Goal: Information Seeking & Learning: Learn about a topic

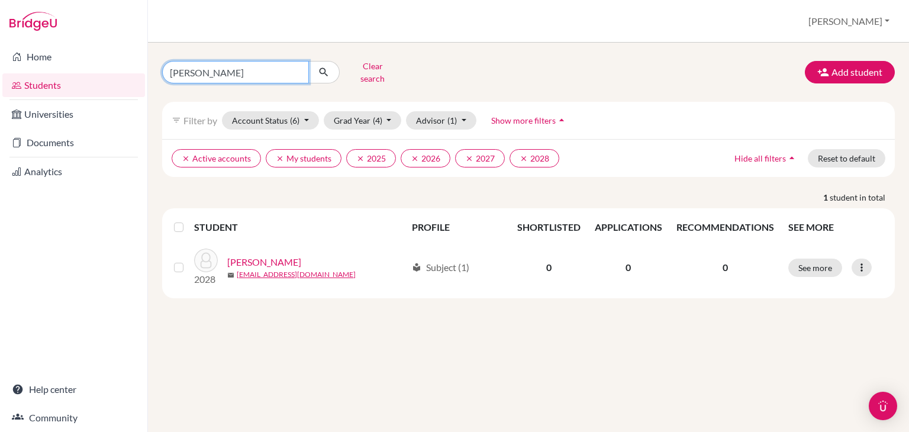
click at [224, 76] on input "[PERSON_NAME]" at bounding box center [235, 72] width 147 height 23
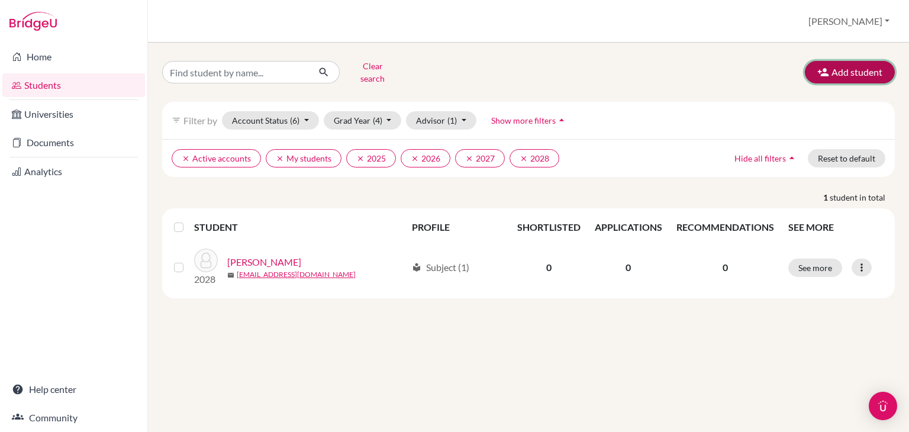
click at [854, 68] on button "Add student" at bounding box center [850, 72] width 90 height 23
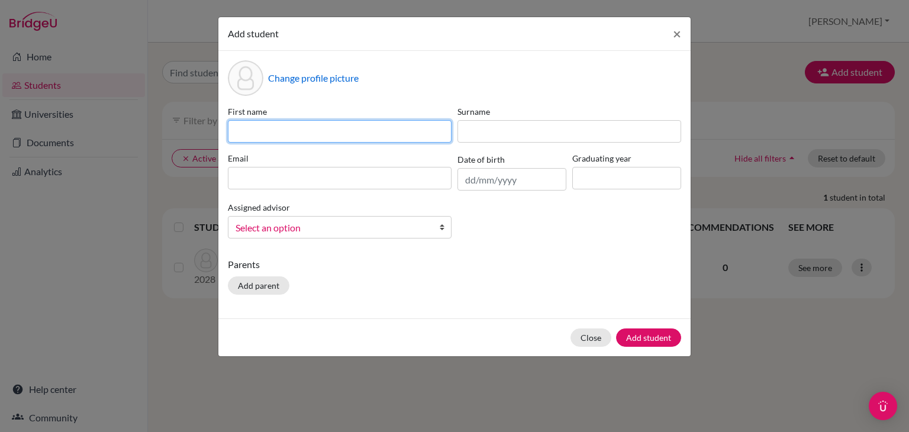
click at [320, 133] on input at bounding box center [340, 131] width 224 height 23
type input "Samantha"
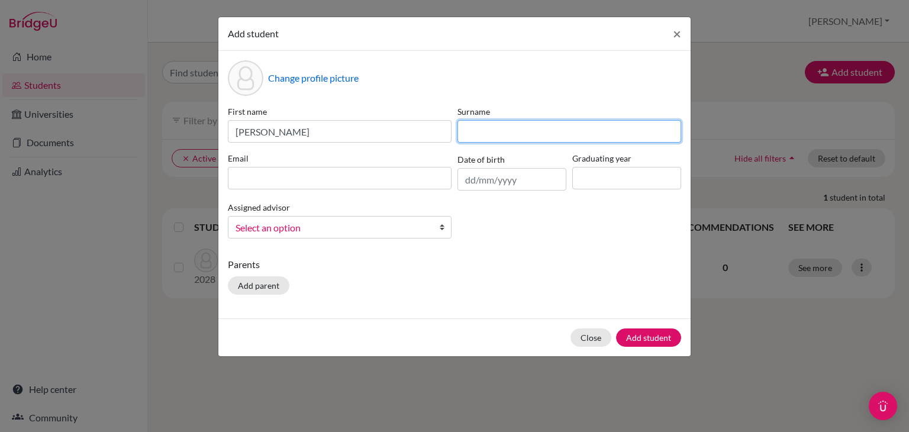
click at [495, 134] on input at bounding box center [570, 131] width 224 height 23
type input "Franco"
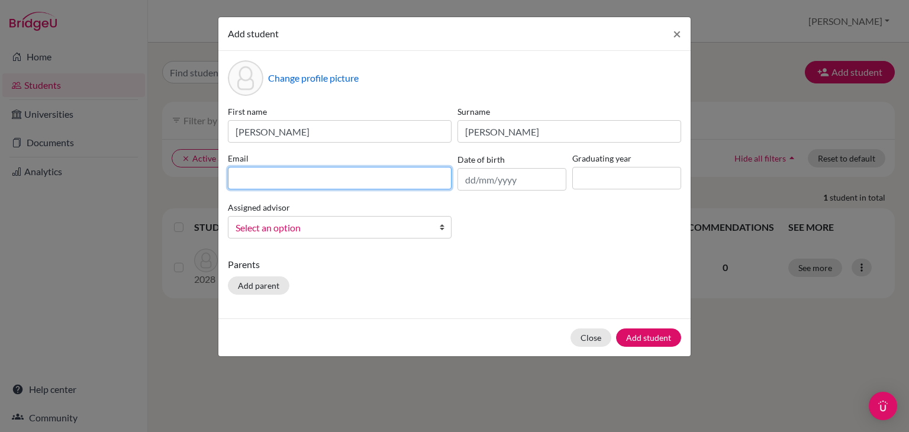
click at [320, 176] on input at bounding box center [340, 178] width 224 height 23
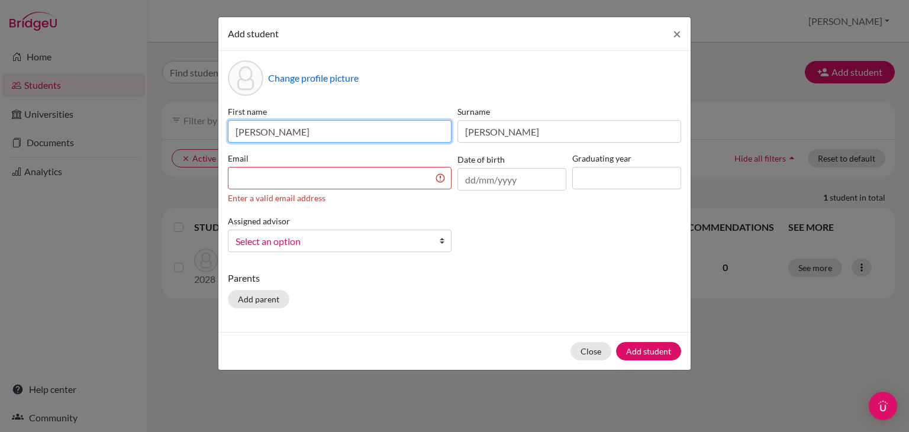
drag, startPoint x: 291, startPoint y: 133, endPoint x: 230, endPoint y: 135, distance: 61.6
click at [230, 135] on input "Samantha" at bounding box center [340, 131] width 224 height 23
click at [230, 133] on input "D" at bounding box center [340, 131] width 224 height 23
type input "D"
type input "Diego"
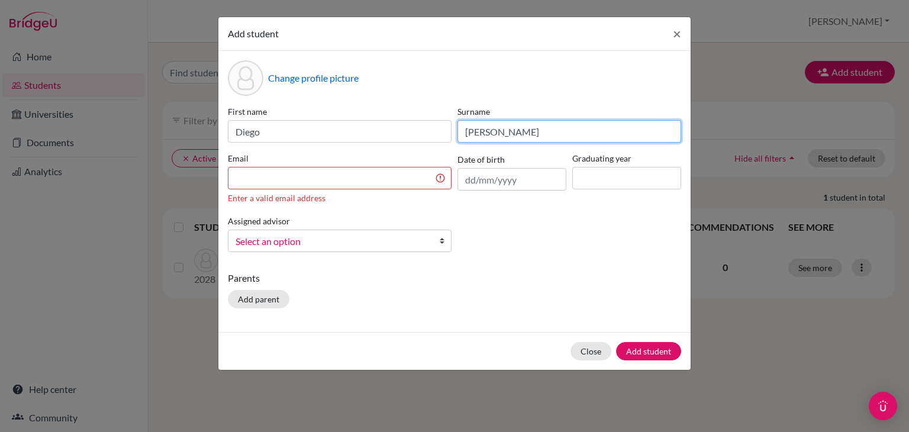
click at [500, 128] on input "Franco" at bounding box center [570, 131] width 224 height 23
type input "F"
type input "Luque"
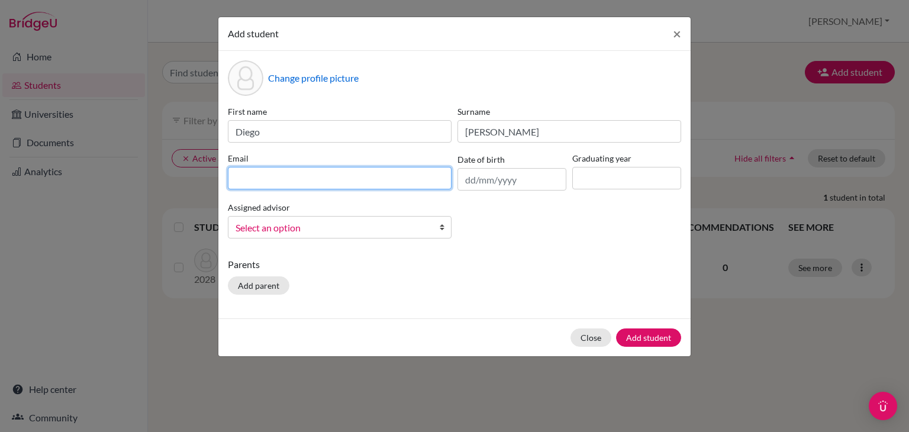
click at [310, 176] on input at bounding box center [340, 178] width 224 height 23
type input "diegoluque@student.esmv.edu.hn"
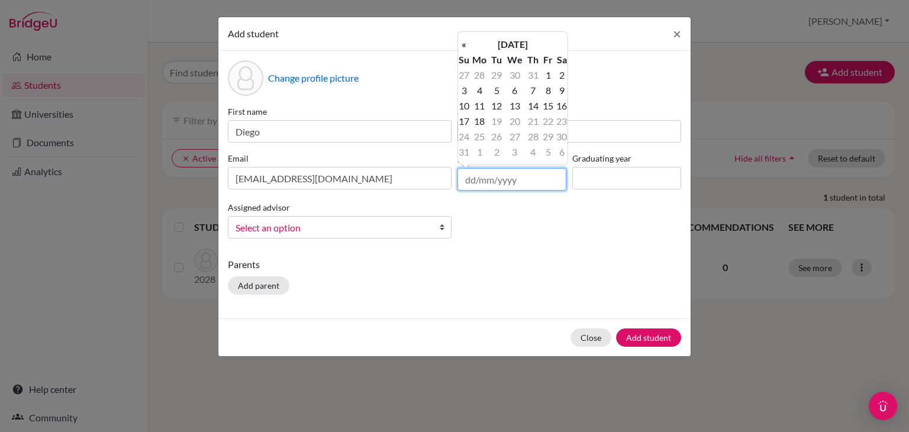
click at [477, 179] on input "text" at bounding box center [512, 179] width 109 height 23
type input "29/07/2009"
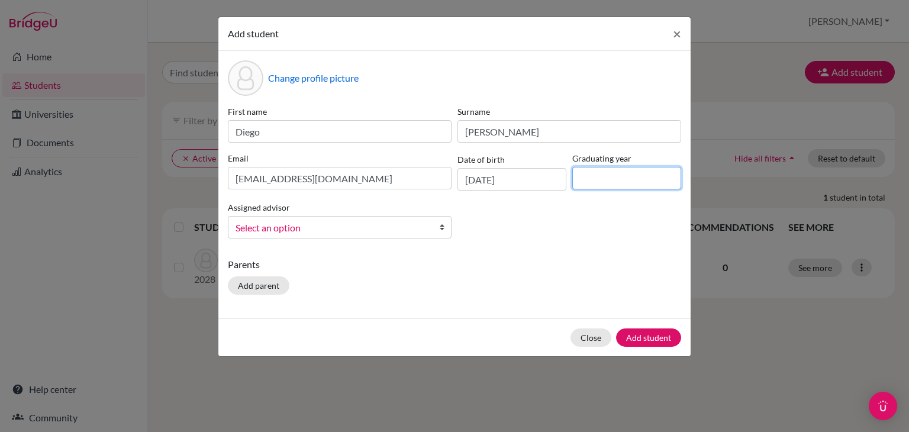
click at [602, 180] on input at bounding box center [627, 178] width 109 height 23
type input "2028"
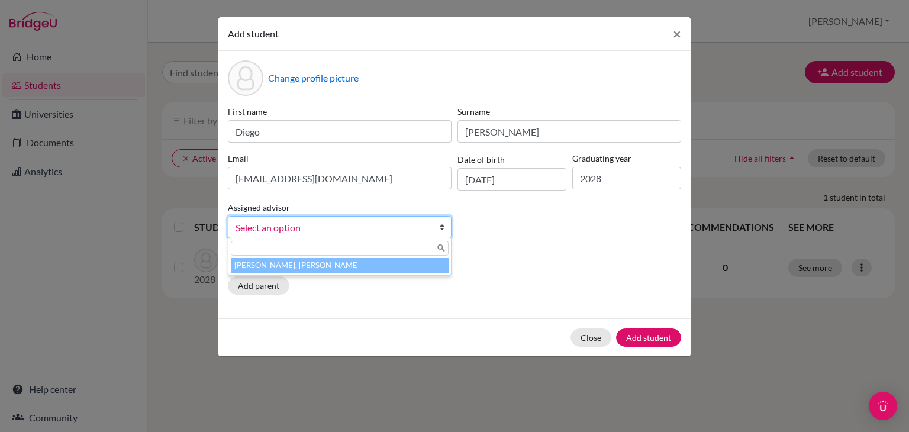
click at [317, 227] on span "Select an option" at bounding box center [332, 227] width 193 height 15
click at [322, 266] on li "Ramos Hernandez, Francis" at bounding box center [340, 265] width 218 height 15
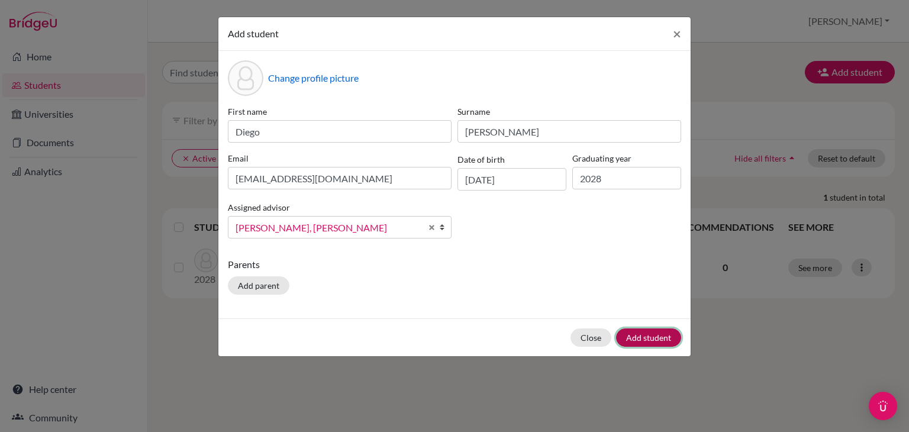
click at [639, 335] on button "Add student" at bounding box center [648, 338] width 65 height 18
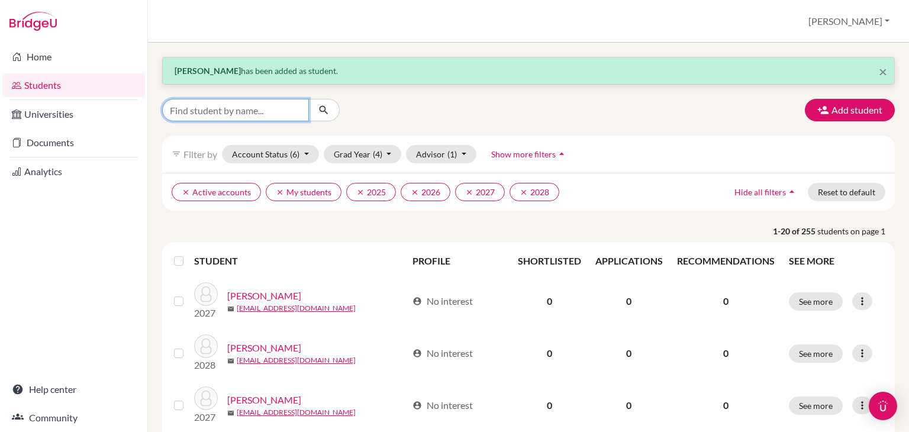
click at [255, 109] on input "Find student by name..." at bounding box center [235, 110] width 147 height 23
type input "diego luque"
click button "submit" at bounding box center [323, 110] width 31 height 23
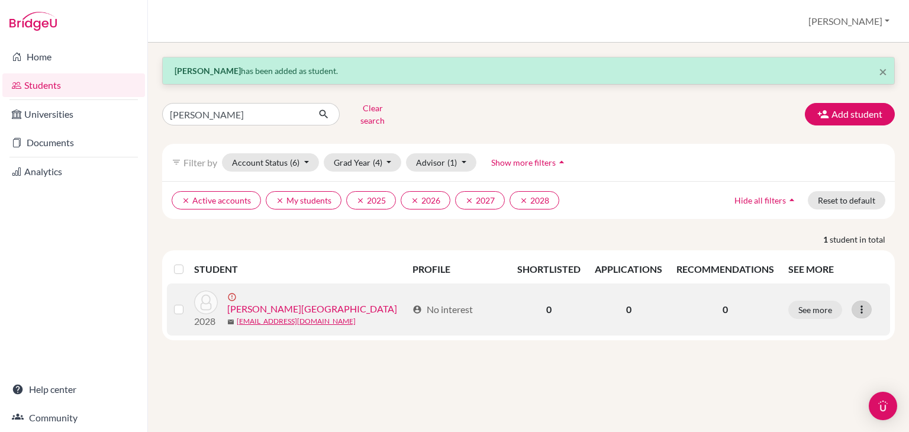
click at [862, 304] on icon at bounding box center [862, 310] width 12 height 12
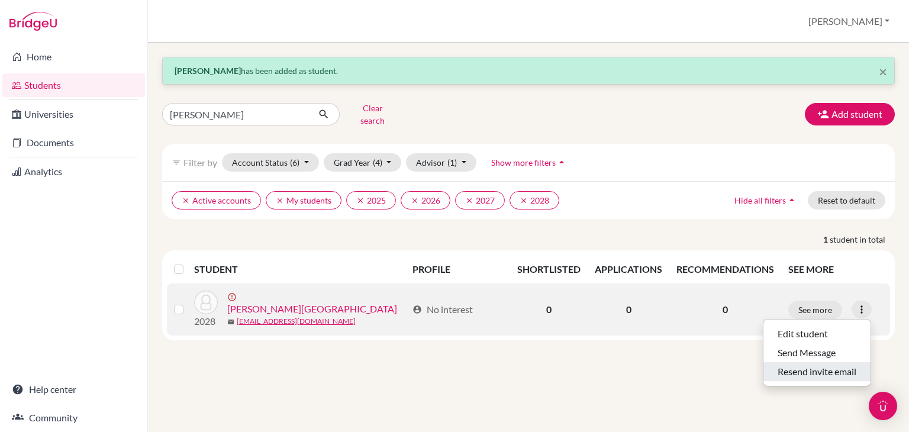
click at [805, 363] on button "Resend invite email" at bounding box center [817, 371] width 107 height 19
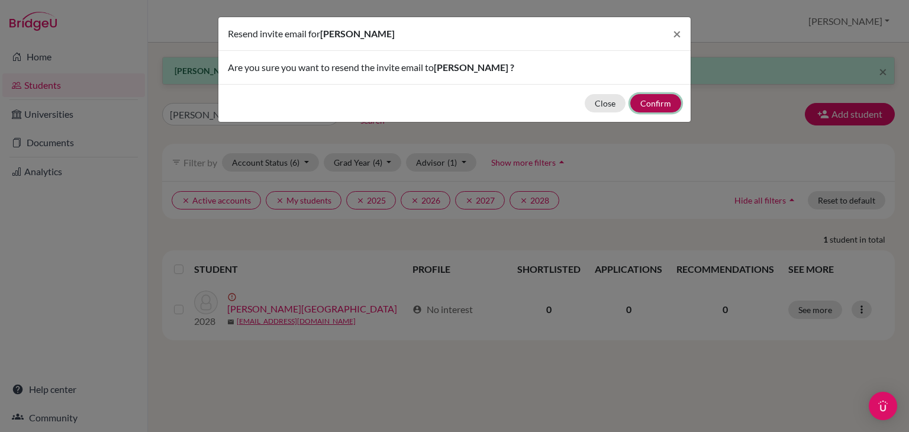
click at [648, 106] on button "Confirm" at bounding box center [656, 103] width 51 height 18
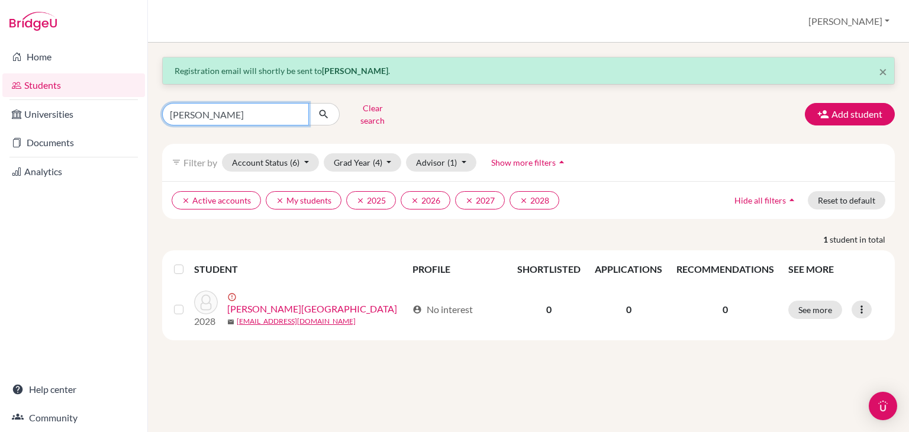
click at [221, 113] on input "diego luque" at bounding box center [235, 114] width 147 height 23
type input "d"
type input "allan"
click button "submit" at bounding box center [323, 114] width 31 height 23
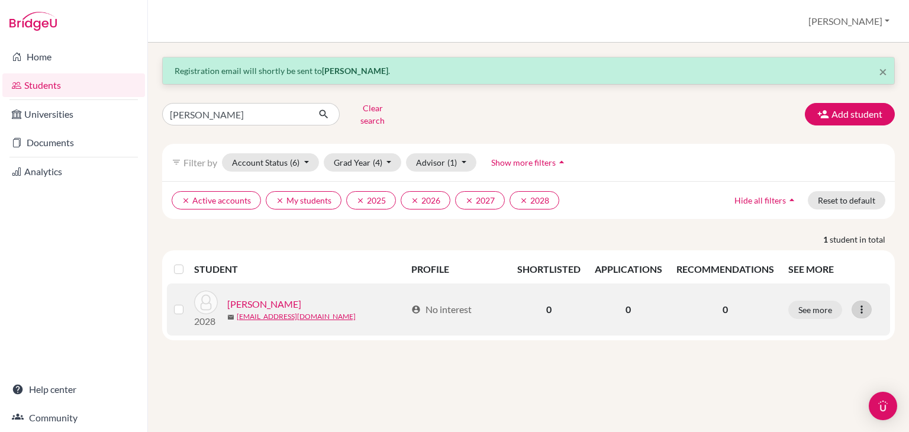
click at [861, 304] on icon at bounding box center [862, 310] width 12 height 12
click at [809, 366] on button "Reset Password" at bounding box center [811, 371] width 94 height 19
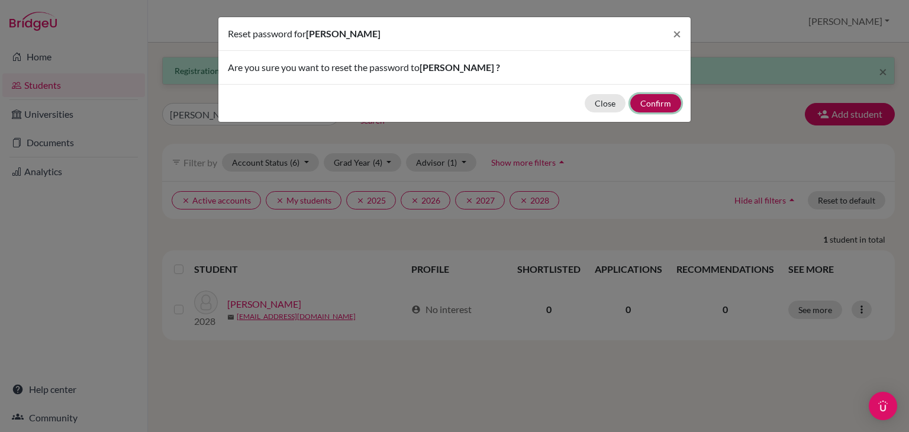
click at [654, 100] on button "Confirm" at bounding box center [656, 103] width 51 height 18
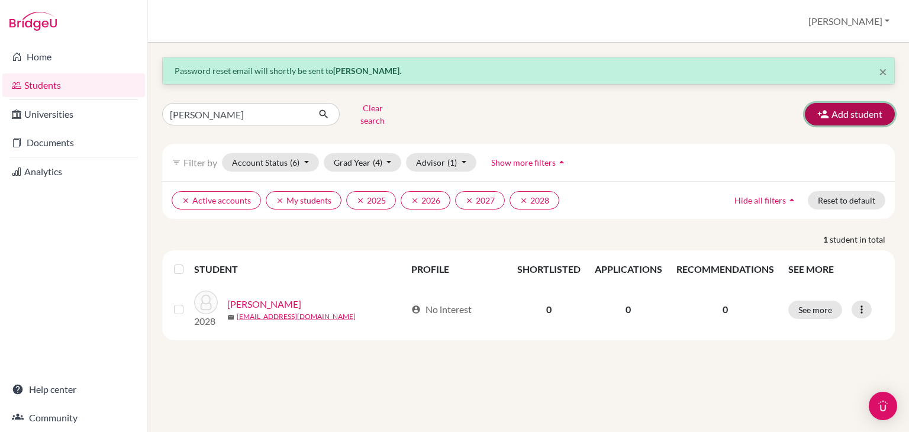
click at [844, 109] on button "Add student" at bounding box center [850, 114] width 90 height 23
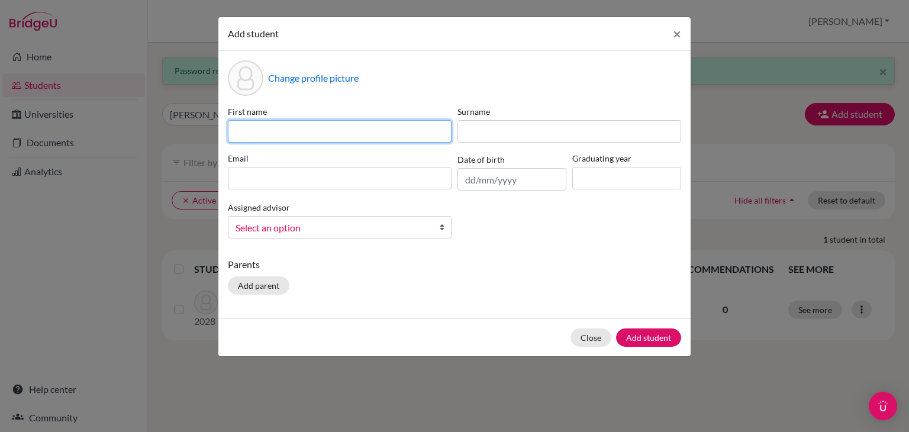
click at [303, 128] on input at bounding box center [340, 131] width 224 height 23
type input "Samantha"
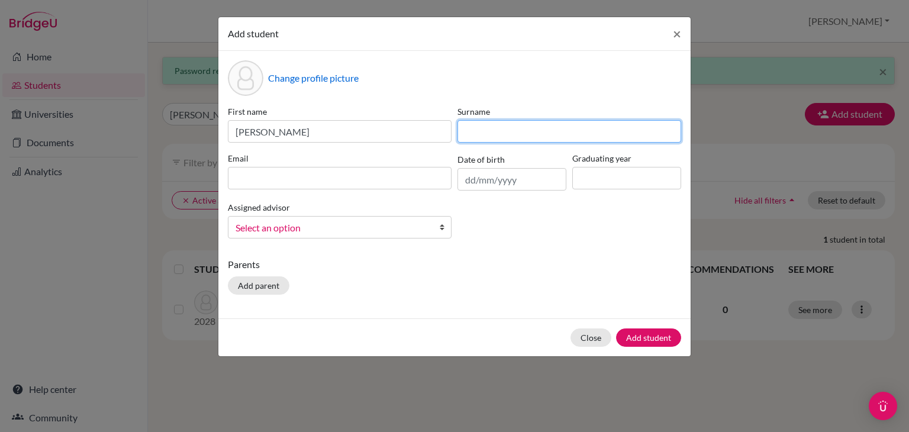
click at [490, 127] on input at bounding box center [570, 131] width 224 height 23
type input "Franco"
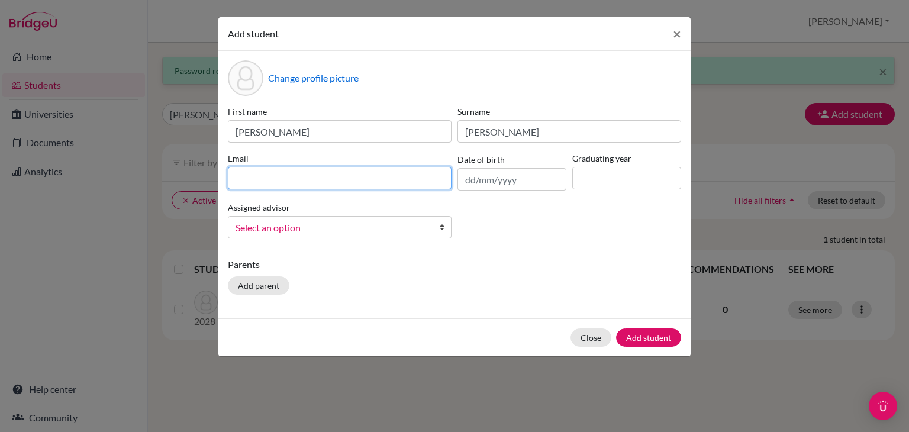
click at [264, 182] on input at bounding box center [340, 178] width 224 height 23
type input "samanthafranco@student.esmv.edu.hn"
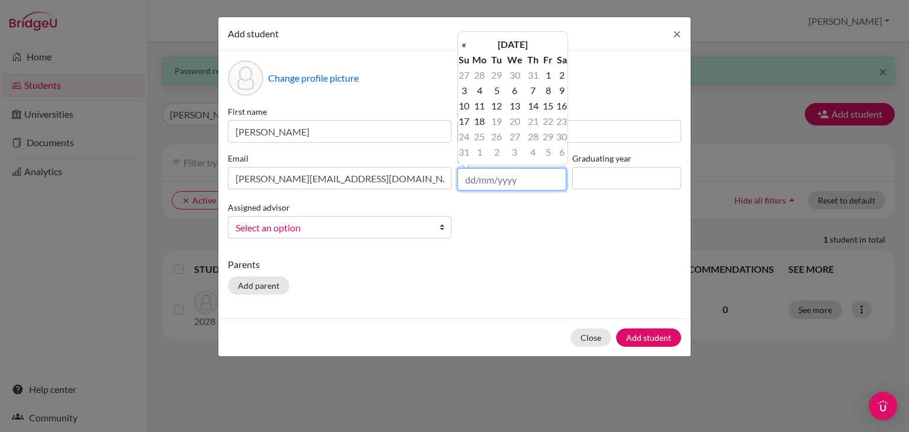
click at [491, 182] on input "text" at bounding box center [512, 179] width 109 height 23
type input "03/05/2010"
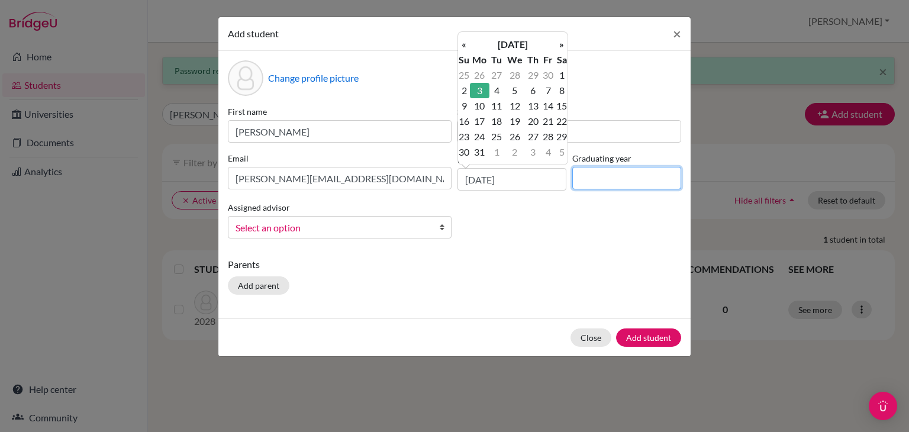
click at [607, 181] on input at bounding box center [627, 178] width 109 height 23
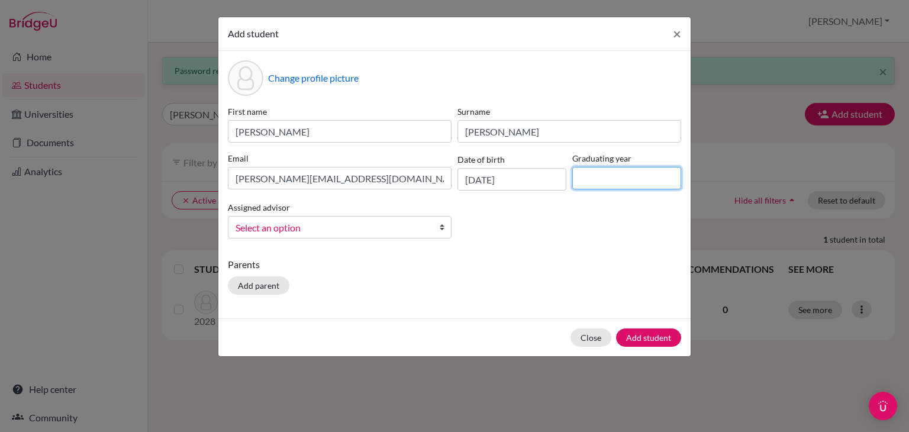
type input "2028"
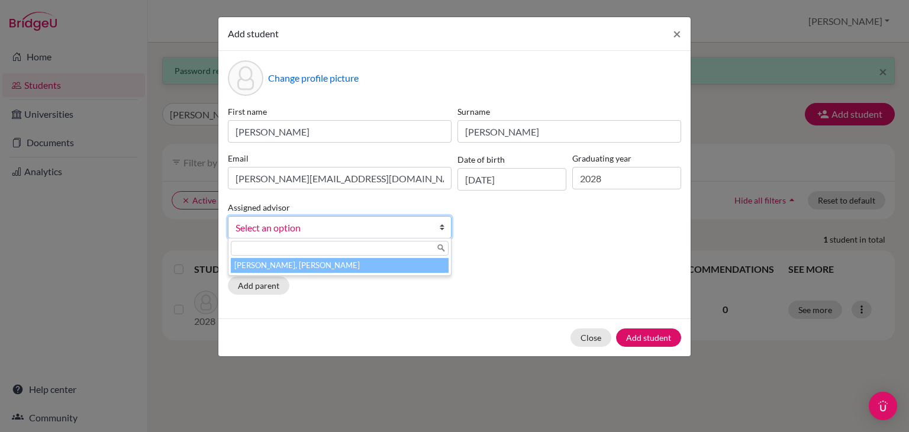
click at [354, 235] on span "Select an option" at bounding box center [332, 227] width 193 height 15
click at [340, 264] on li "Ramos Hernandez, Francis" at bounding box center [340, 265] width 218 height 15
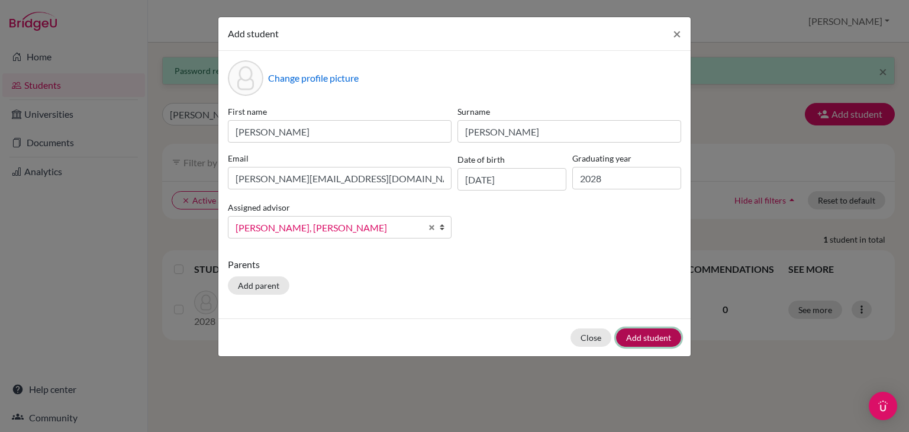
click at [633, 335] on button "Add student" at bounding box center [648, 338] width 65 height 18
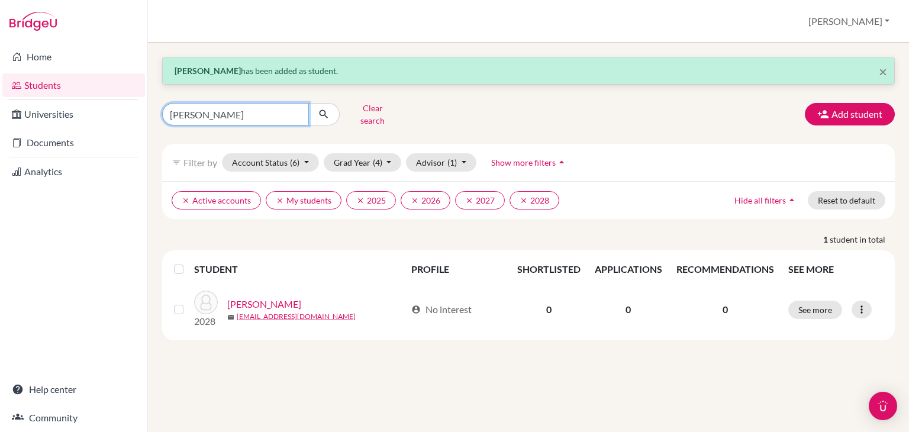
click at [229, 108] on input "allan" at bounding box center [235, 114] width 147 height 23
type input "a"
type input "franco"
click button "submit" at bounding box center [323, 114] width 31 height 23
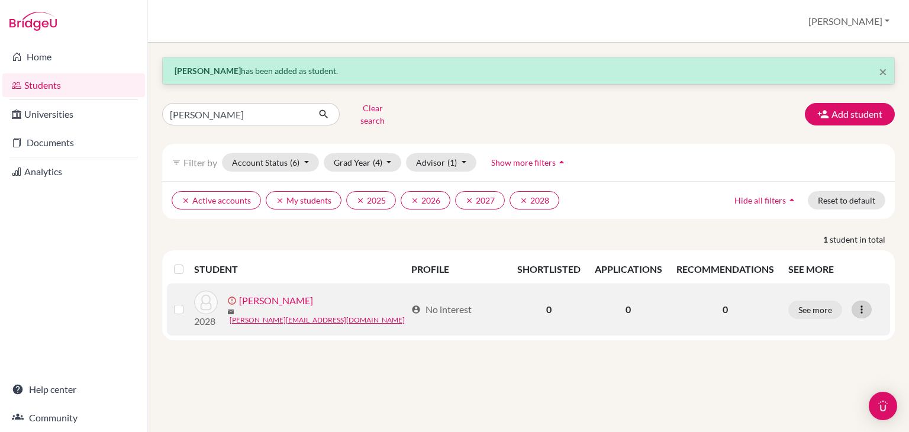
click at [868, 304] on icon at bounding box center [862, 310] width 12 height 12
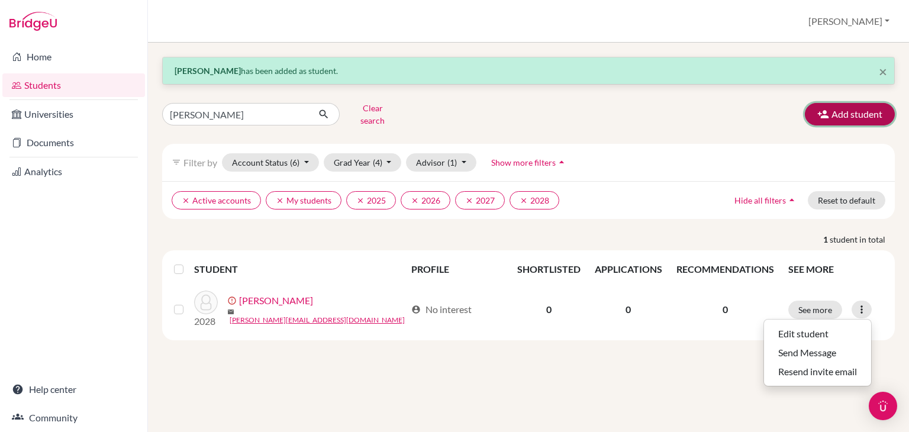
click at [860, 105] on button "Add student" at bounding box center [850, 114] width 90 height 23
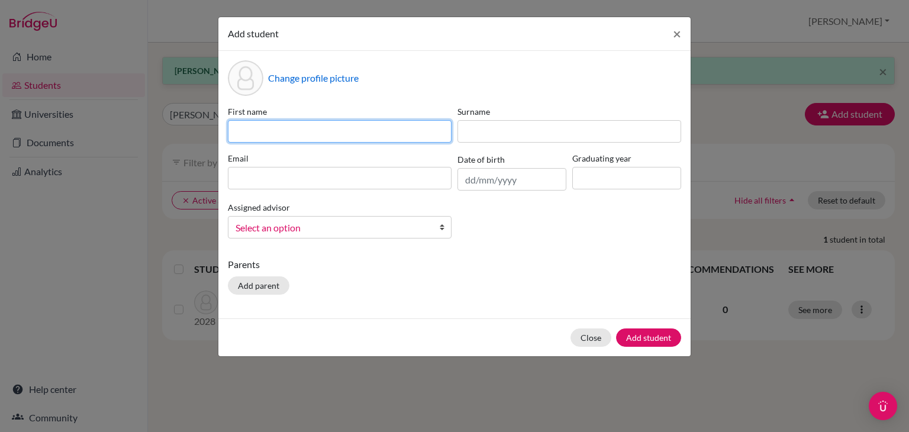
click at [278, 131] on input at bounding box center [340, 131] width 224 height 23
type input "Sofia"
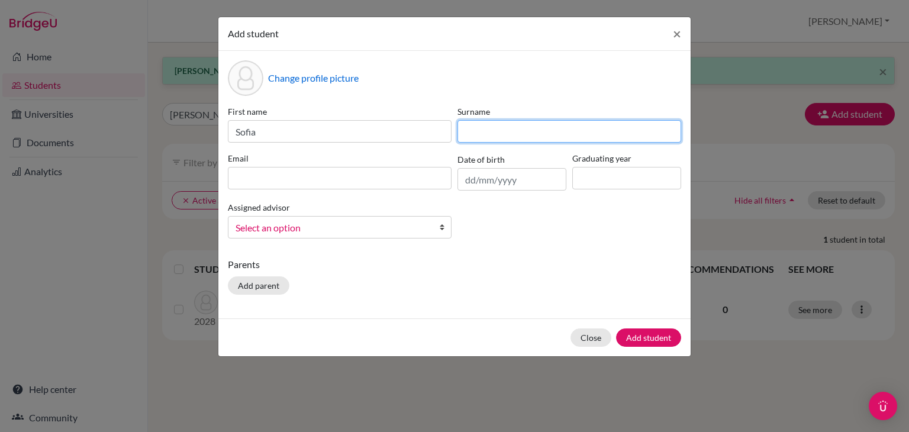
click at [493, 124] on input at bounding box center [570, 131] width 224 height 23
type input "Zuniga"
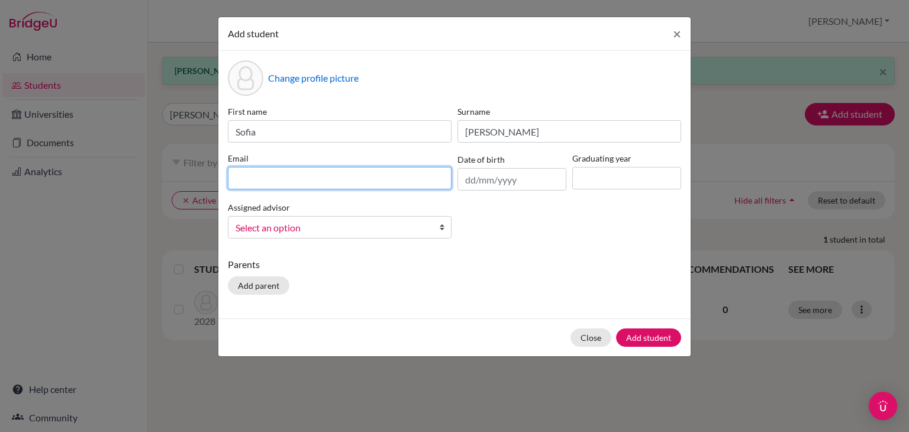
click at [317, 181] on input at bounding box center [340, 178] width 224 height 23
type input "sofiazuniga@student.esmv.edu.hn"
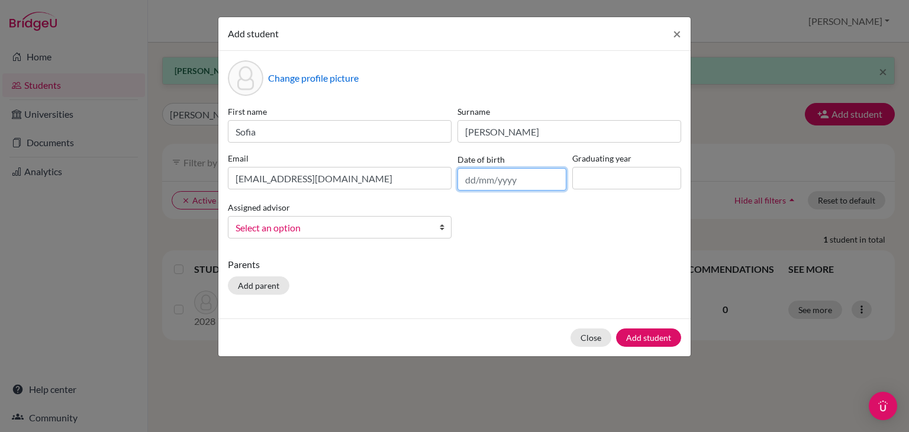
click at [474, 180] on input "text" at bounding box center [512, 179] width 109 height 23
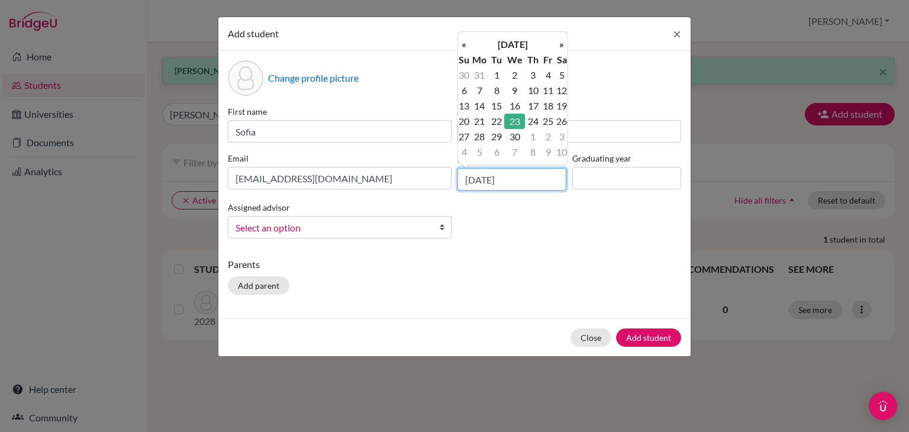
type input "23/06/2010"
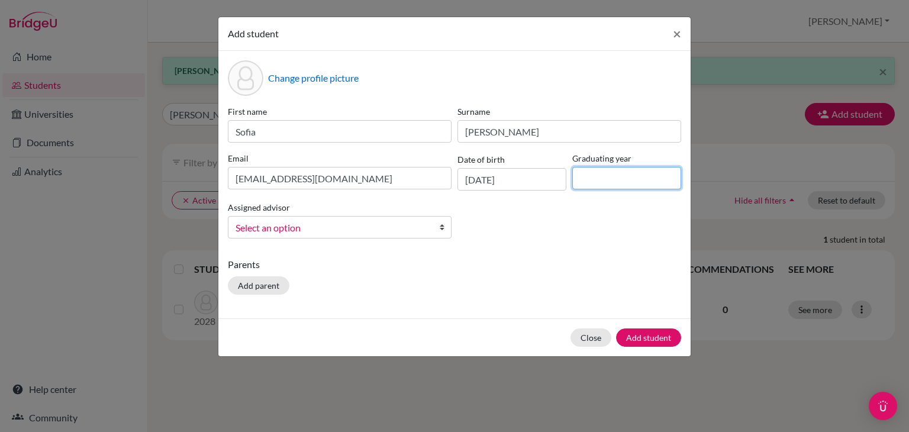
click at [605, 181] on input at bounding box center [627, 178] width 109 height 23
type input "2028"
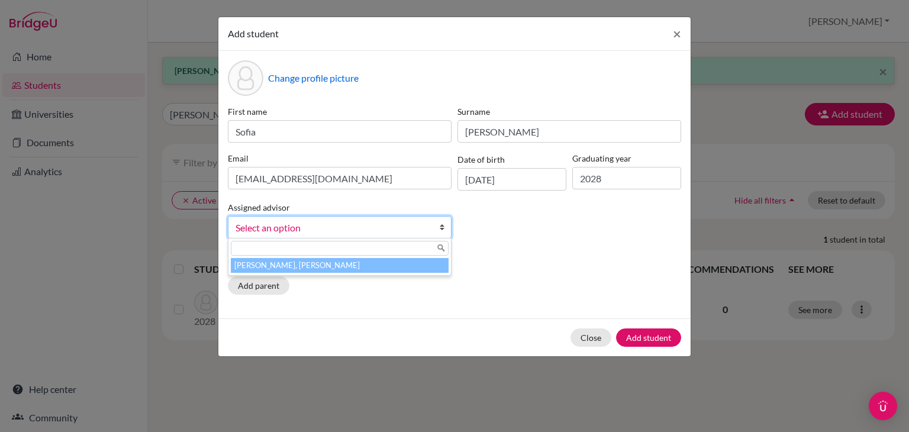
click at [317, 232] on span "Select an option" at bounding box center [332, 227] width 193 height 15
click at [316, 263] on li "Ramos Hernandez, Francis" at bounding box center [340, 265] width 218 height 15
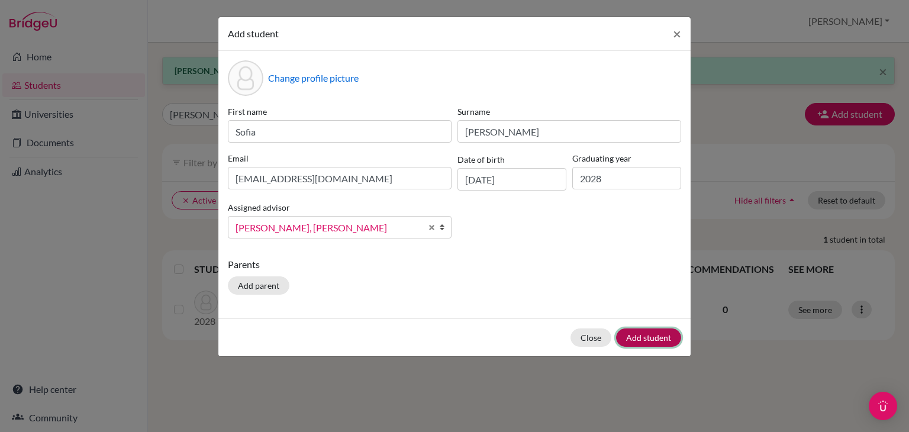
click at [632, 334] on button "Add student" at bounding box center [648, 338] width 65 height 18
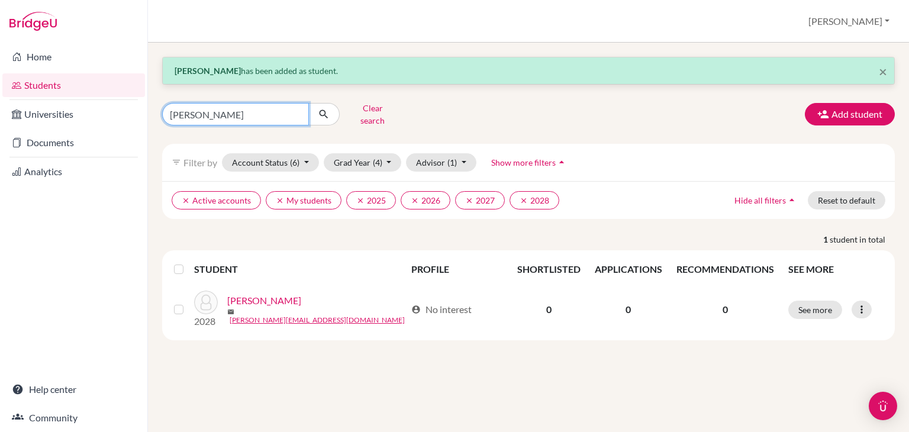
click at [225, 109] on input "franco" at bounding box center [235, 114] width 147 height 23
type input "f"
type input "zuniga"
click button "submit" at bounding box center [323, 114] width 31 height 23
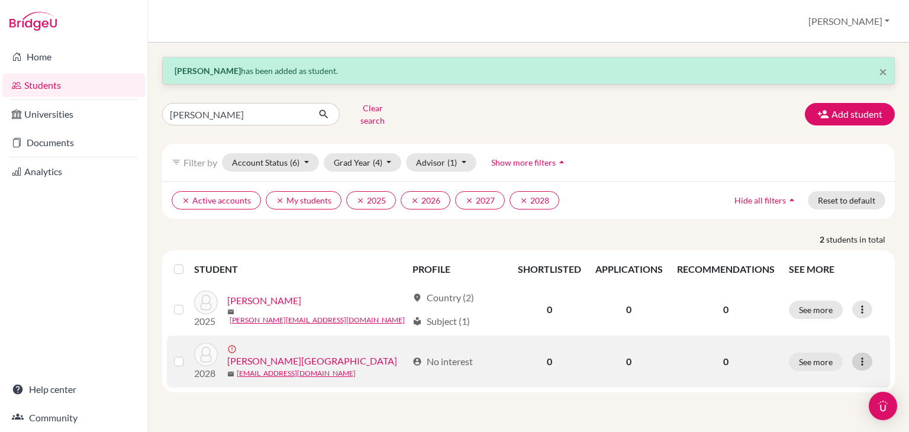
click at [862, 356] on icon at bounding box center [863, 362] width 12 height 12
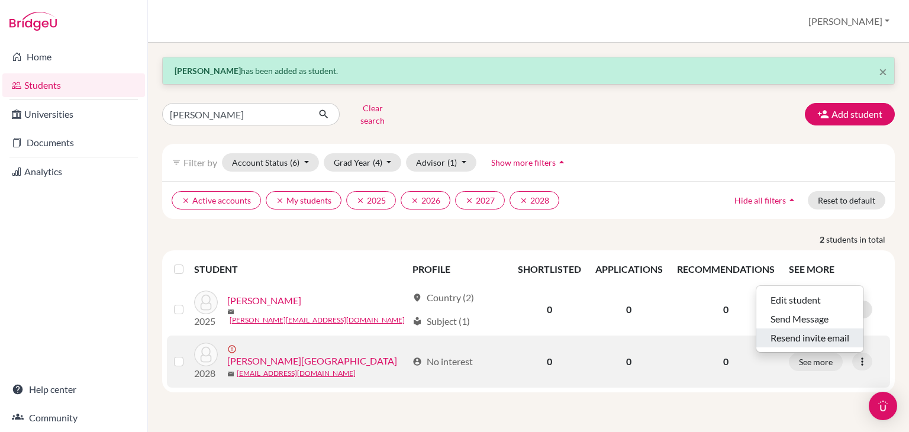
click at [817, 333] on button "Resend invite email" at bounding box center [810, 338] width 107 height 19
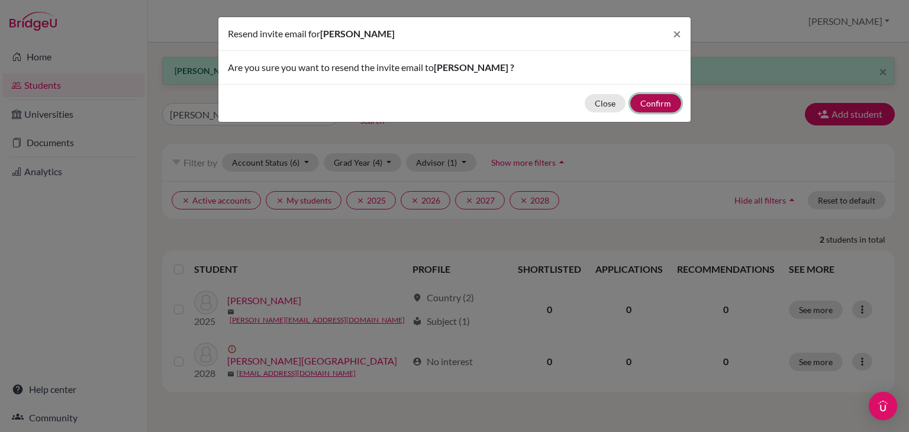
click at [655, 99] on button "Confirm" at bounding box center [656, 103] width 51 height 18
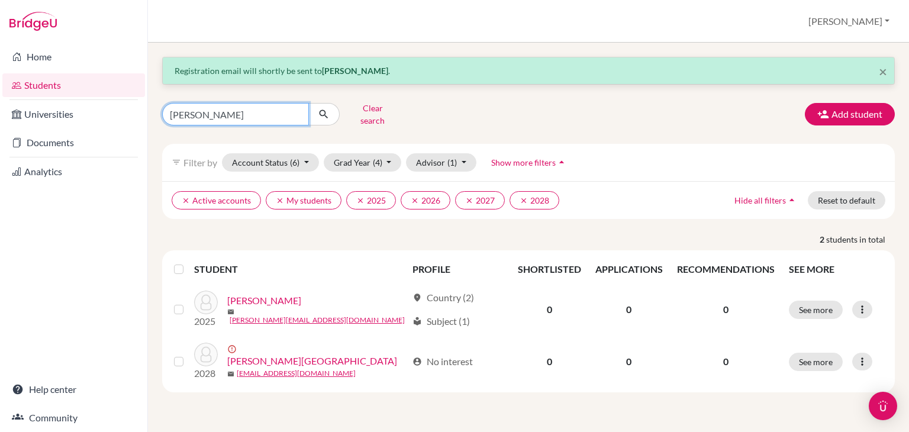
click at [298, 110] on input "zuniga" at bounding box center [235, 114] width 147 height 23
click at [356, 197] on icon "clear" at bounding box center [360, 201] width 8 height 8
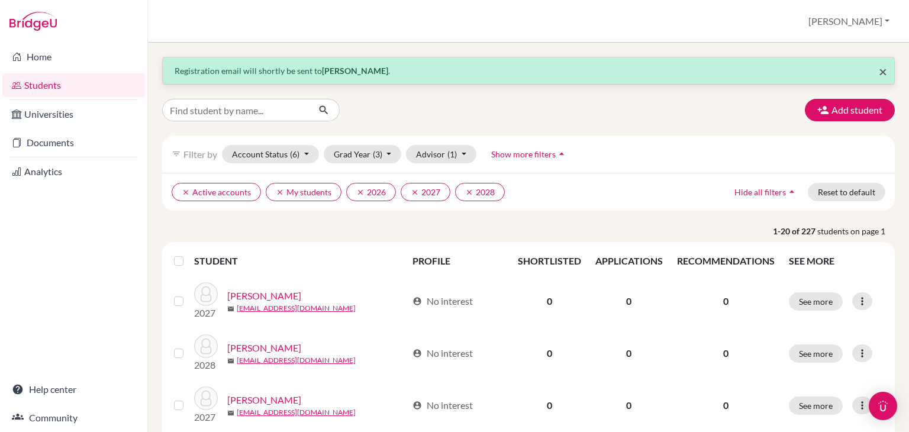
click at [879, 70] on span "×" at bounding box center [883, 71] width 8 height 17
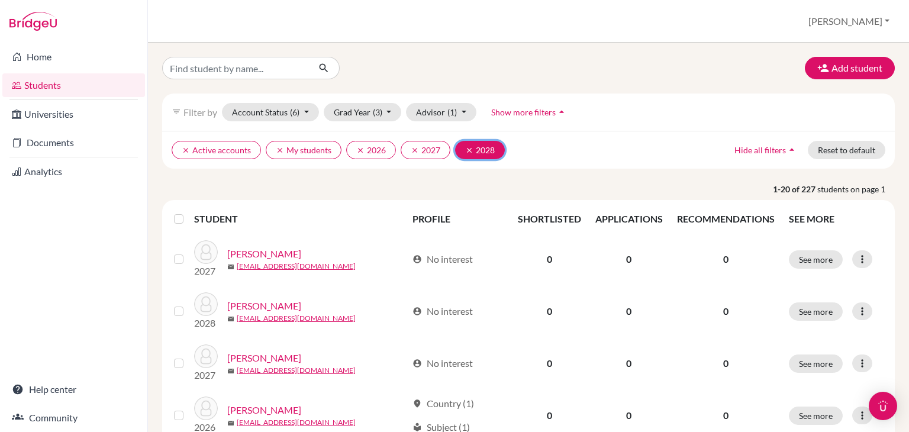
click at [467, 150] on icon "clear" at bounding box center [469, 150] width 8 height 8
click at [412, 147] on icon "clear" at bounding box center [415, 150] width 8 height 8
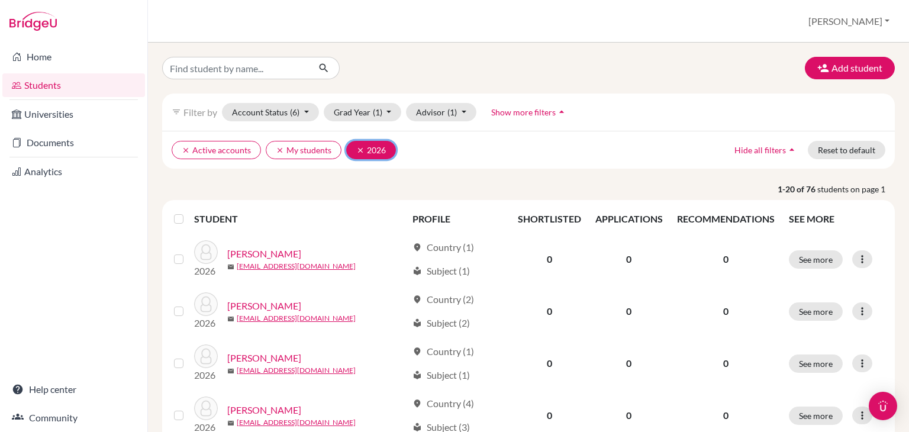
click at [357, 149] on icon "clear" at bounding box center [360, 150] width 8 height 8
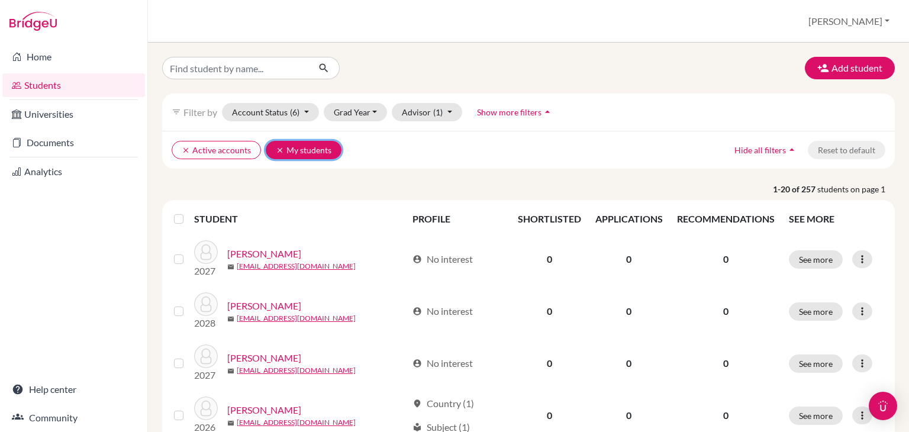
click at [277, 148] on icon "clear" at bounding box center [280, 150] width 8 height 8
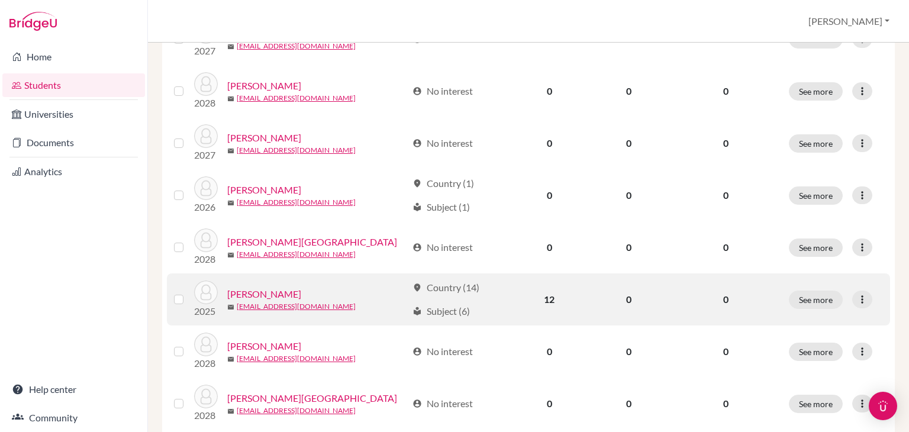
scroll to position [221, 0]
click at [857, 294] on icon at bounding box center [863, 299] width 12 height 12
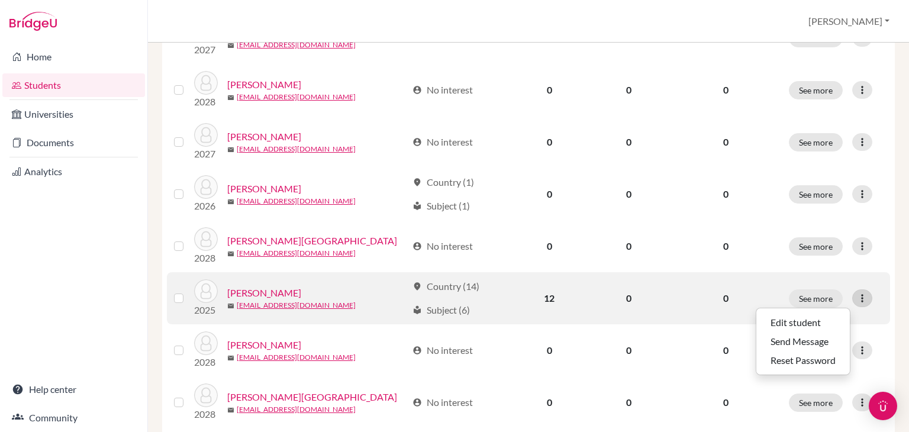
click at [857, 294] on icon at bounding box center [863, 299] width 12 height 12
click at [188, 291] on label at bounding box center [188, 291] width 0 height 0
click at [0, 0] on input "checkbox" at bounding box center [0, 0] width 0 height 0
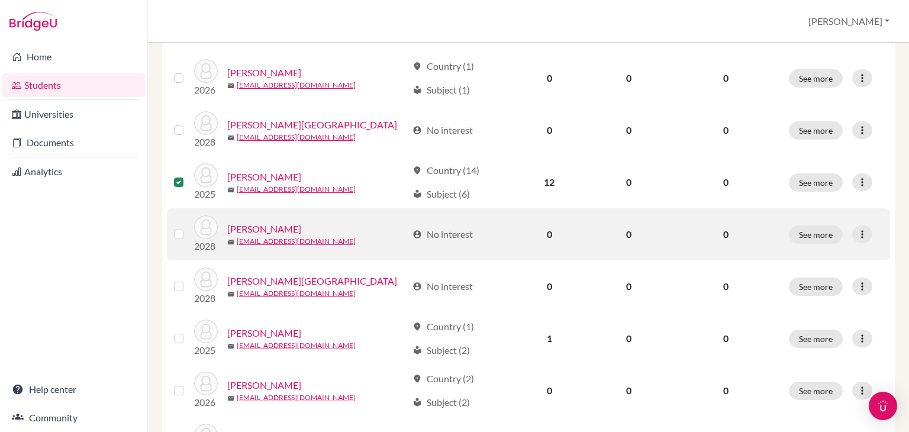
scroll to position [381, 0]
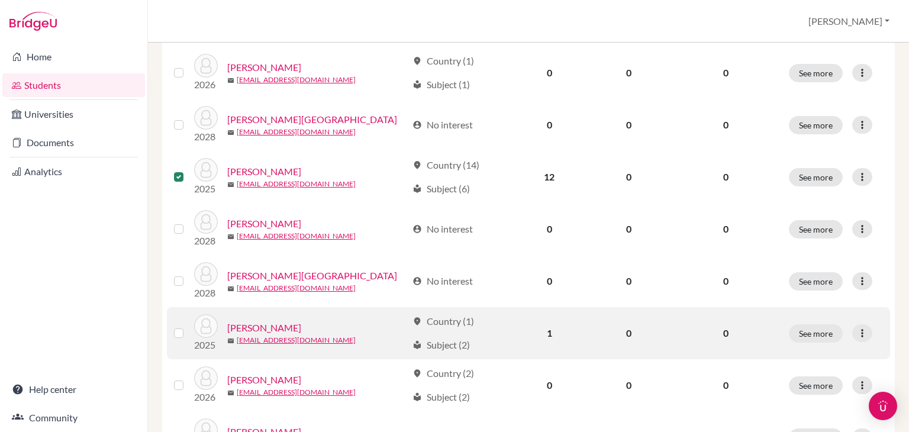
click at [188, 326] on label at bounding box center [188, 326] width 0 height 0
click at [0, 0] on input "checkbox" at bounding box center [0, 0] width 0 height 0
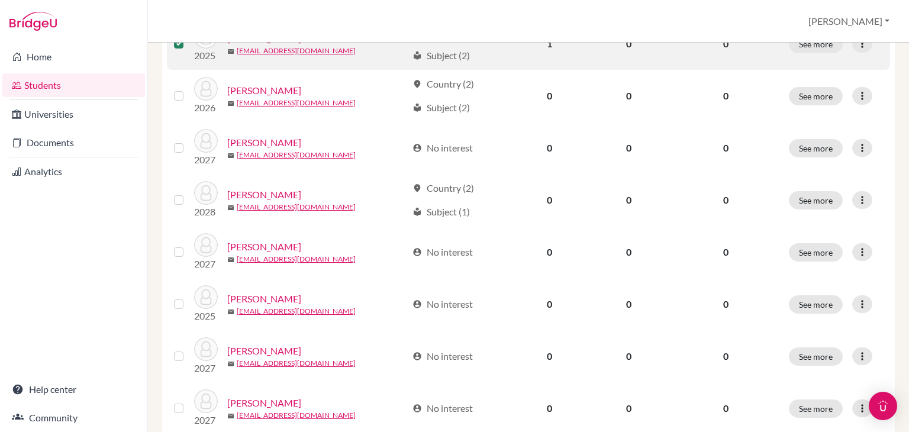
scroll to position [670, 0]
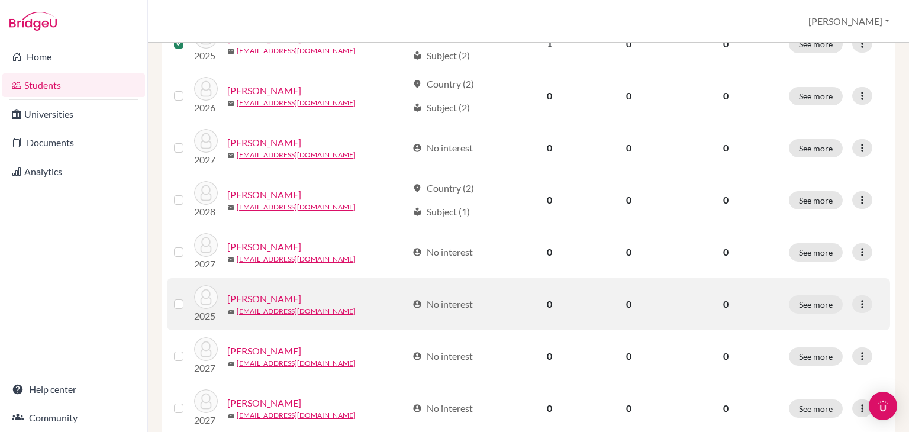
click at [188, 297] on label at bounding box center [188, 297] width 0 height 0
click at [0, 0] on input "checkbox" at bounding box center [0, 0] width 0 height 0
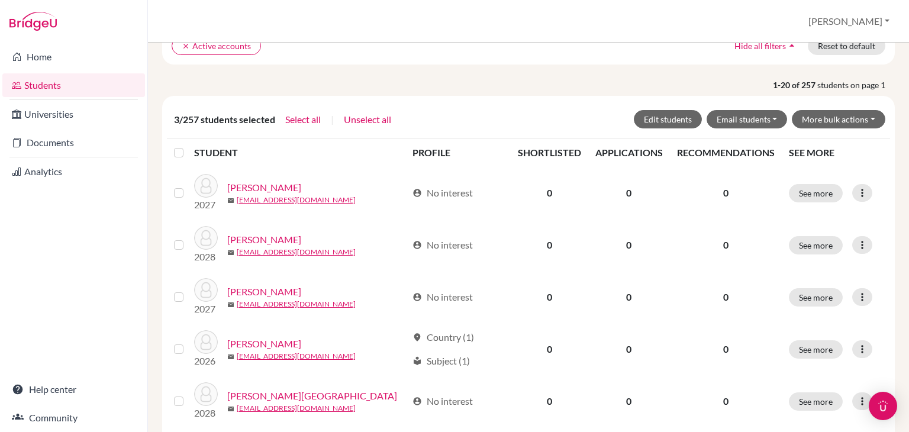
scroll to position [0, 0]
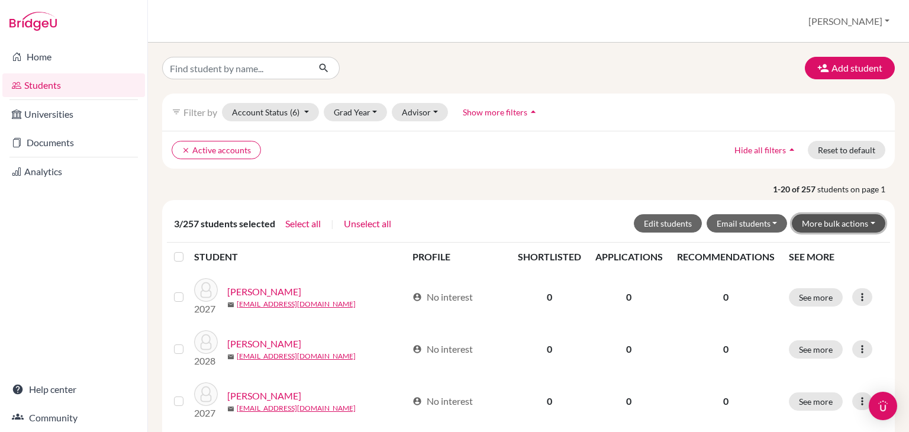
click at [821, 223] on button "More bulk actions" at bounding box center [839, 223] width 94 height 18
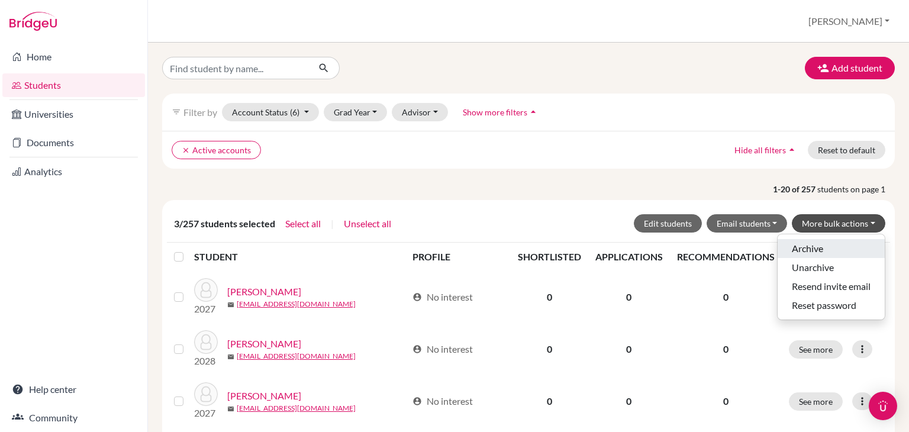
click at [799, 245] on button "Archive" at bounding box center [831, 248] width 107 height 19
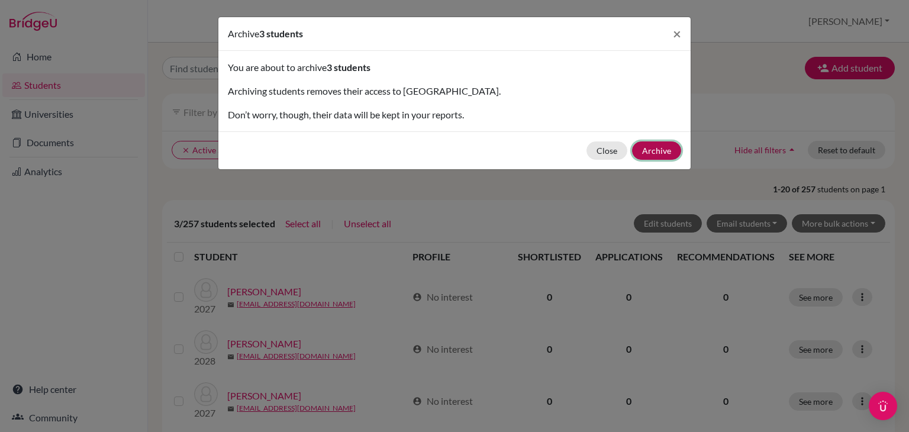
click at [644, 150] on button "Archive" at bounding box center [656, 151] width 49 height 18
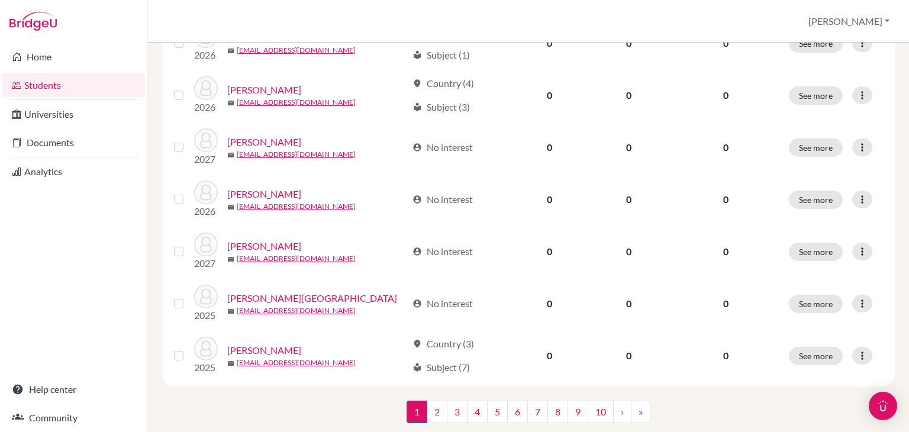
scroll to position [936, 0]
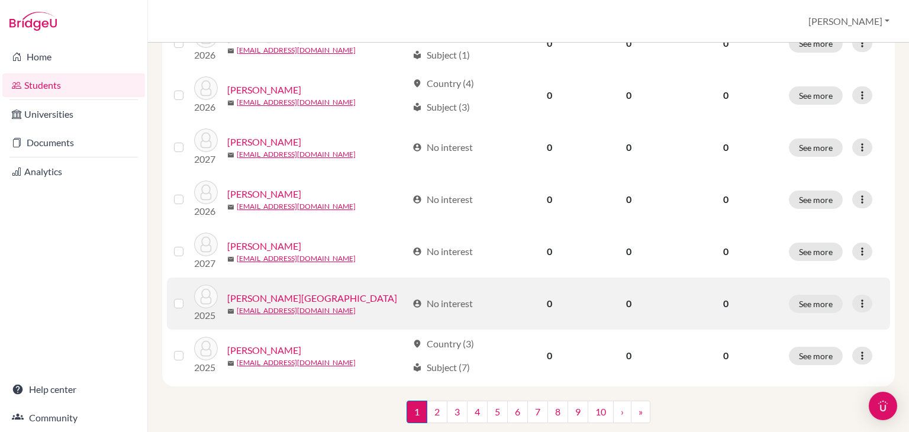
click at [188, 297] on label at bounding box center [188, 297] width 0 height 0
click at [0, 0] on input "checkbox" at bounding box center [0, 0] width 0 height 0
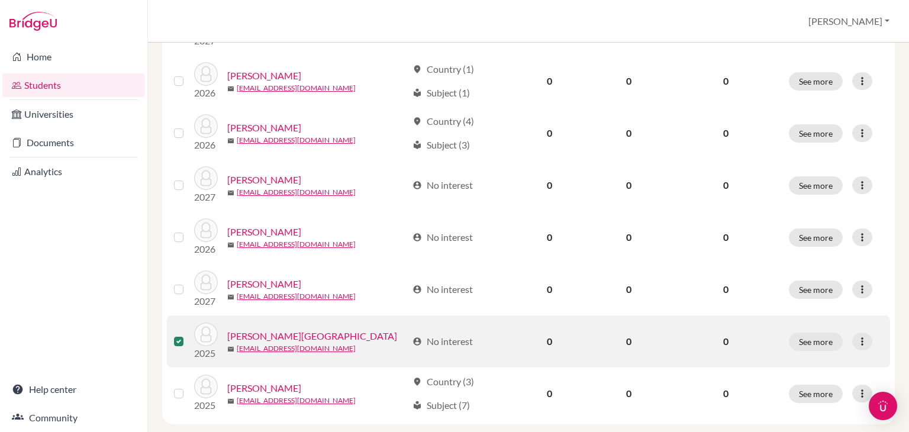
scroll to position [973, 0]
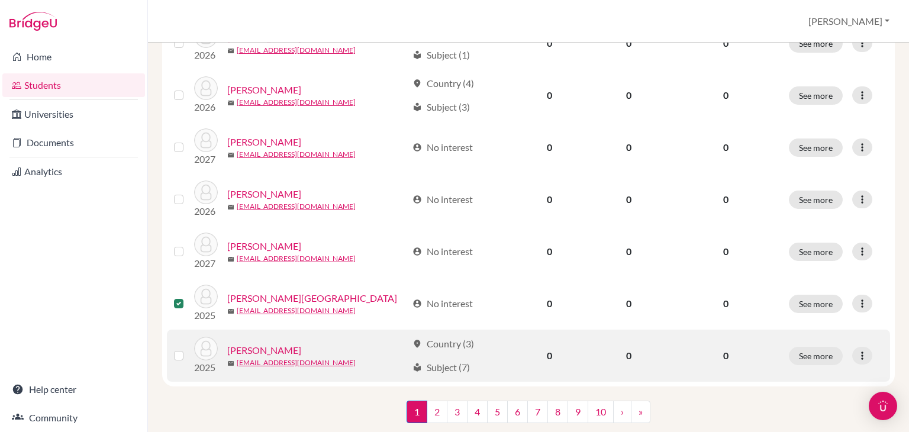
click at [188, 349] on label at bounding box center [188, 349] width 0 height 0
click at [0, 0] on input "checkbox" at bounding box center [0, 0] width 0 height 0
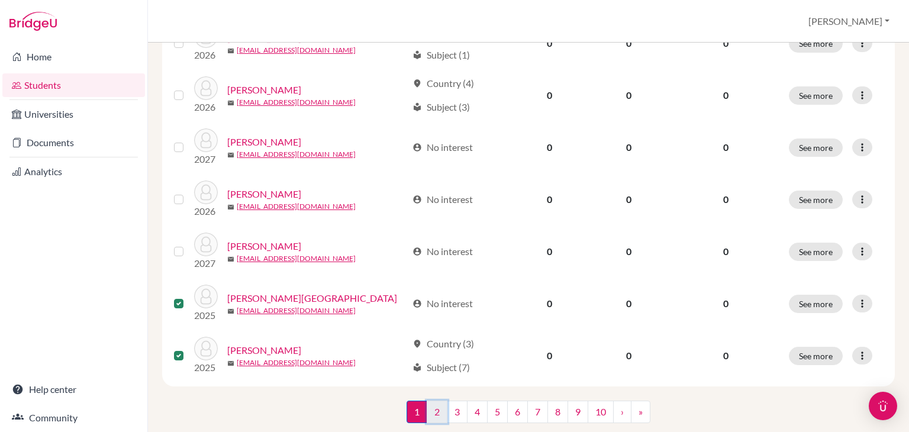
click at [432, 413] on link "2" at bounding box center [437, 412] width 21 height 23
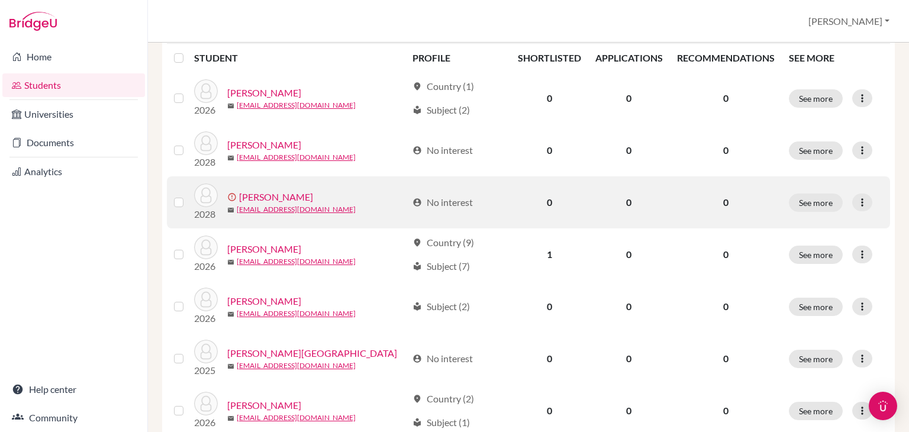
scroll to position [242, 0]
click at [188, 195] on label at bounding box center [188, 195] width 0 height 0
click at [0, 0] on input "checkbox" at bounding box center [0, 0] width 0 height 0
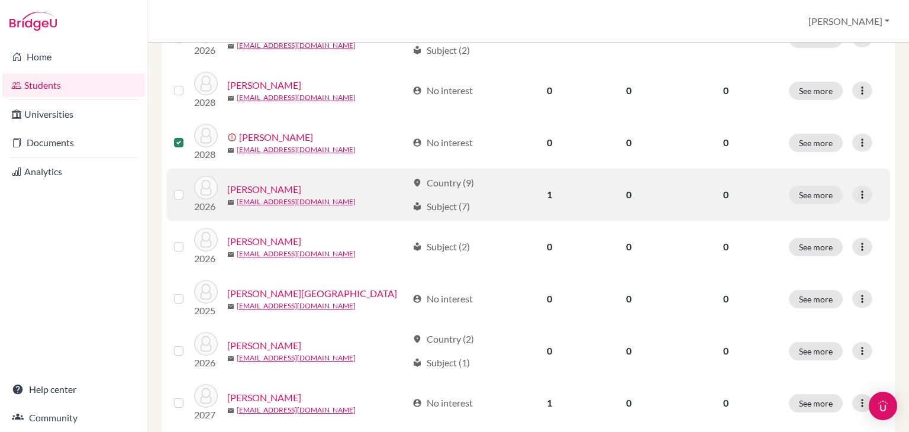
scroll to position [307, 0]
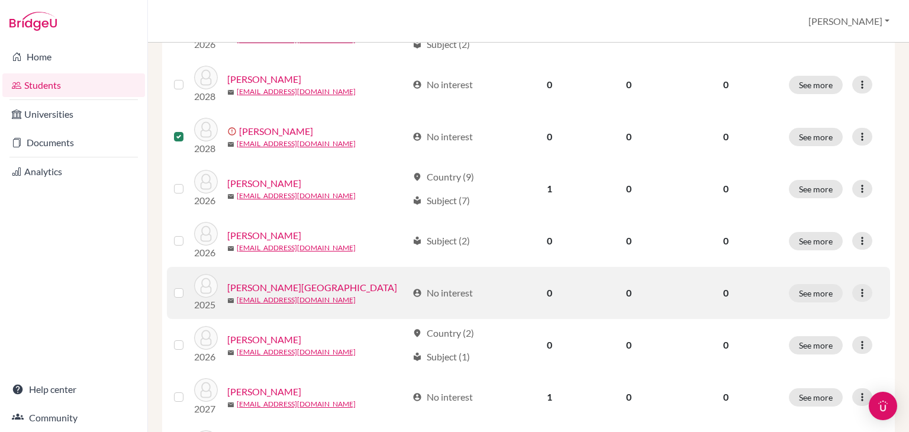
click at [188, 286] on label at bounding box center [188, 286] width 0 height 0
click at [0, 0] on input "checkbox" at bounding box center [0, 0] width 0 height 0
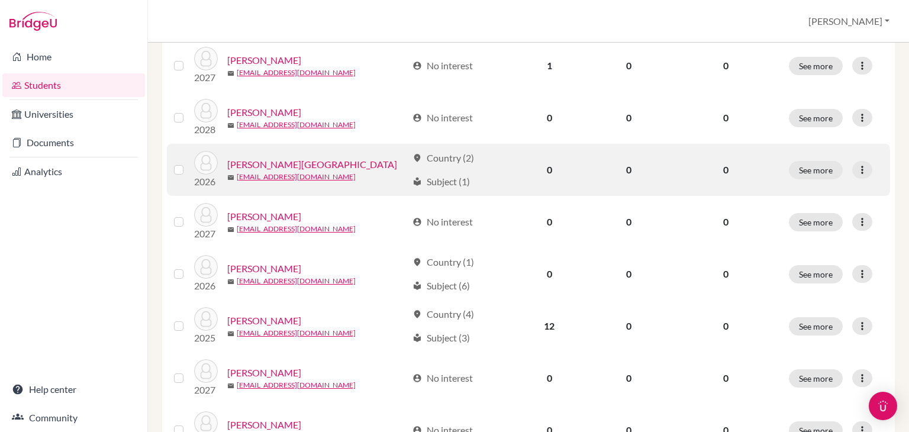
scroll to position [644, 0]
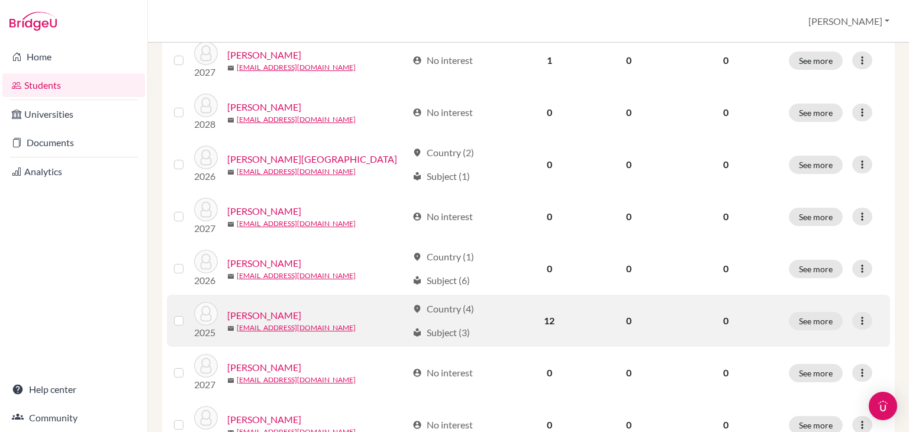
click at [188, 314] on label at bounding box center [188, 314] width 0 height 0
click at [0, 0] on input "checkbox" at bounding box center [0, 0] width 0 height 0
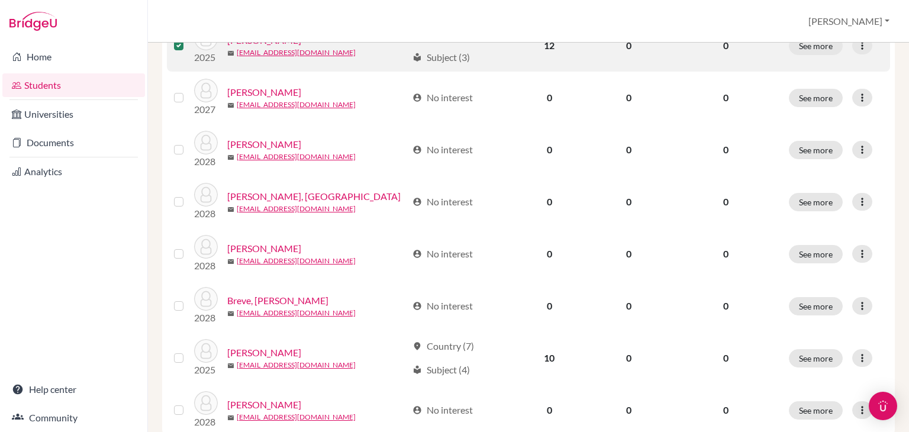
scroll to position [920, 0]
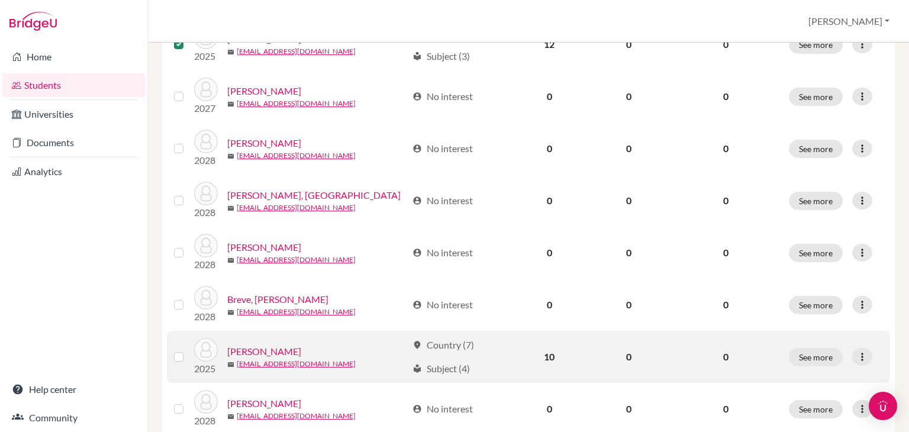
click at [188, 350] on label at bounding box center [188, 350] width 0 height 0
click at [0, 0] on input "checkbox" at bounding box center [0, 0] width 0 height 0
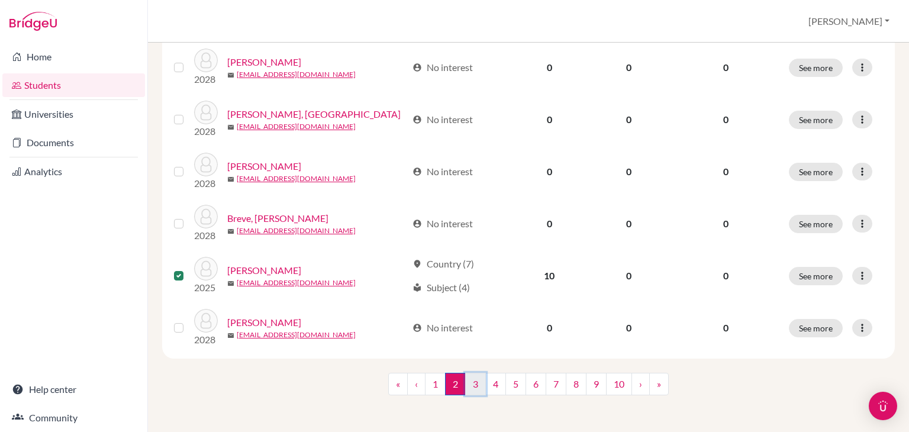
click at [472, 383] on link "3" at bounding box center [475, 384] width 21 height 23
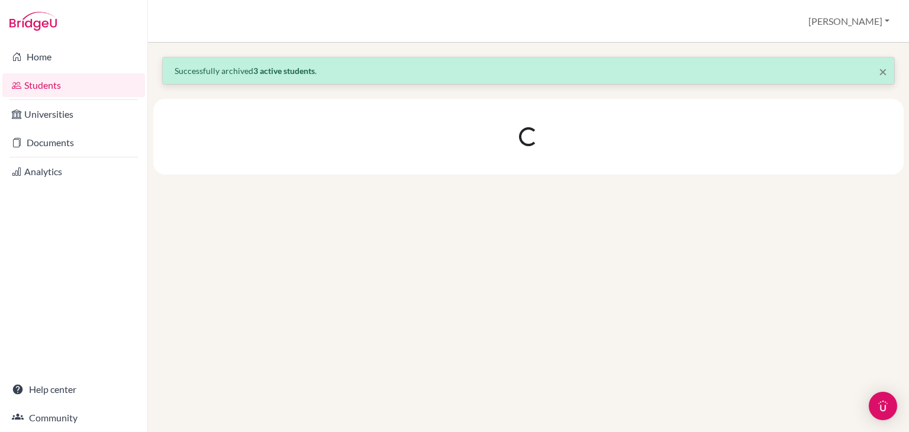
scroll to position [0, 0]
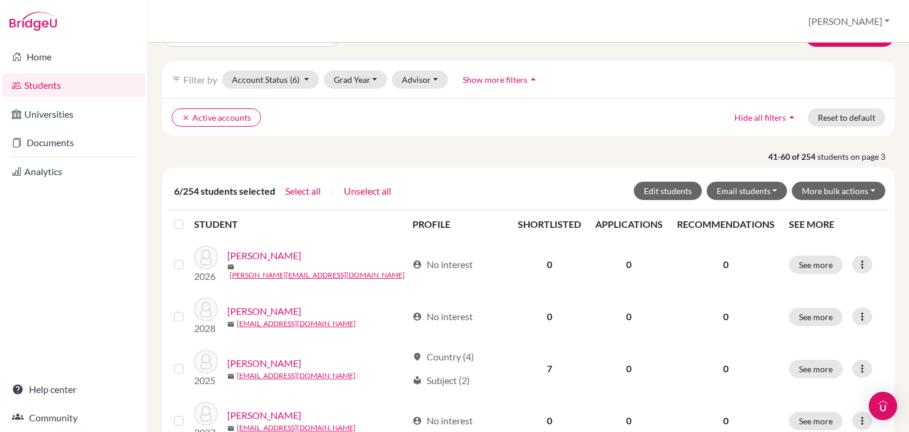
scroll to position [75, 0]
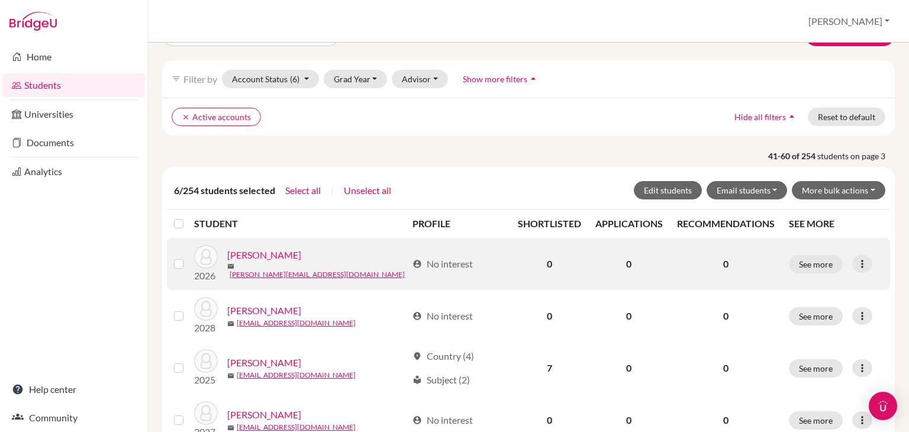
click at [188, 257] on label at bounding box center [188, 257] width 0 height 0
click at [0, 0] on input "checkbox" at bounding box center [0, 0] width 0 height 0
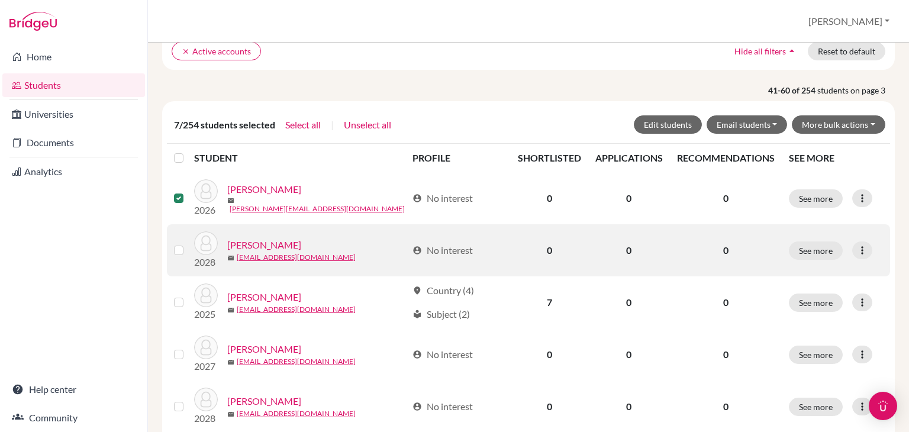
scroll to position [149, 0]
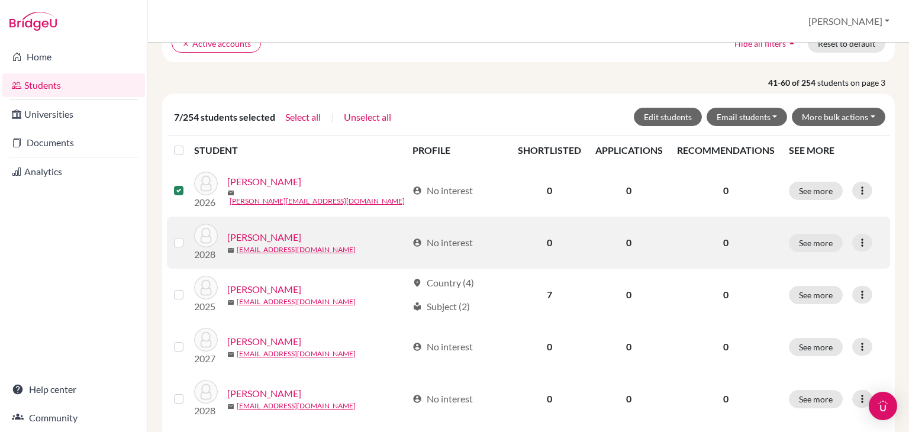
click at [188, 236] on label at bounding box center [188, 236] width 0 height 0
click at [0, 0] on input "checkbox" at bounding box center [0, 0] width 0 height 0
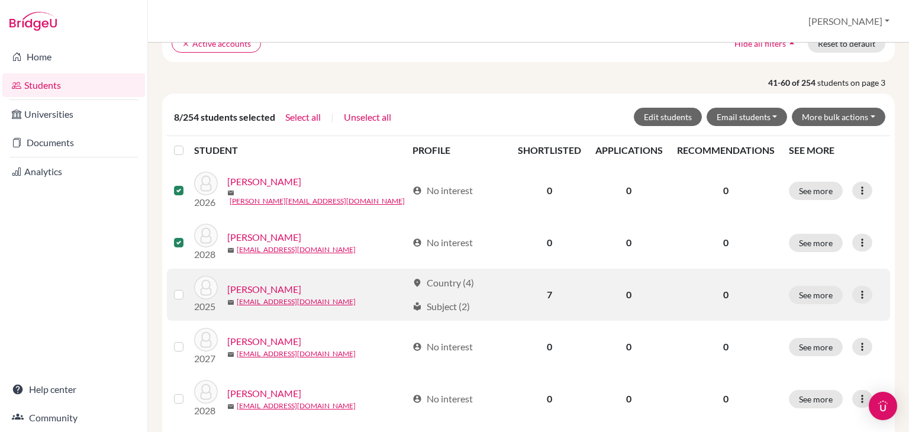
click at [188, 288] on label at bounding box center [188, 288] width 0 height 0
click at [0, 0] on input "checkbox" at bounding box center [0, 0] width 0 height 0
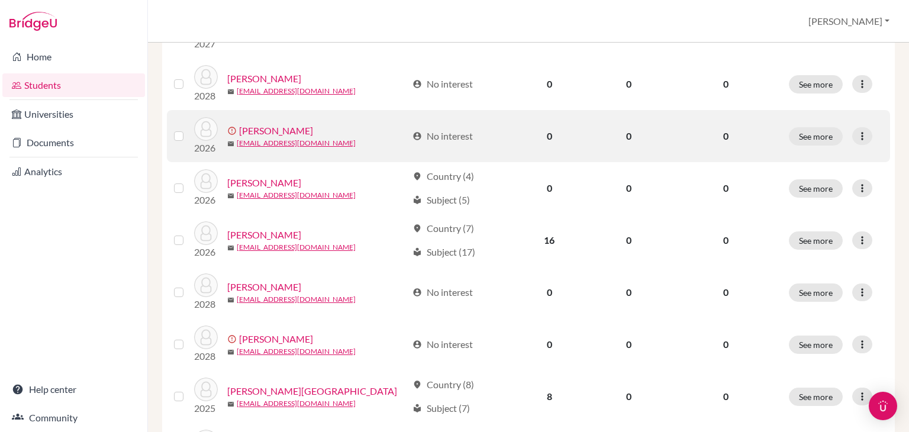
scroll to position [464, 0]
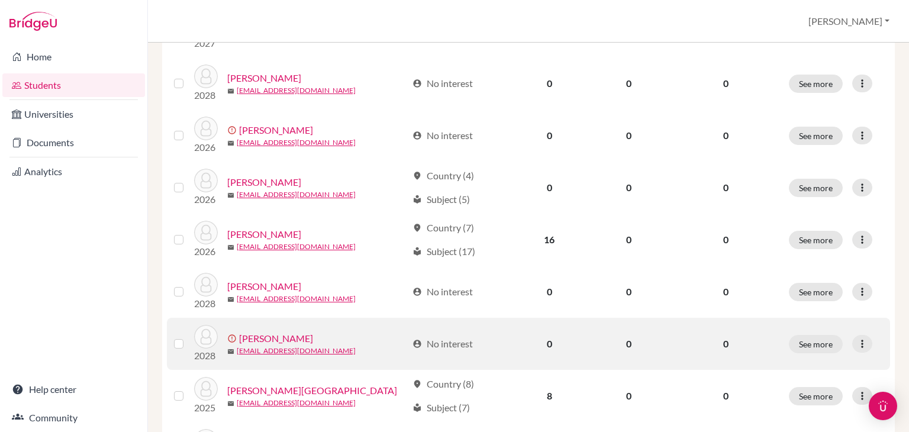
click at [188, 337] on label at bounding box center [188, 337] width 0 height 0
click at [0, 0] on input "checkbox" at bounding box center [0, 0] width 0 height 0
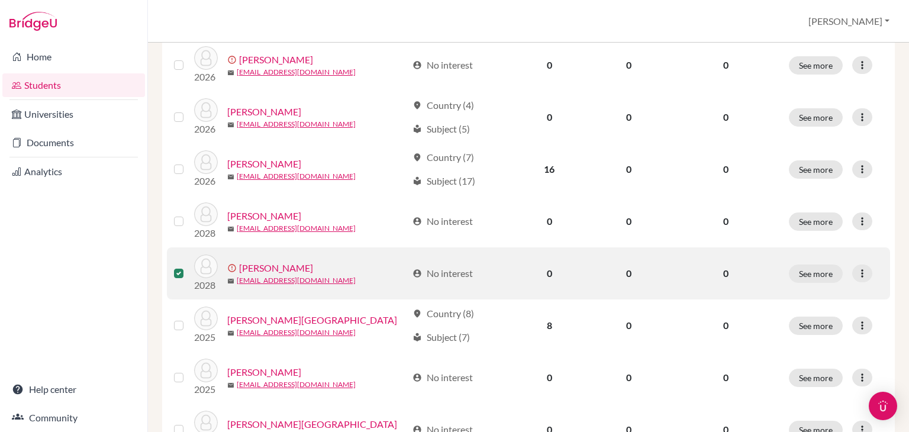
scroll to position [536, 0]
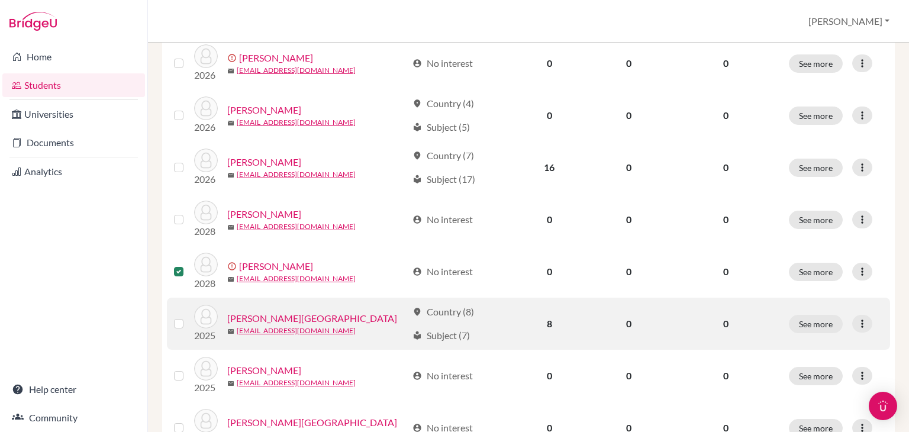
click at [188, 317] on label at bounding box center [188, 317] width 0 height 0
click at [0, 0] on input "checkbox" at bounding box center [0, 0] width 0 height 0
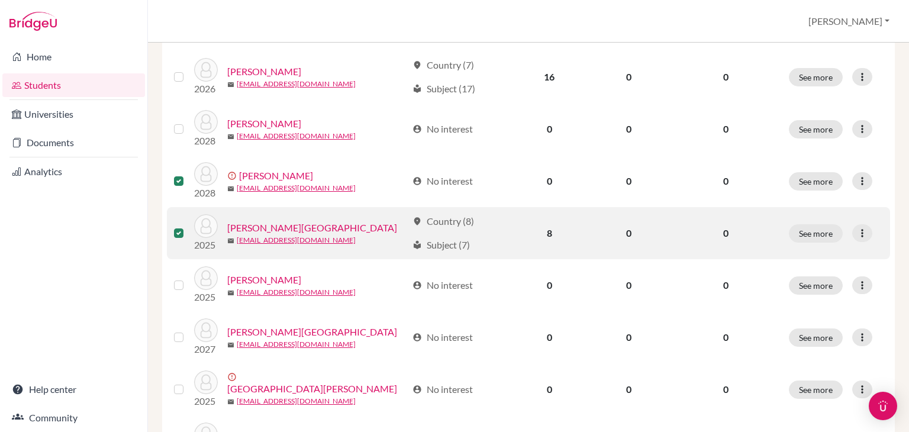
scroll to position [634, 0]
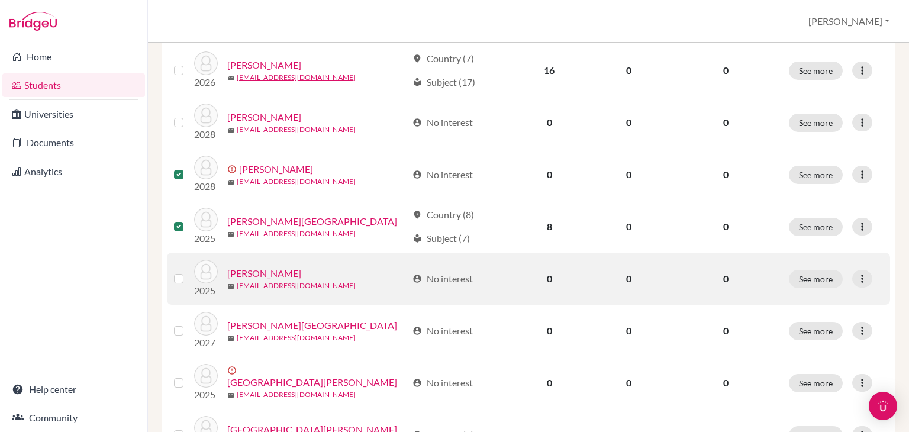
click at [188, 272] on label at bounding box center [188, 272] width 0 height 0
click at [0, 0] on input "checkbox" at bounding box center [0, 0] width 0 height 0
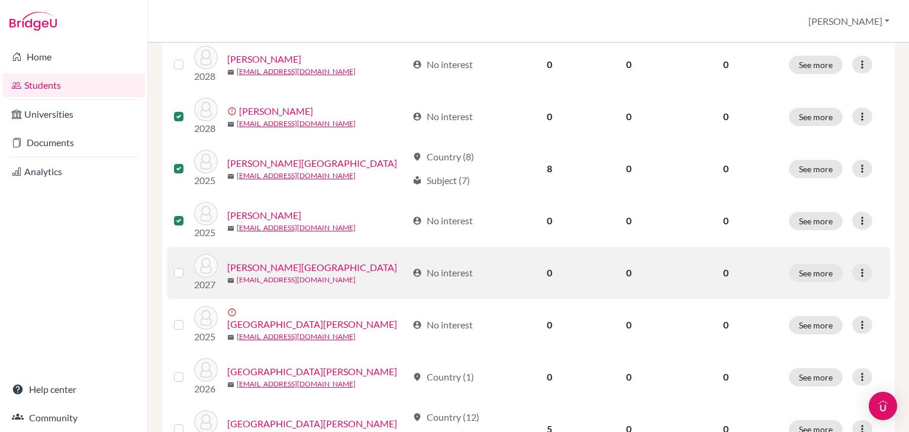
scroll to position [693, 0]
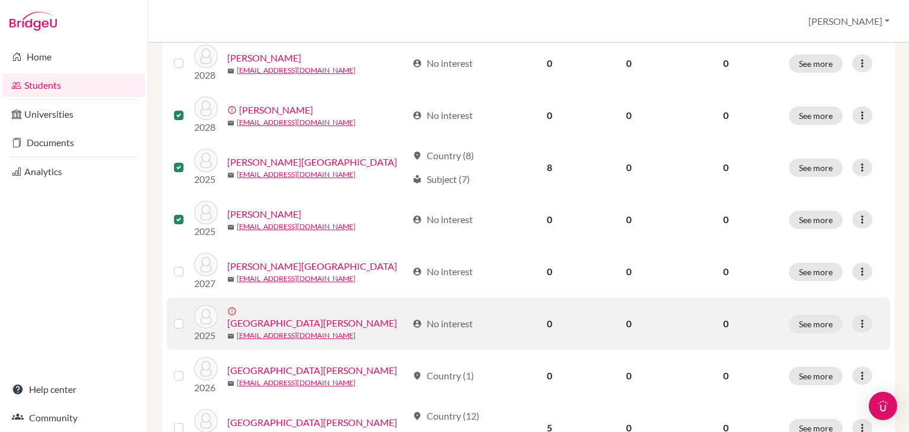
click at [188, 317] on label at bounding box center [188, 317] width 0 height 0
click at [0, 0] on input "checkbox" at bounding box center [0, 0] width 0 height 0
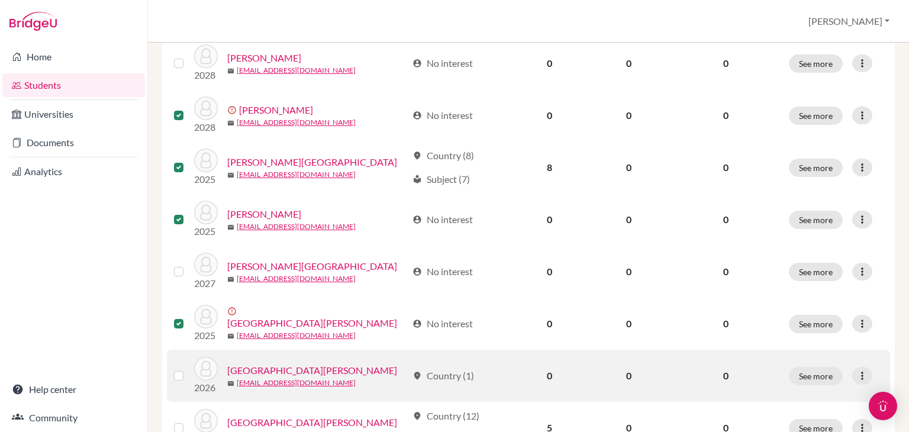
click at [188, 369] on label at bounding box center [188, 369] width 0 height 0
click at [0, 0] on input "checkbox" at bounding box center [0, 0] width 0 height 0
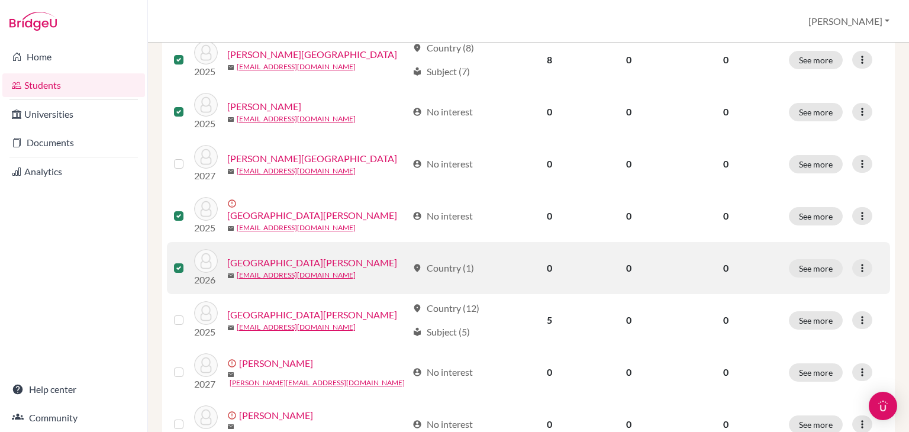
scroll to position [802, 0]
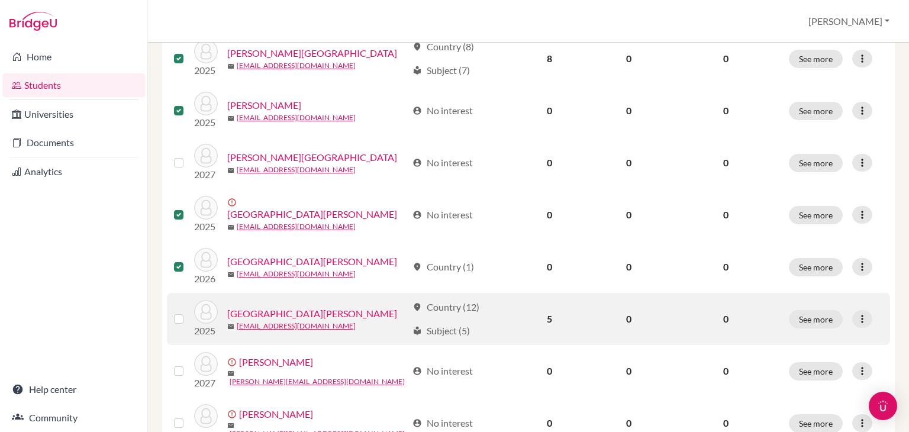
click at [179, 323] on div at bounding box center [181, 319] width 14 height 14
click at [188, 312] on label at bounding box center [188, 312] width 0 height 0
click at [0, 0] on input "checkbox" at bounding box center [0, 0] width 0 height 0
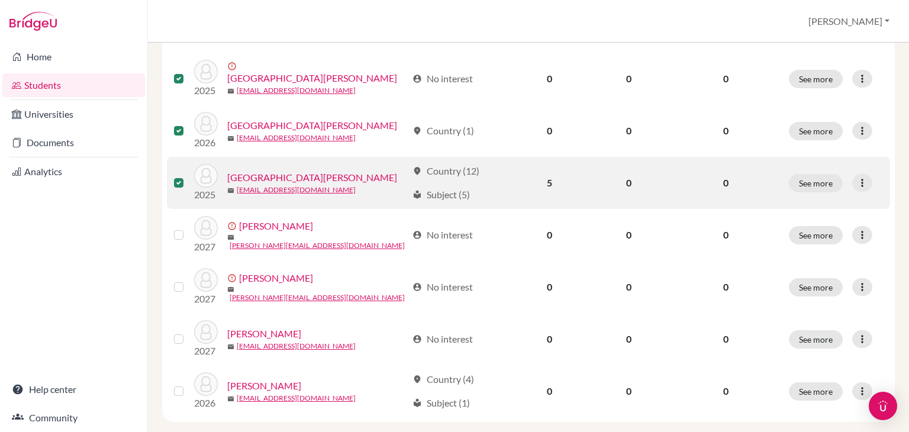
scroll to position [940, 0]
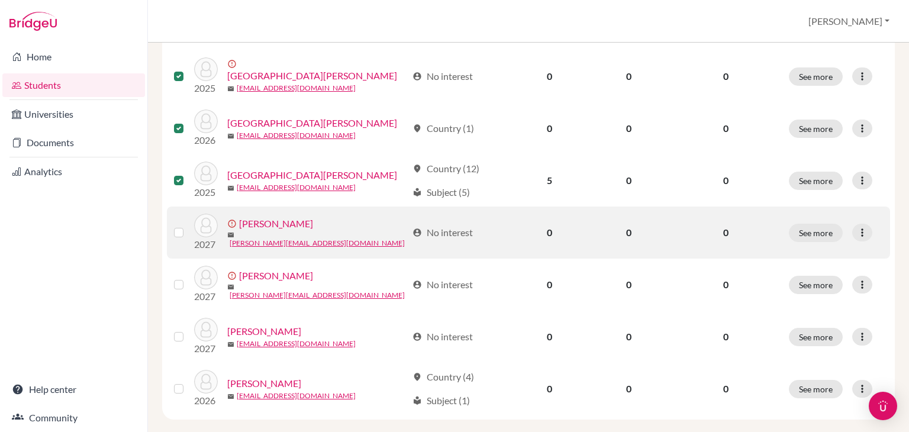
click at [188, 226] on label at bounding box center [188, 226] width 0 height 0
click at [0, 0] on input "checkbox" at bounding box center [0, 0] width 0 height 0
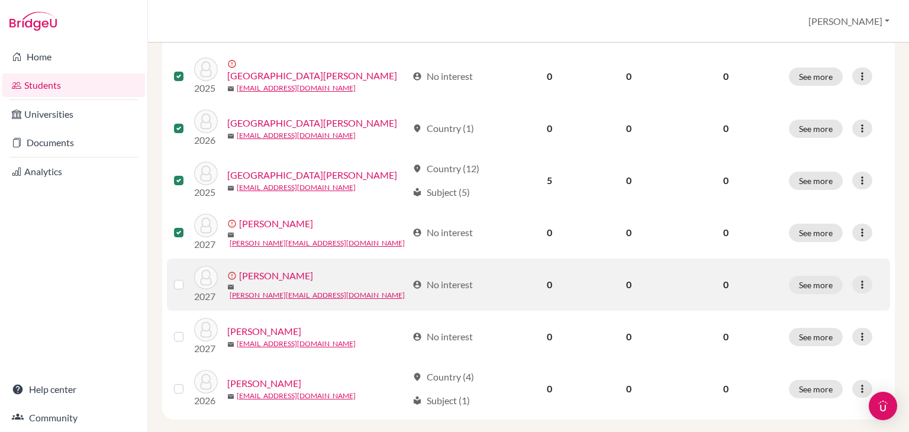
click at [188, 278] on label at bounding box center [188, 278] width 0 height 0
click at [0, 0] on input "checkbox" at bounding box center [0, 0] width 0 height 0
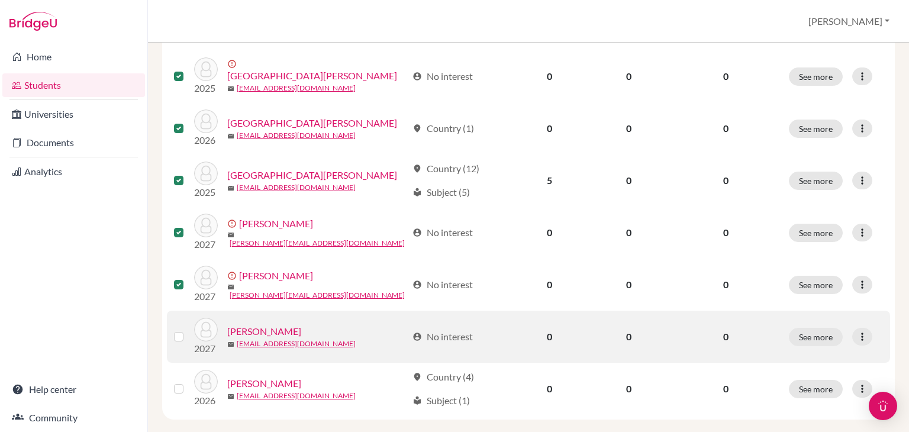
scroll to position [1001, 0]
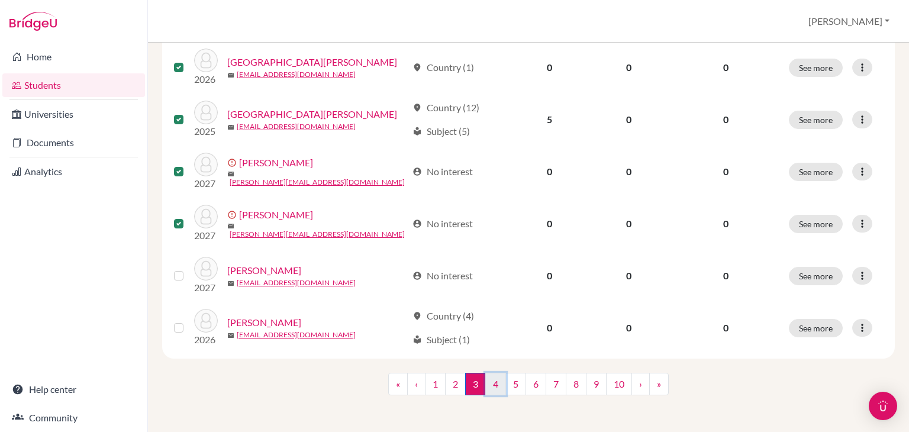
click at [487, 380] on link "4" at bounding box center [496, 384] width 21 height 23
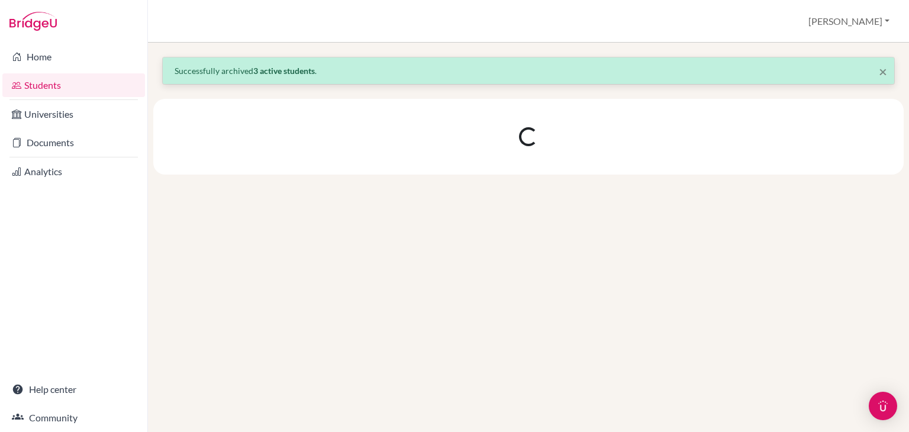
scroll to position [0, 0]
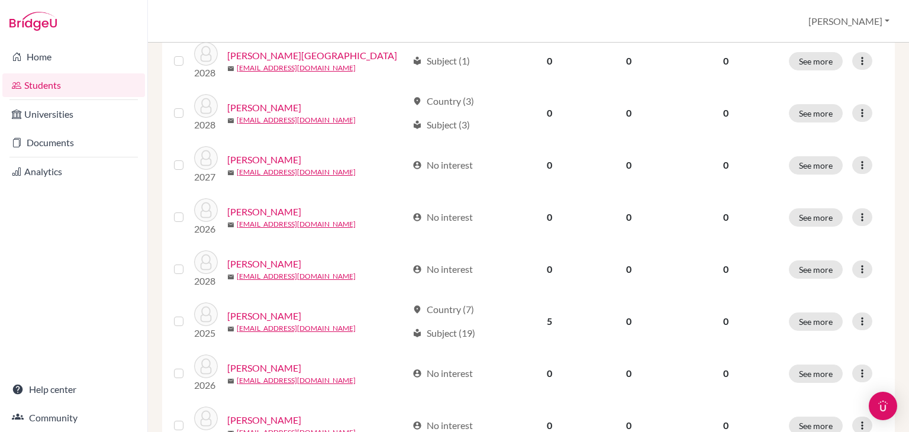
scroll to position [542, 0]
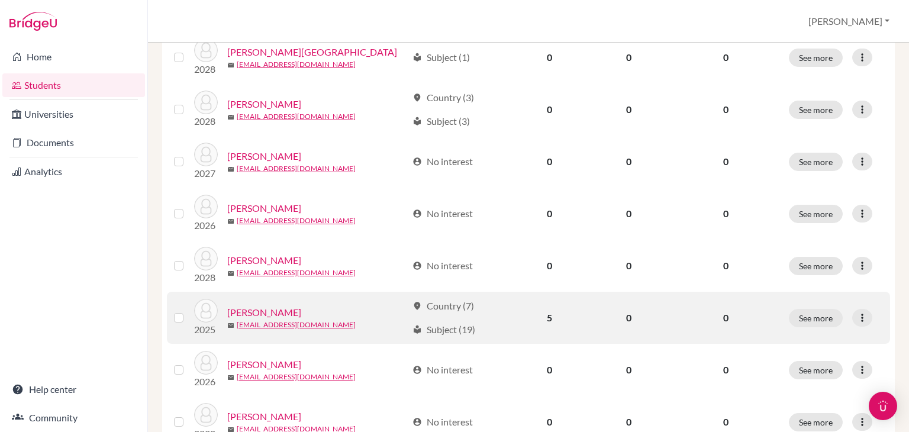
click at [188, 311] on label at bounding box center [188, 311] width 0 height 0
click at [0, 0] on input "checkbox" at bounding box center [0, 0] width 0 height 0
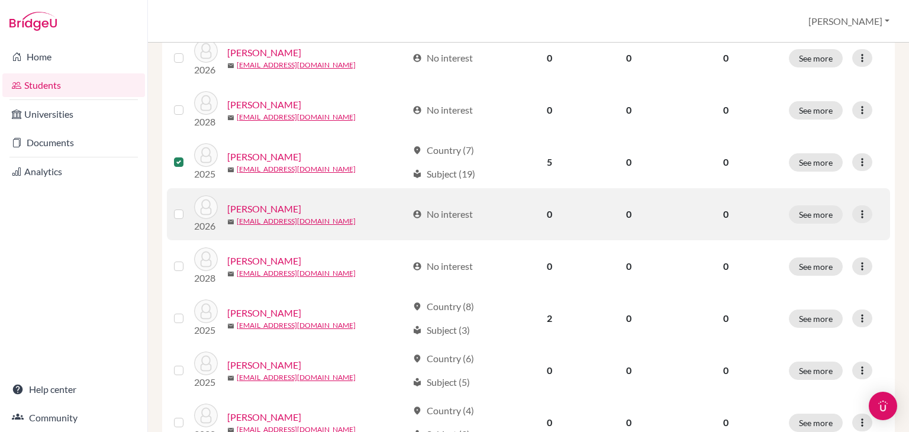
scroll to position [708, 0]
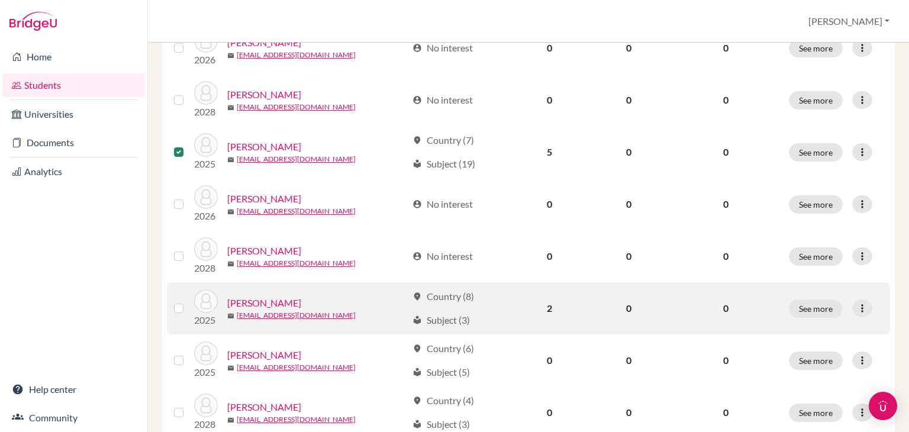
click at [188, 301] on label at bounding box center [188, 301] width 0 height 0
click at [0, 0] on input "checkbox" at bounding box center [0, 0] width 0 height 0
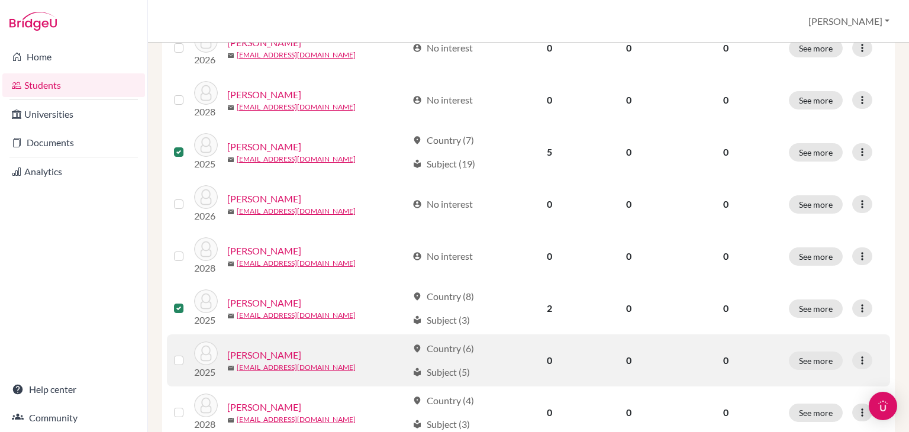
click at [188, 353] on label at bounding box center [188, 353] width 0 height 0
click at [0, 0] on input "checkbox" at bounding box center [0, 0] width 0 height 0
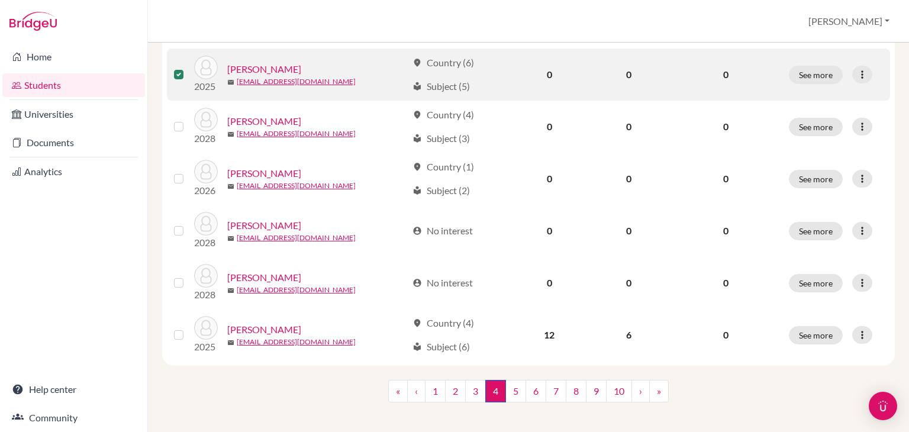
scroll to position [997, 0]
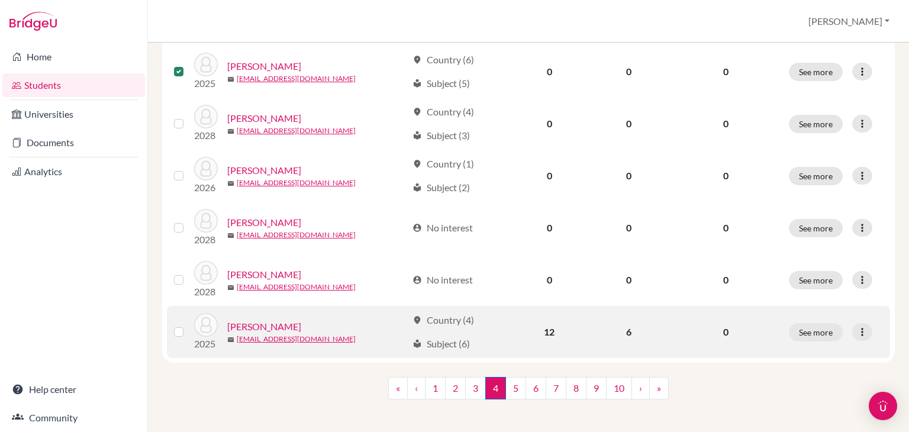
click at [188, 325] on label at bounding box center [188, 325] width 0 height 0
click at [0, 0] on input "checkbox" at bounding box center [0, 0] width 0 height 0
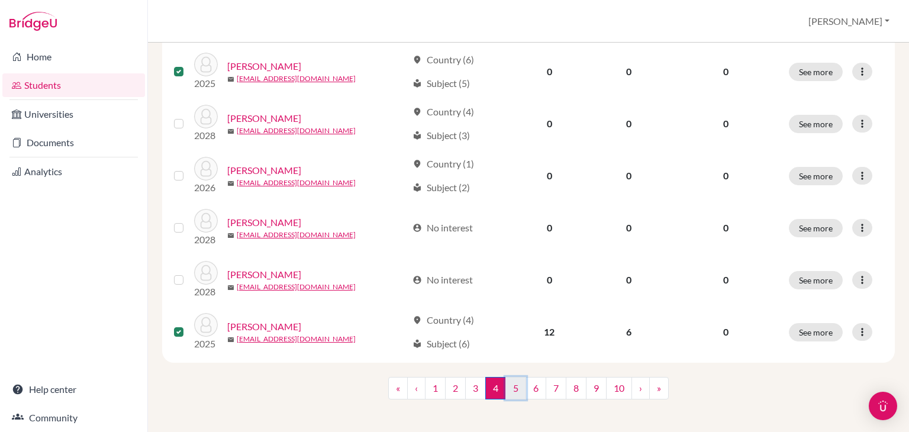
click at [512, 389] on link "5" at bounding box center [516, 388] width 21 height 23
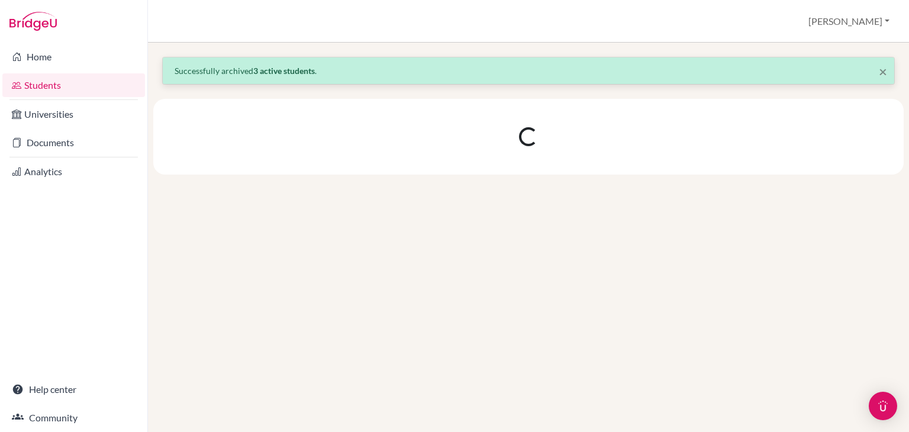
scroll to position [0, 0]
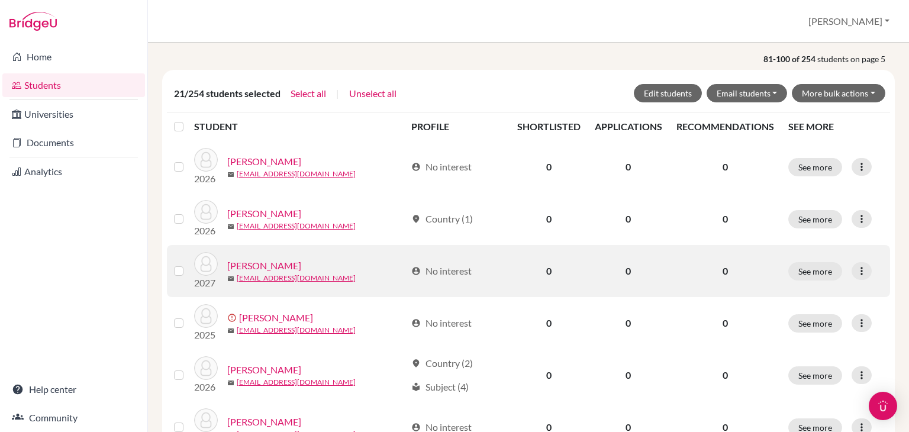
scroll to position [188, 0]
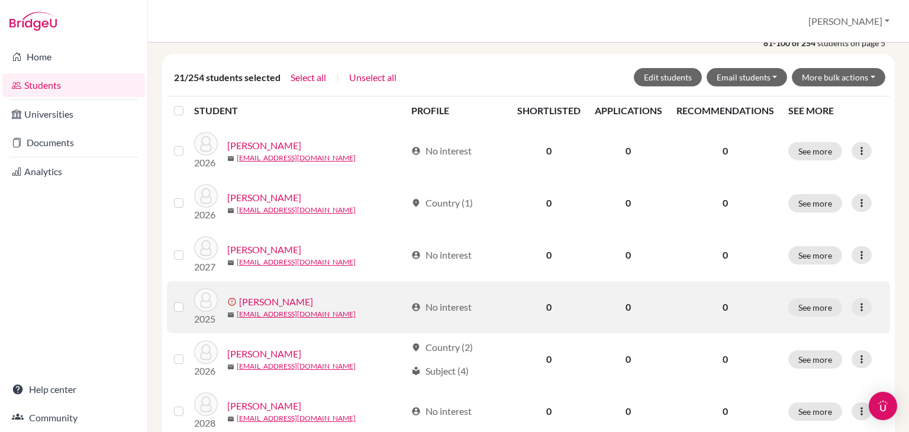
click at [188, 300] on label at bounding box center [188, 300] width 0 height 0
click at [0, 0] on input "checkbox" at bounding box center [0, 0] width 0 height 0
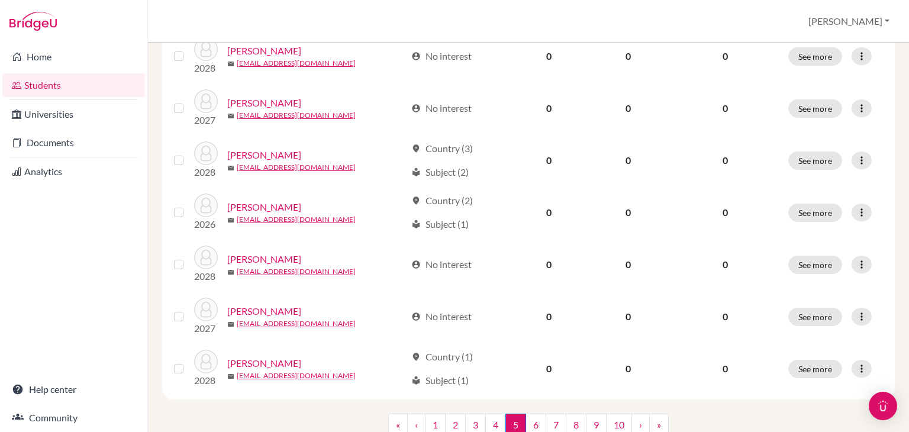
scroll to position [1001, 0]
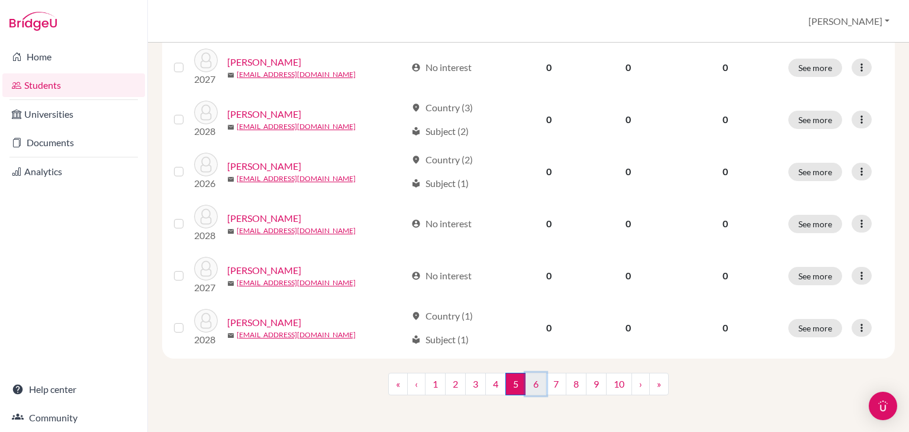
click at [528, 385] on link "6" at bounding box center [536, 384] width 21 height 23
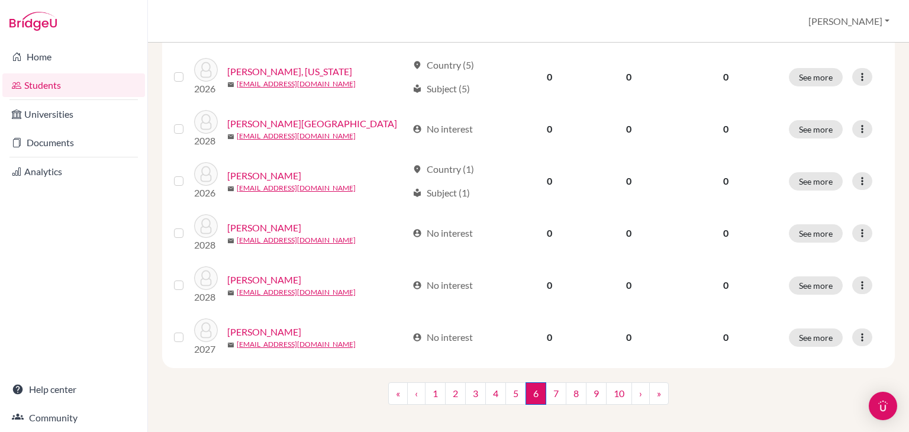
scroll to position [998, 0]
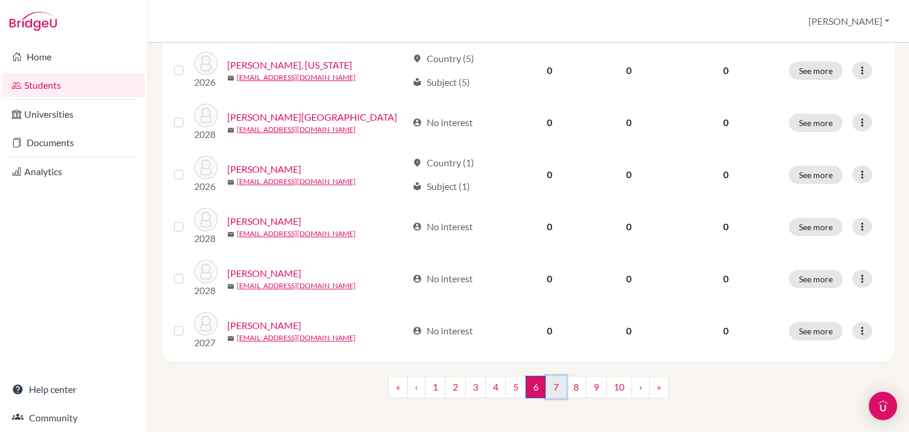
click at [549, 390] on link "7" at bounding box center [556, 387] width 21 height 23
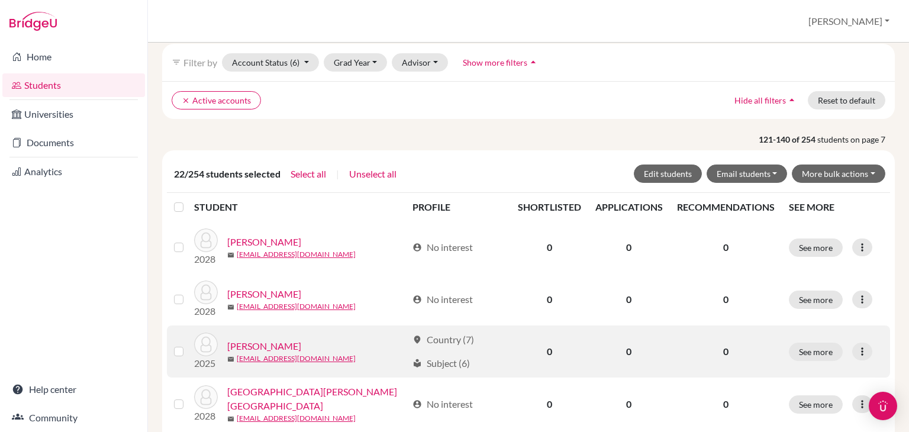
scroll to position [92, 0]
click at [188, 345] on label at bounding box center [188, 345] width 0 height 0
click at [0, 0] on input "checkbox" at bounding box center [0, 0] width 0 height 0
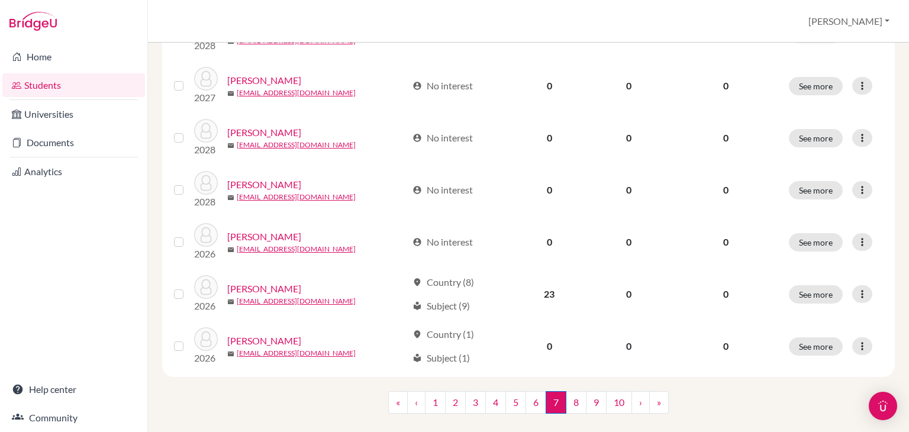
scroll to position [1001, 0]
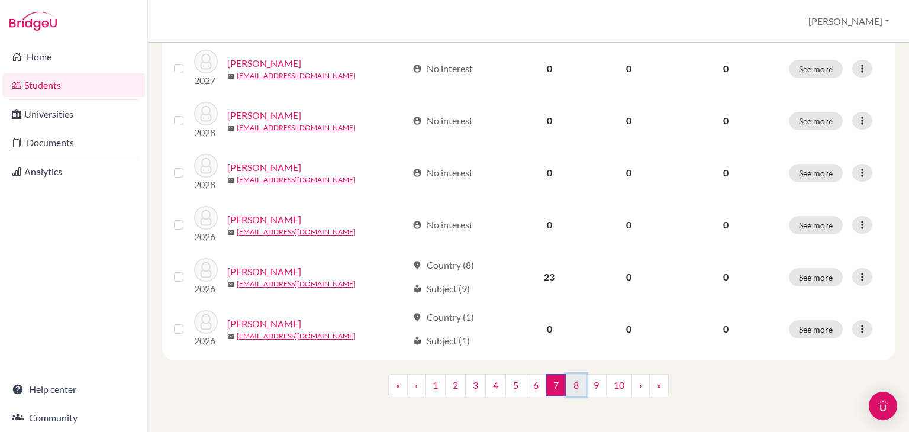
click at [573, 377] on link "8" at bounding box center [576, 385] width 21 height 23
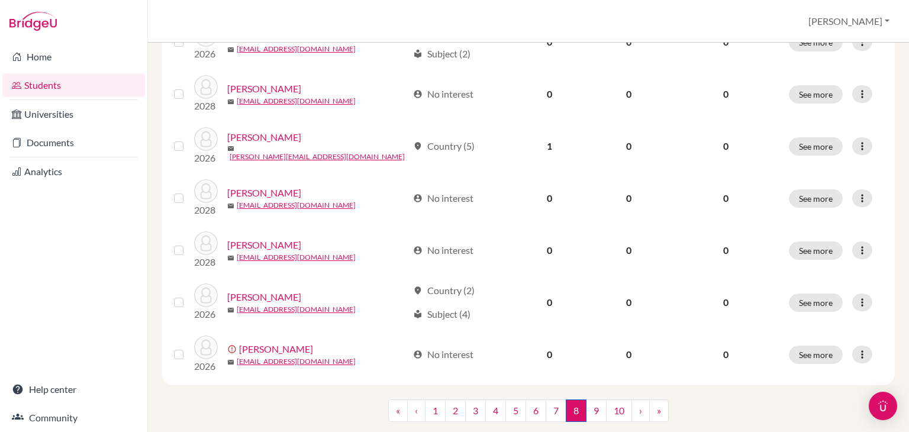
scroll to position [1001, 0]
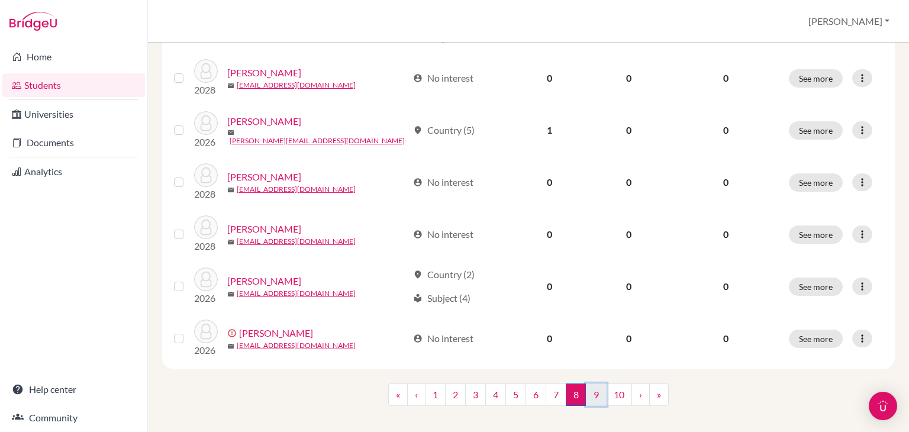
click at [590, 387] on link "9" at bounding box center [596, 395] width 21 height 23
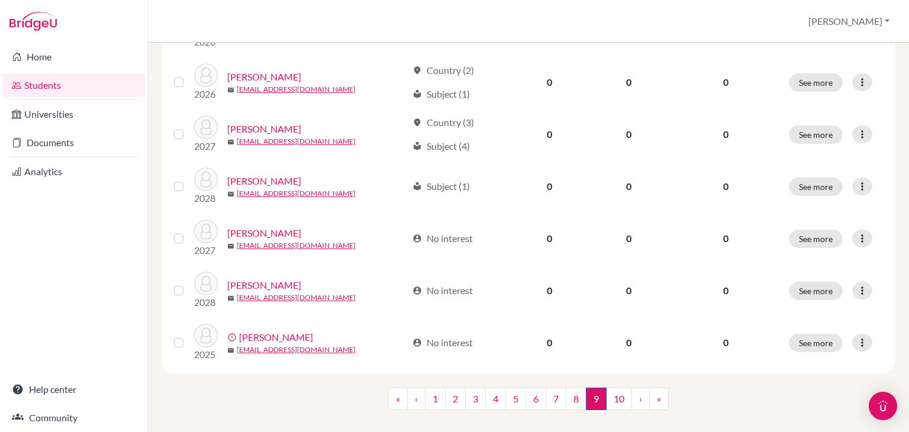
scroll to position [1001, 0]
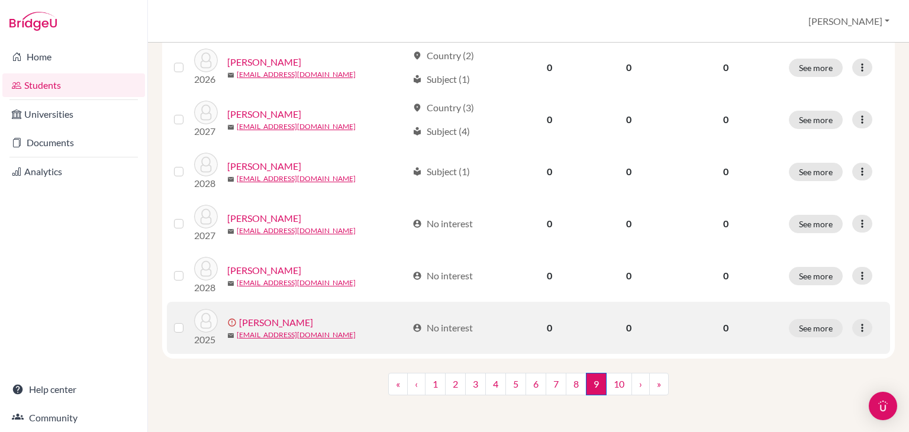
click at [188, 321] on label at bounding box center [188, 321] width 0 height 0
click at [0, 0] on input "checkbox" at bounding box center [0, 0] width 0 height 0
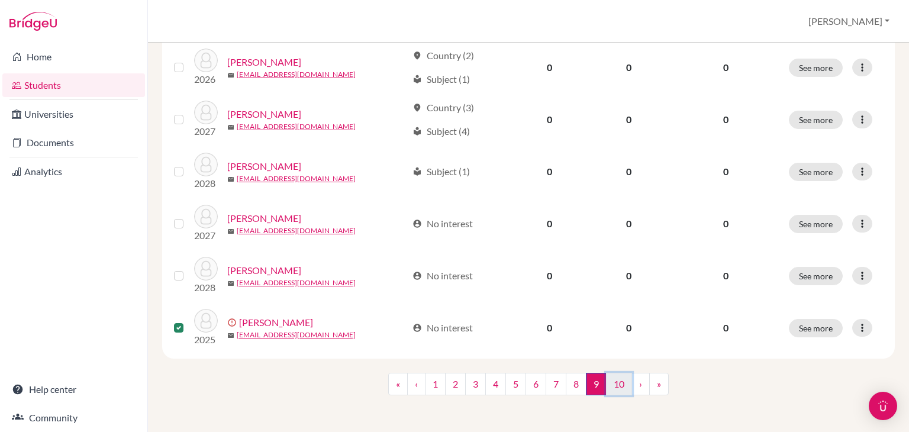
click at [616, 388] on link "10" at bounding box center [619, 384] width 26 height 23
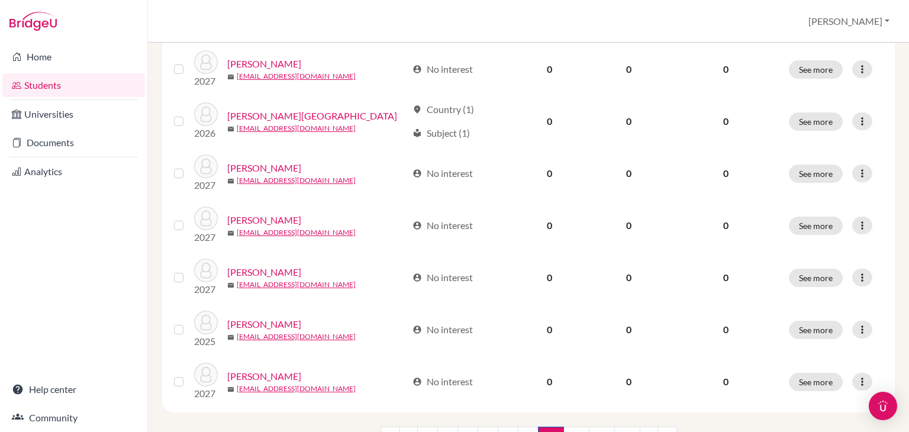
scroll to position [954, 0]
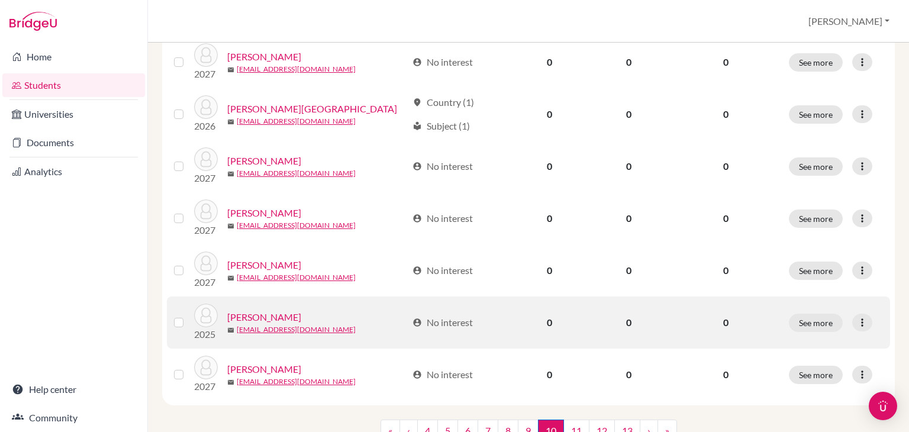
click at [188, 316] on label at bounding box center [188, 316] width 0 height 0
click at [0, 0] on input "checkbox" at bounding box center [0, 0] width 0 height 0
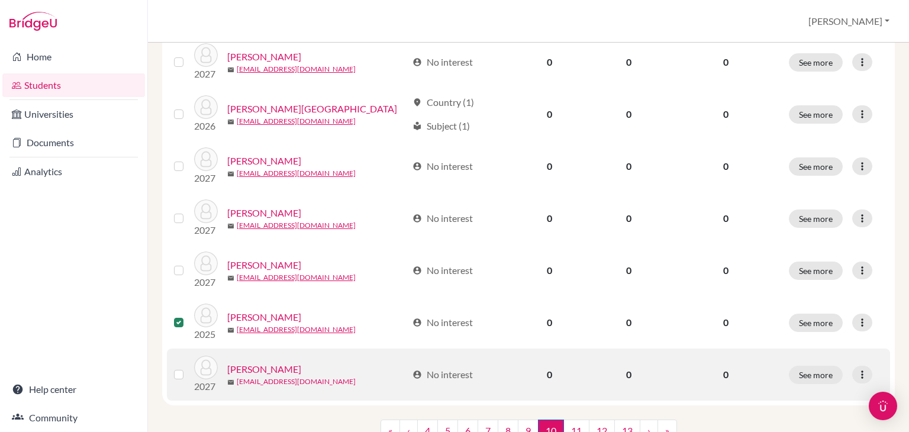
scroll to position [1001, 0]
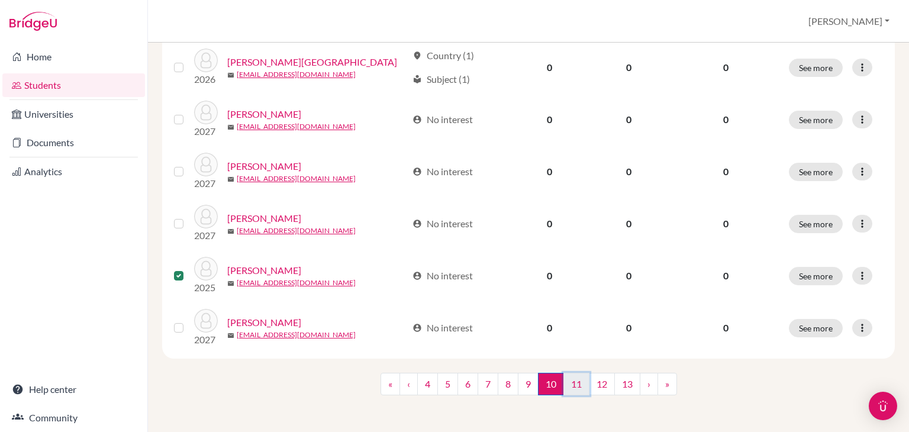
click at [575, 384] on link "11" at bounding box center [577, 384] width 26 height 23
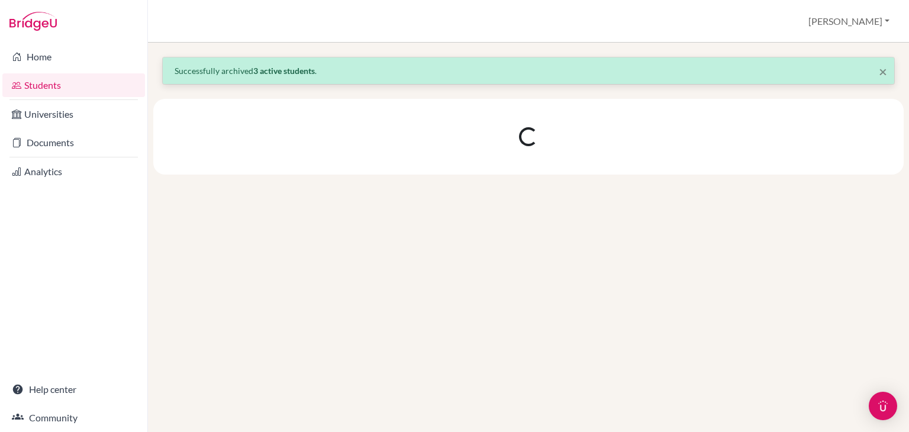
scroll to position [0, 0]
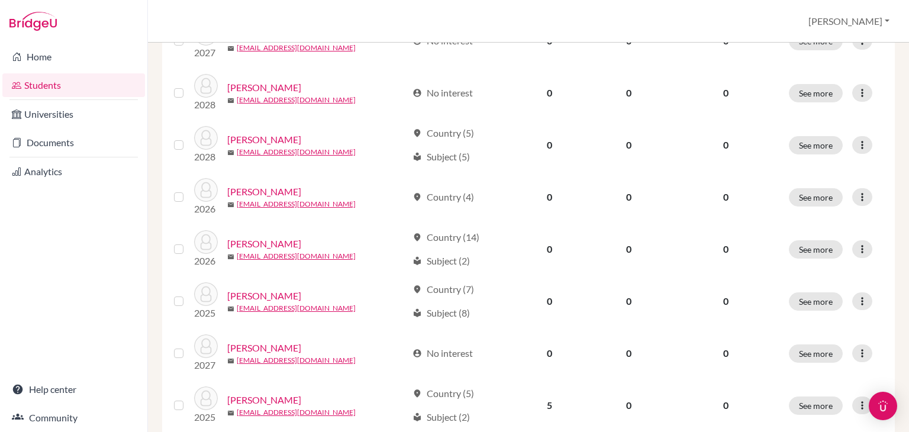
scroll to position [663, 0]
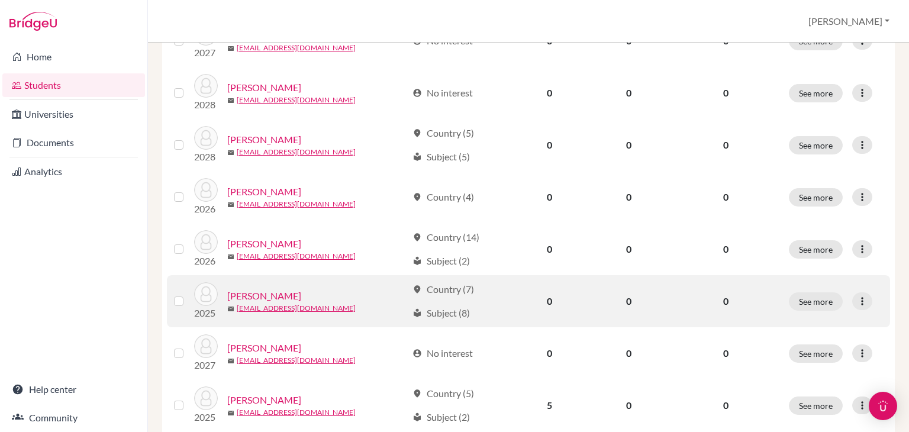
click at [188, 294] on label at bounding box center [188, 294] width 0 height 0
click at [0, 0] on input "checkbox" at bounding box center [0, 0] width 0 height 0
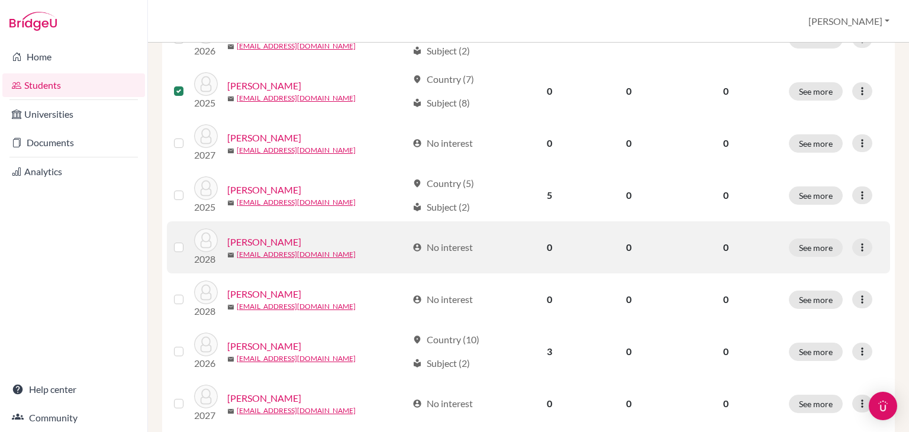
scroll to position [876, 0]
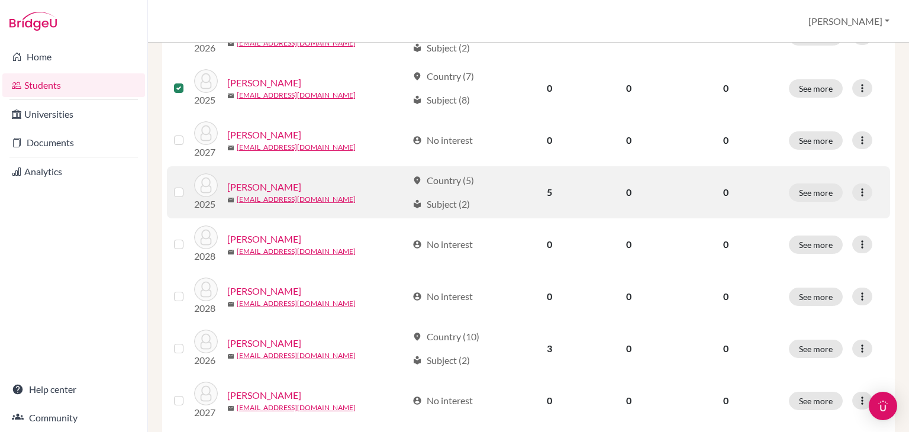
click at [188, 185] on label at bounding box center [188, 185] width 0 height 0
click at [0, 0] on input "checkbox" at bounding box center [0, 0] width 0 height 0
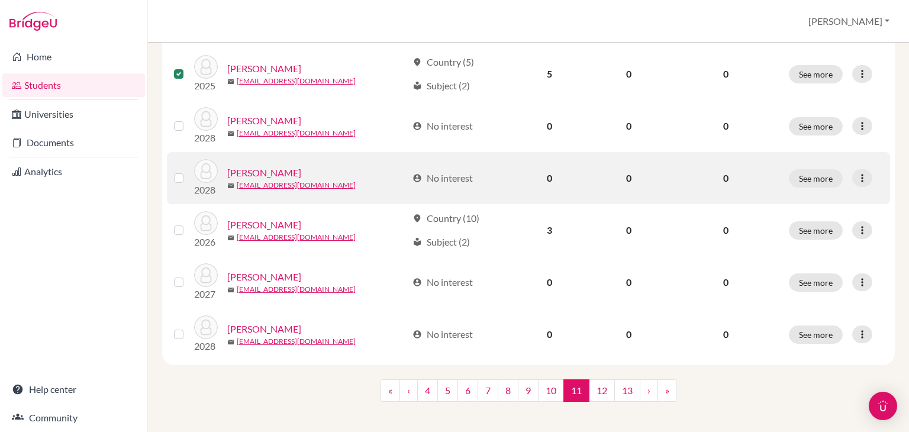
scroll to position [1001, 0]
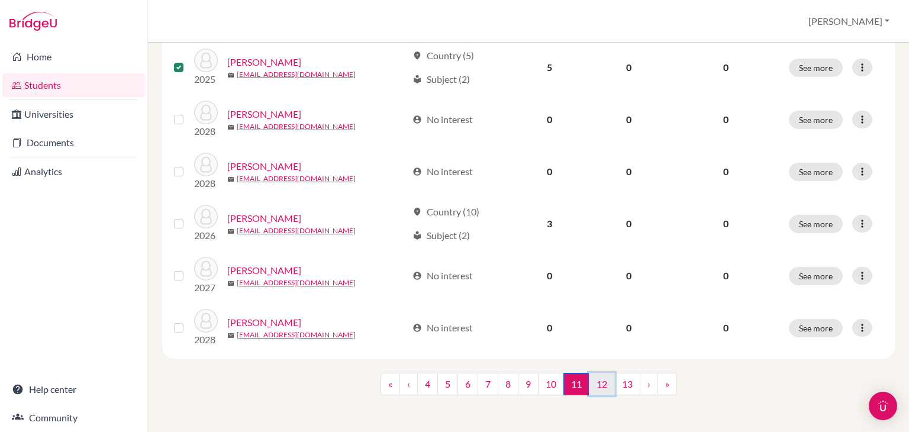
click at [598, 381] on link "12" at bounding box center [602, 384] width 26 height 23
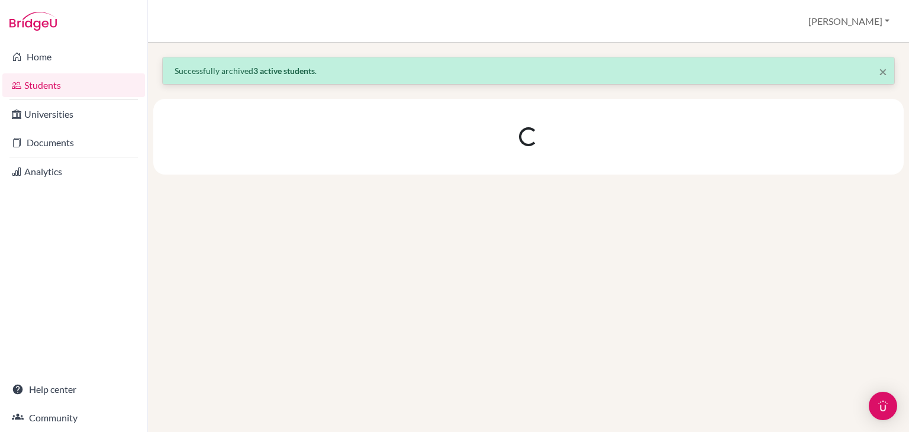
scroll to position [0, 0]
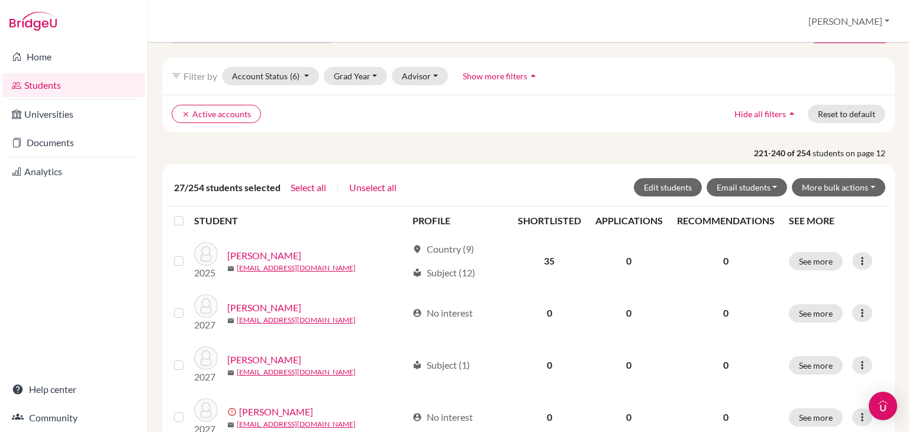
scroll to position [81, 0]
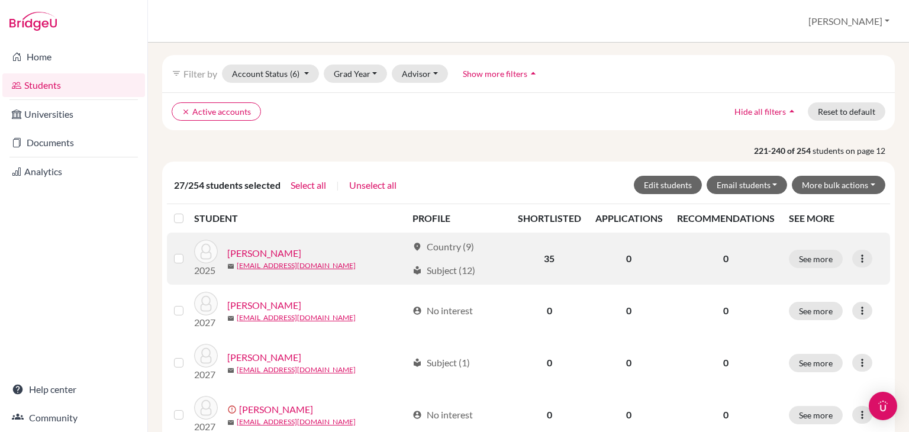
click at [188, 252] on label at bounding box center [188, 252] width 0 height 0
click at [0, 0] on input "checkbox" at bounding box center [0, 0] width 0 height 0
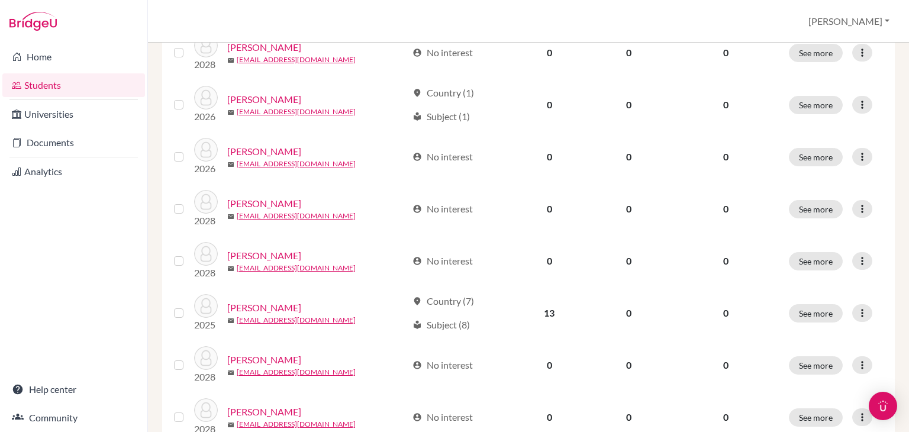
scroll to position [658, 0]
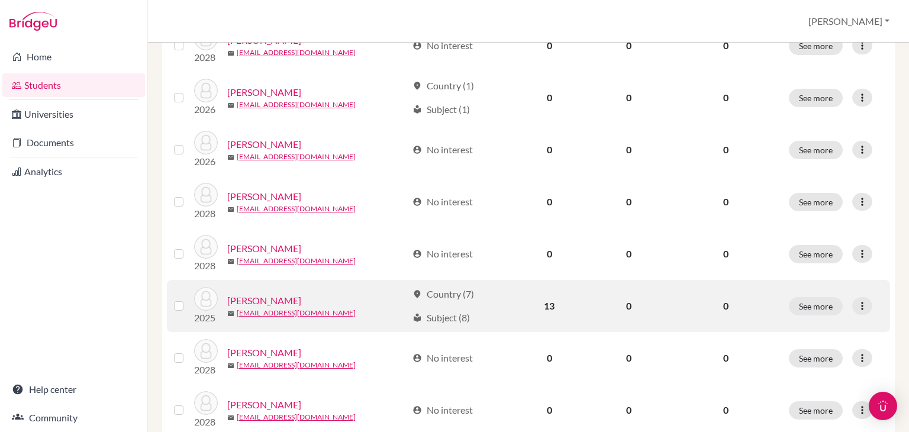
click at [188, 299] on label at bounding box center [188, 299] width 0 height 0
click at [0, 0] on input "checkbox" at bounding box center [0, 0] width 0 height 0
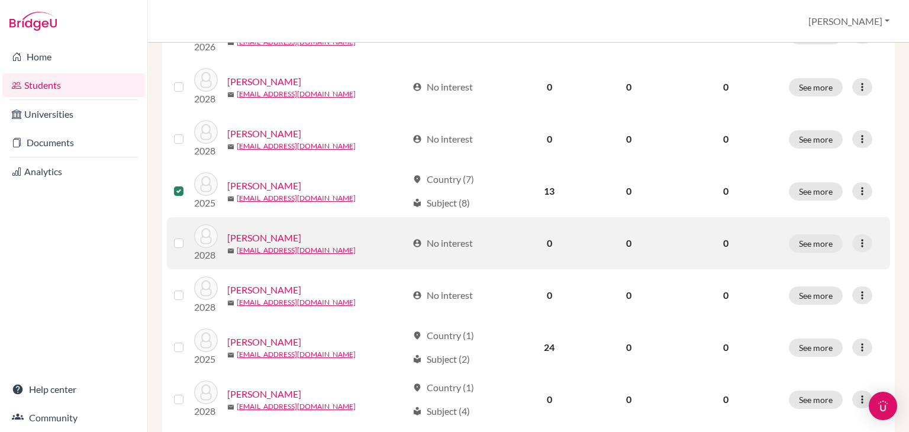
scroll to position [774, 0]
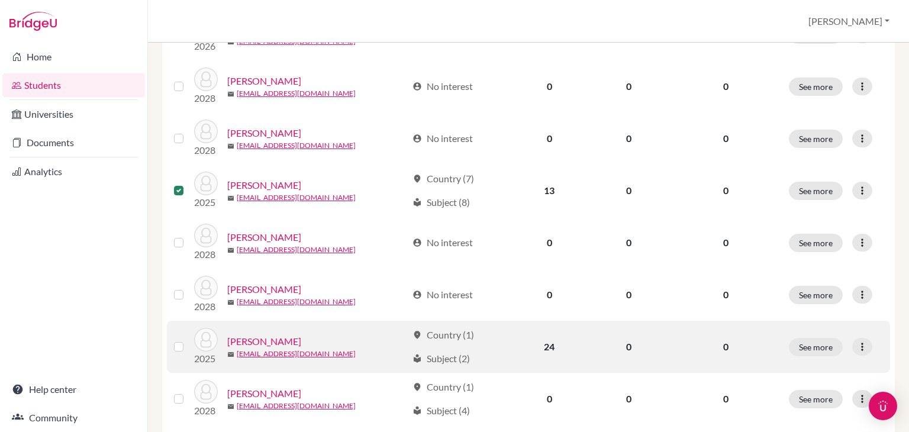
click at [188, 340] on label at bounding box center [188, 340] width 0 height 0
click at [0, 0] on input "checkbox" at bounding box center [0, 0] width 0 height 0
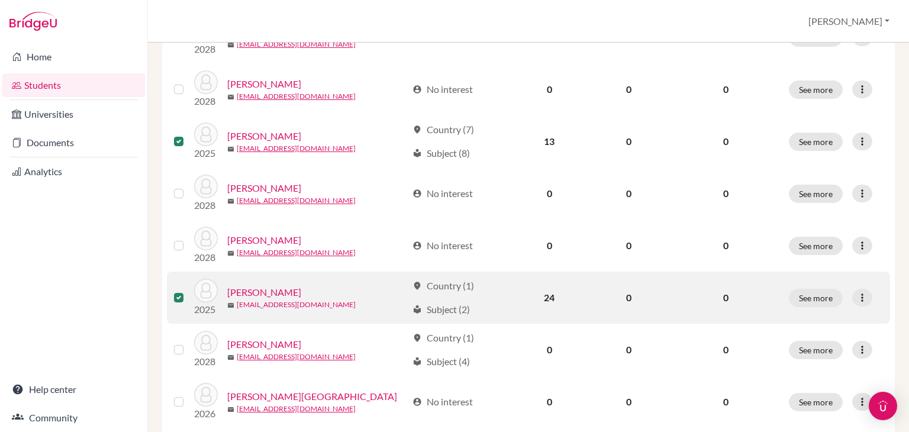
scroll to position [824, 0]
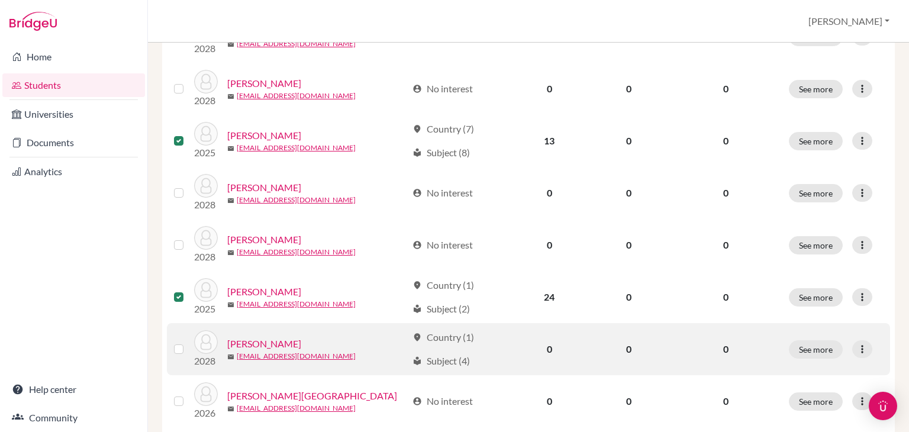
click at [188, 342] on label at bounding box center [188, 342] width 0 height 0
click at [0, 0] on input "checkbox" at bounding box center [0, 0] width 0 height 0
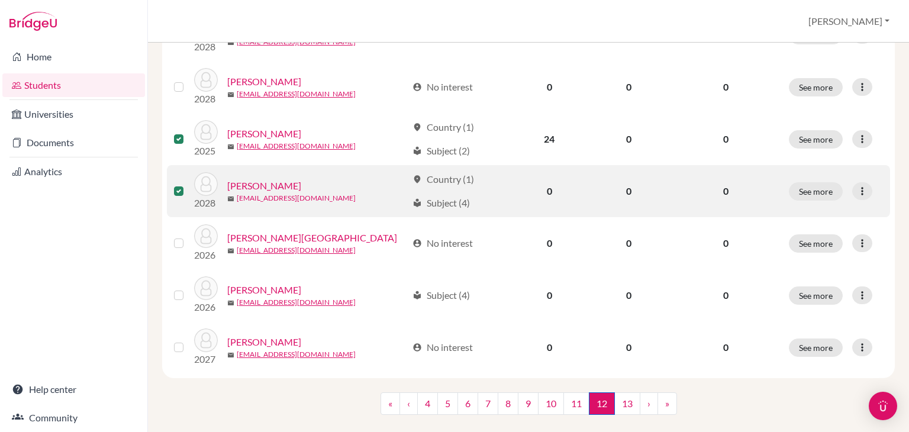
scroll to position [983, 0]
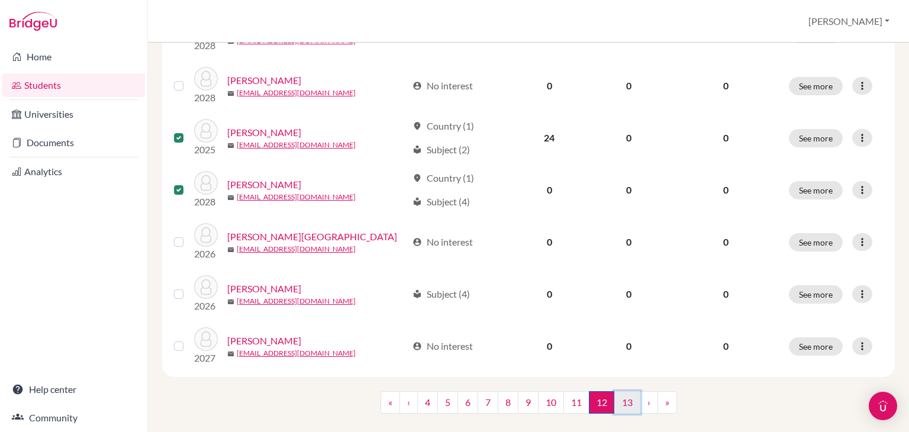
click at [621, 406] on link "13" at bounding box center [628, 402] width 26 height 23
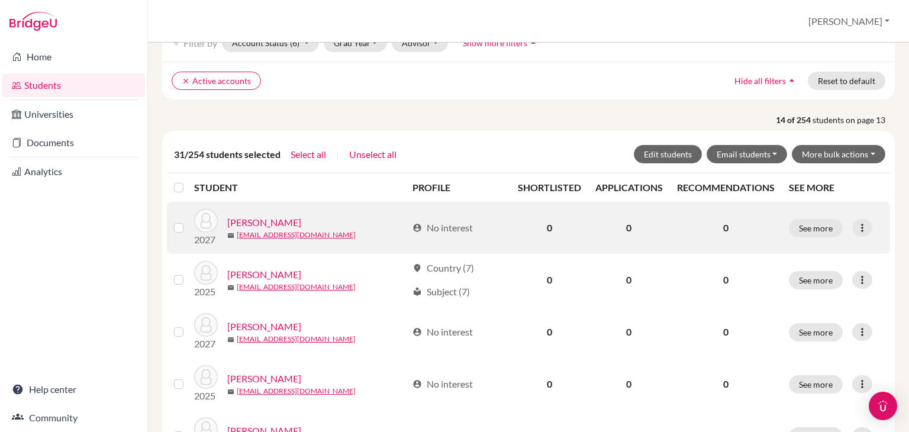
scroll to position [111, 0]
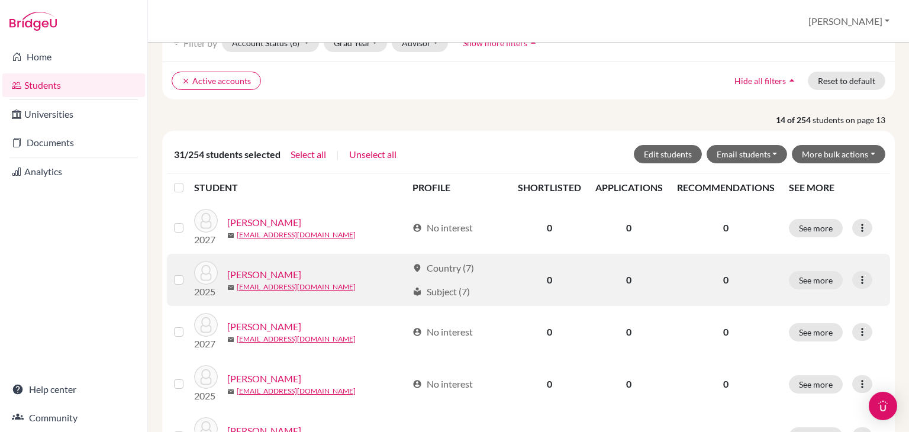
click at [188, 273] on label at bounding box center [188, 273] width 0 height 0
click at [0, 0] on input "checkbox" at bounding box center [0, 0] width 0 height 0
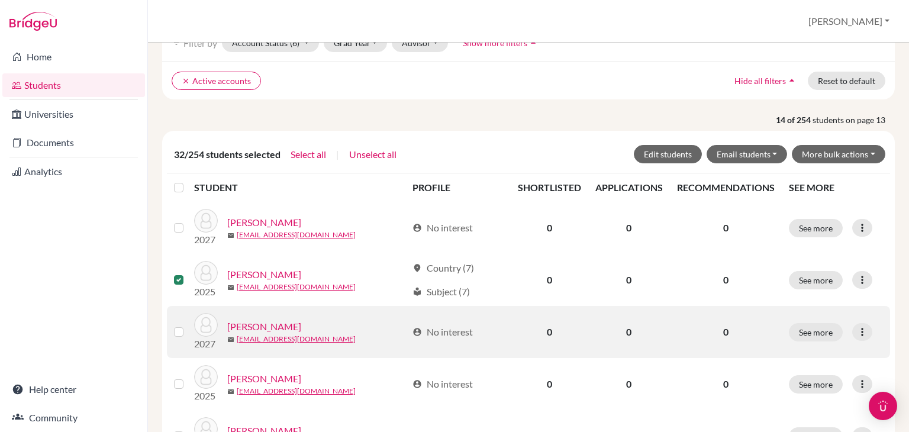
scroll to position [201, 0]
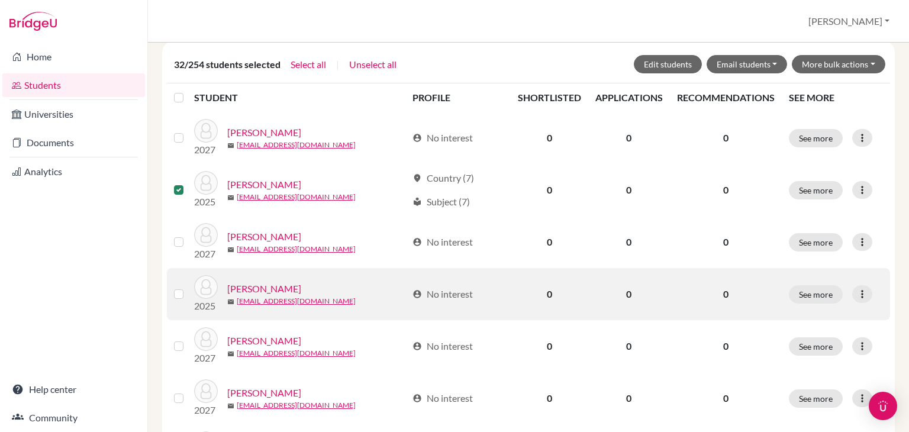
click at [188, 287] on label at bounding box center [188, 287] width 0 height 0
click at [0, 0] on input "checkbox" at bounding box center [0, 0] width 0 height 0
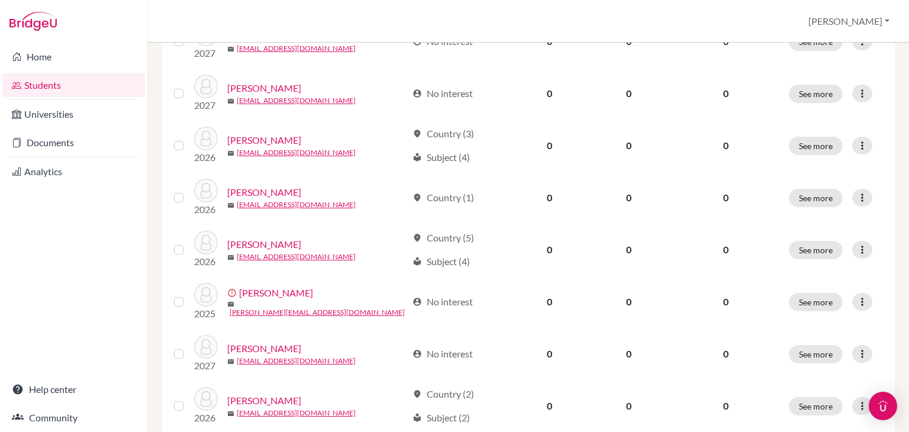
scroll to position [509, 0]
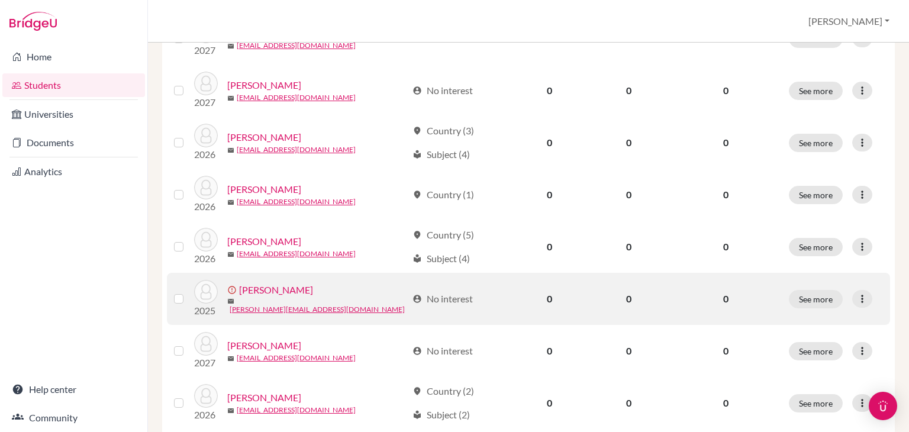
click at [188, 292] on label at bounding box center [188, 292] width 0 height 0
click at [0, 0] on input "checkbox" at bounding box center [0, 0] width 0 height 0
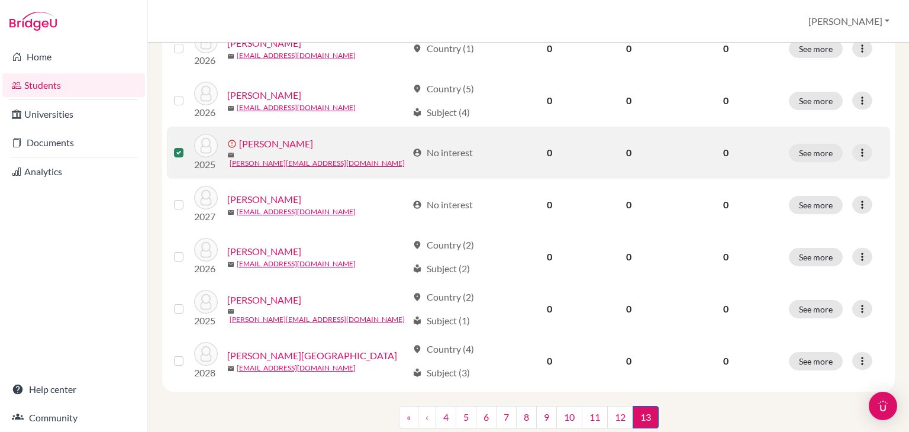
scroll to position [656, 0]
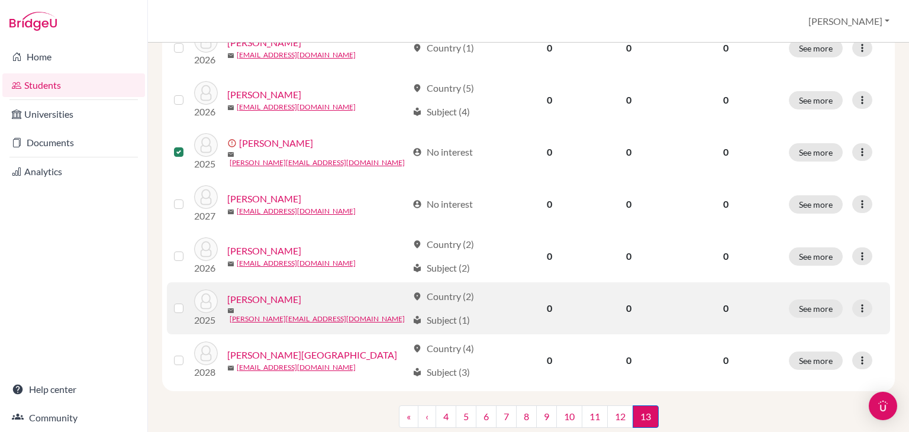
click at [188, 301] on label at bounding box center [188, 301] width 0 height 0
click at [0, 0] on input "checkbox" at bounding box center [0, 0] width 0 height 0
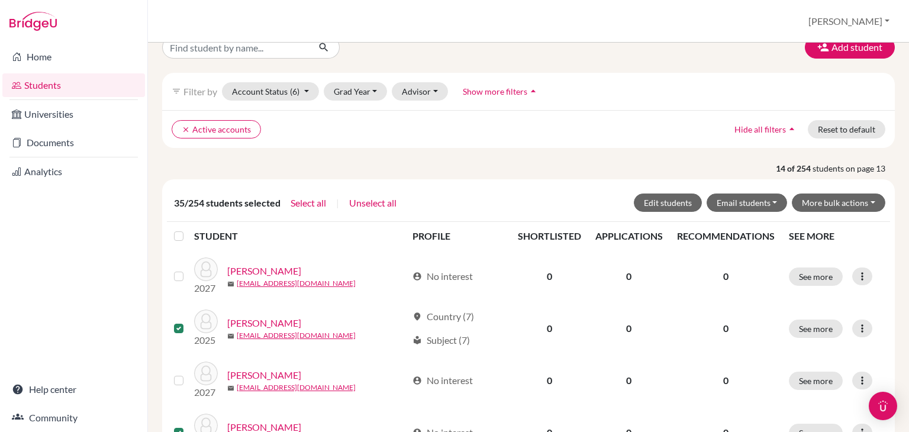
scroll to position [0, 0]
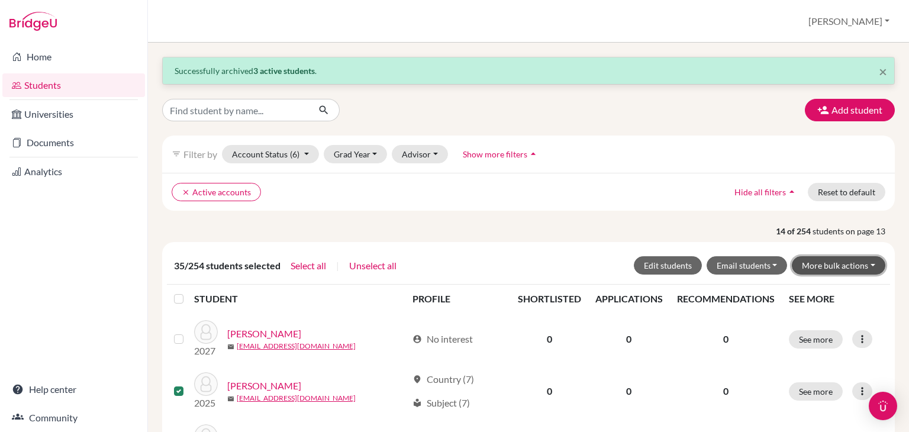
click at [836, 262] on button "More bulk actions" at bounding box center [839, 265] width 94 height 18
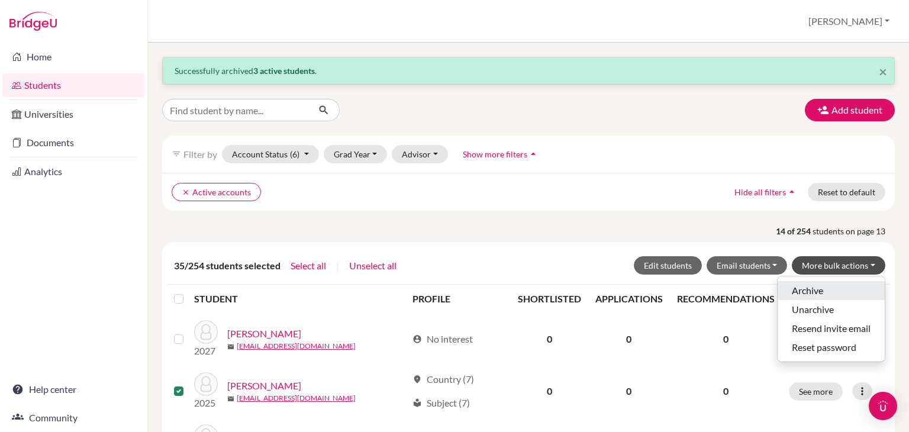
click at [802, 284] on button "Archive" at bounding box center [831, 290] width 107 height 19
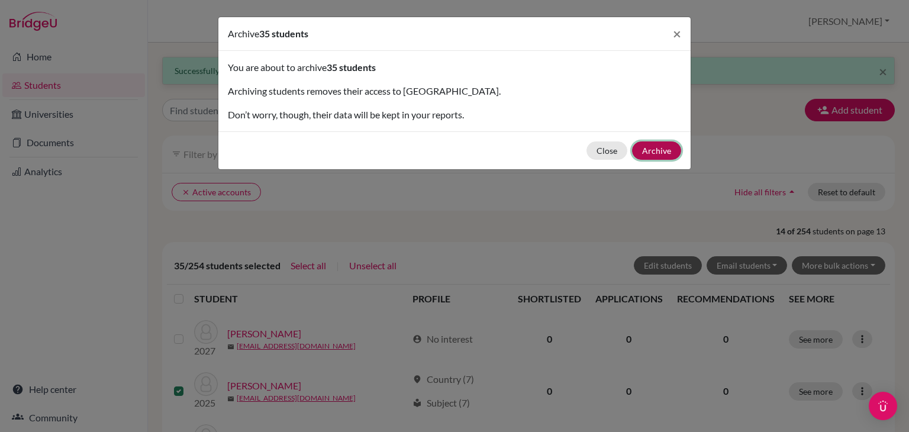
click at [658, 149] on button "Archive" at bounding box center [656, 151] width 49 height 18
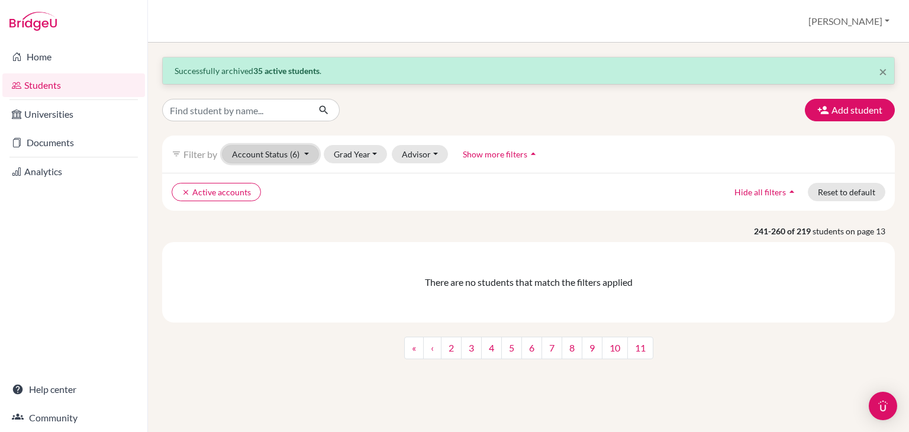
click at [276, 154] on button "Account Status (6)" at bounding box center [270, 154] width 97 height 18
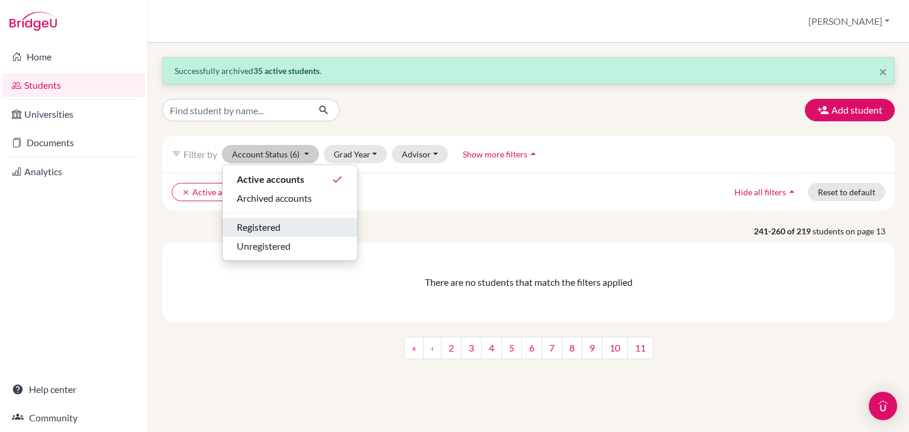
click at [291, 223] on div "Registered" at bounding box center [290, 227] width 107 height 14
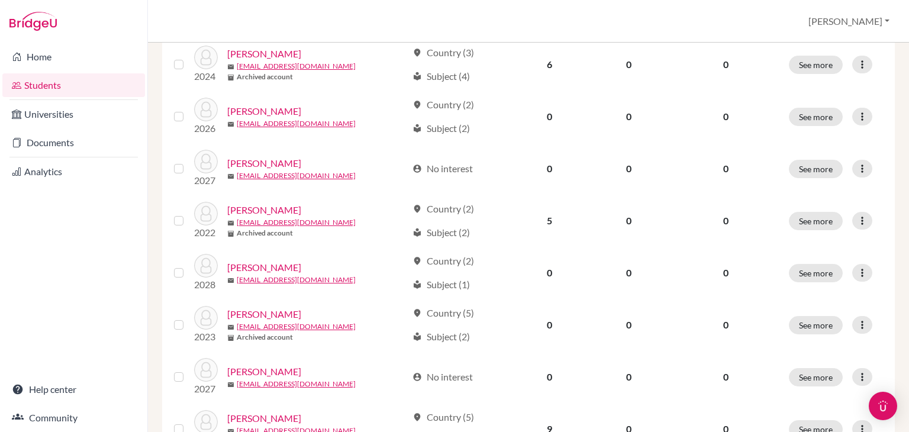
scroll to position [964, 0]
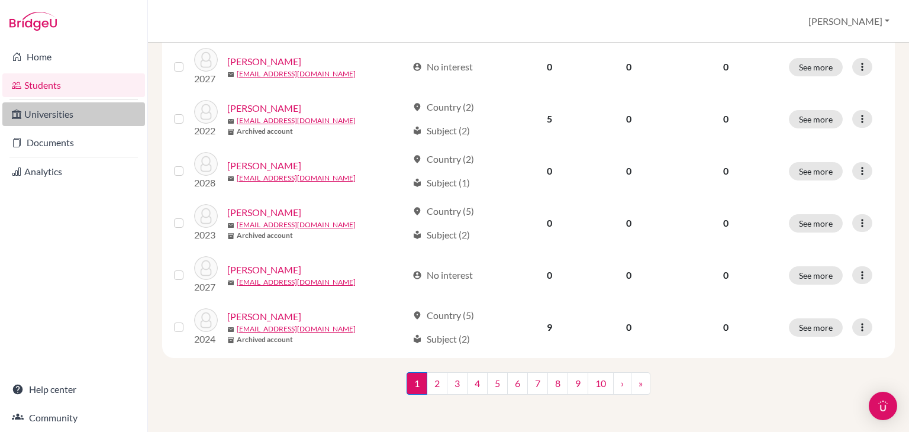
click at [71, 118] on link "Universities" at bounding box center [73, 114] width 143 height 24
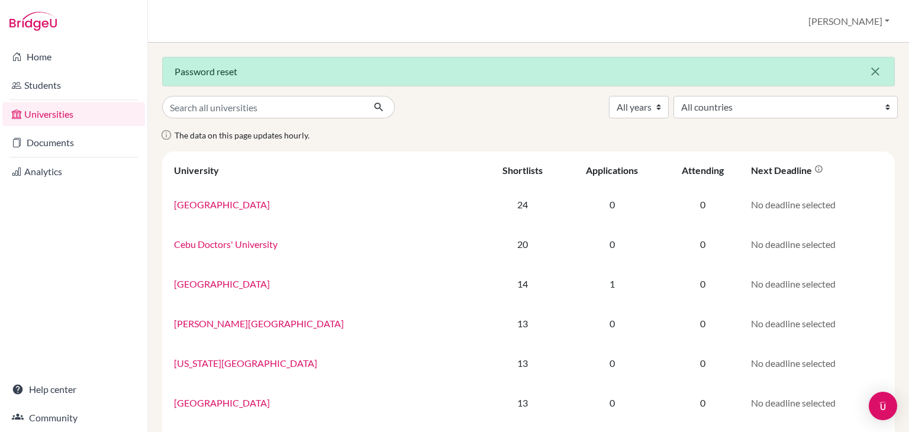
click at [869, 70] on icon "close" at bounding box center [876, 72] width 14 height 14
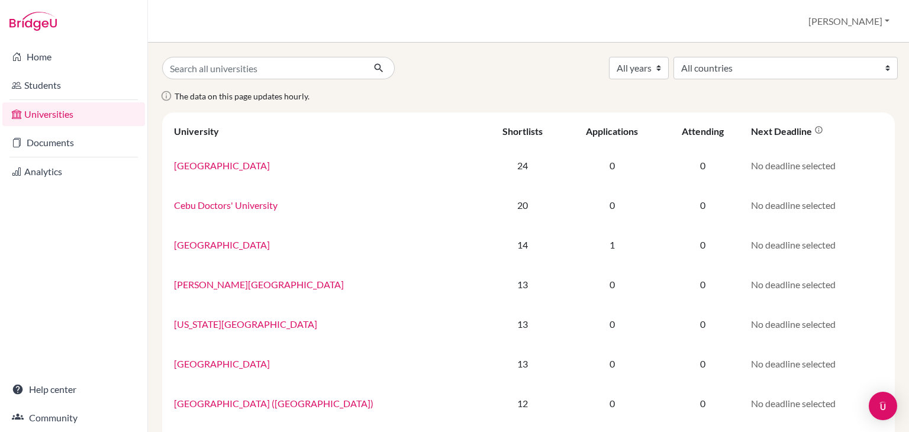
scroll to position [11, 0]
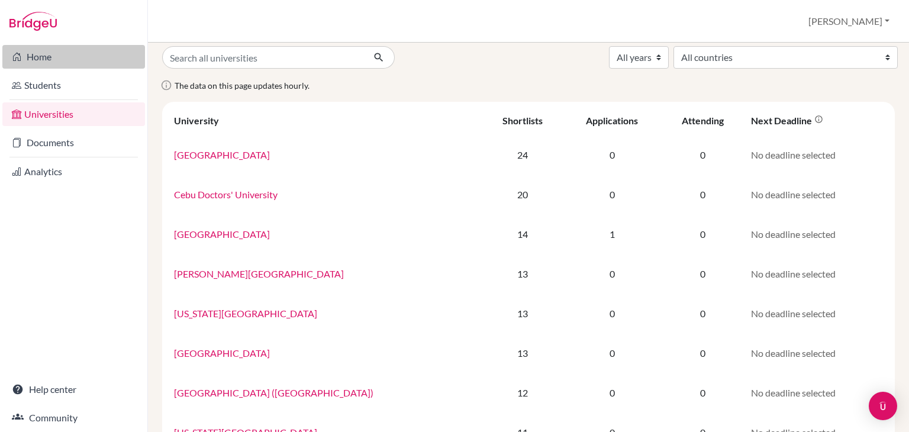
click at [64, 52] on link "Home" at bounding box center [73, 57] width 143 height 24
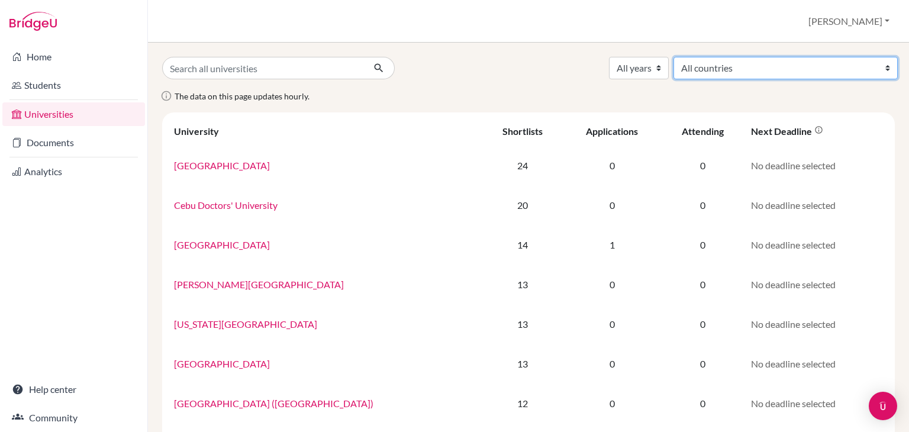
click at [791, 72] on select "All countries Australia Austria Azerbaijan Brazil Canada Colombia Costa Rica Fr…" at bounding box center [786, 68] width 224 height 23
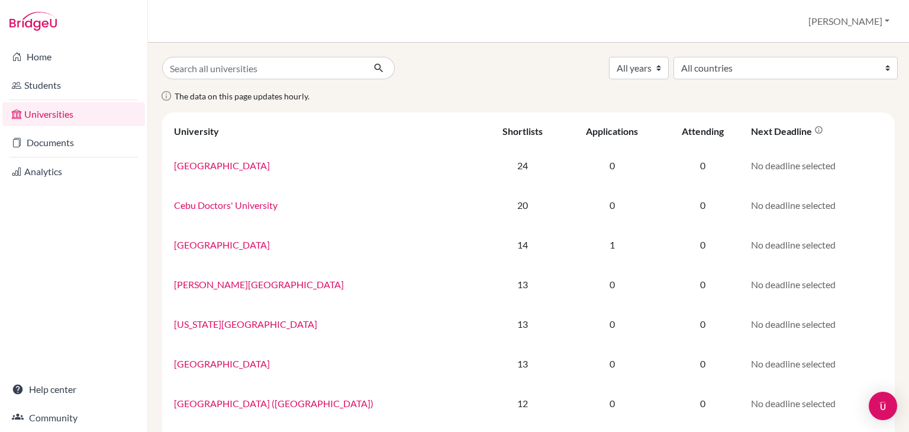
click at [567, 62] on div "All years 2028 2027 2026 2025 2024 2023 2022 All countries Australia Austria Az…" at bounding box center [528, 68] width 751 height 23
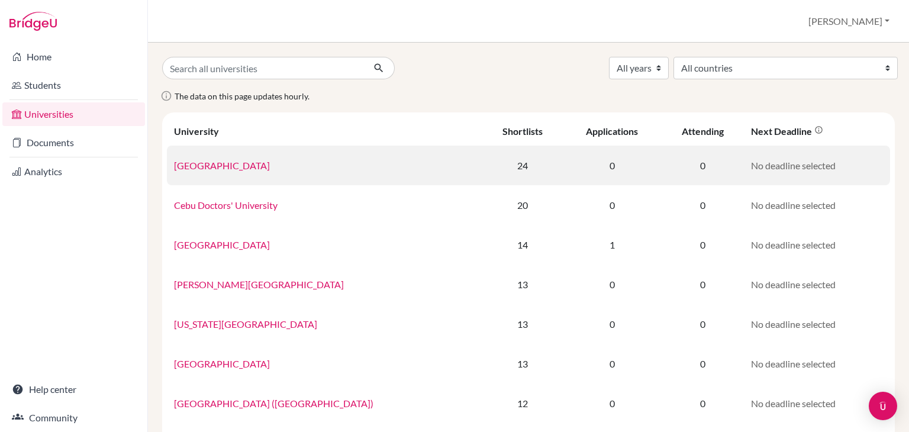
click at [234, 169] on link "University of Navarra" at bounding box center [222, 165] width 96 height 11
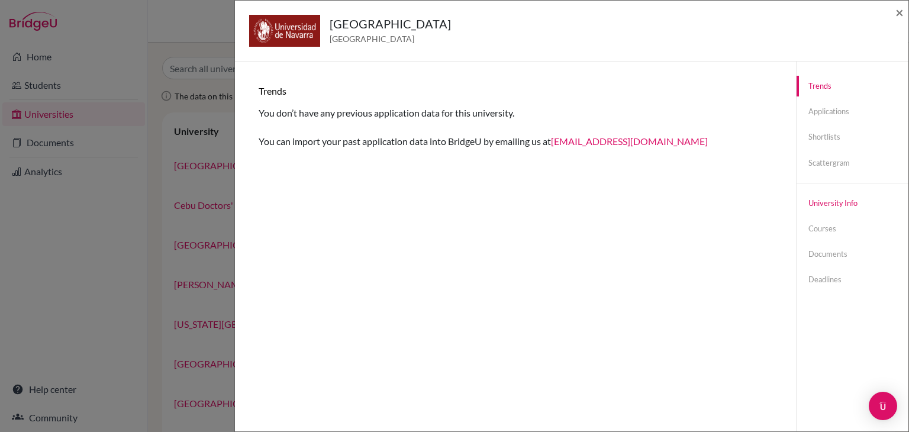
click at [809, 200] on link "University info" at bounding box center [853, 203] width 112 height 21
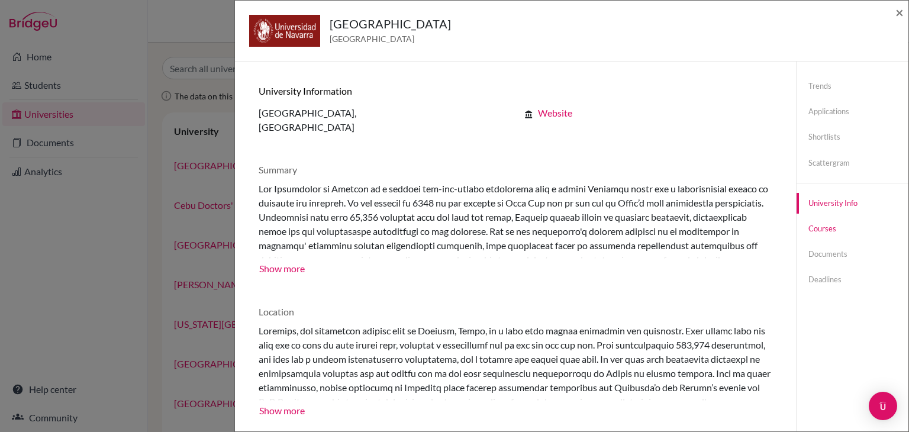
click at [810, 229] on link "Courses" at bounding box center [853, 228] width 112 height 21
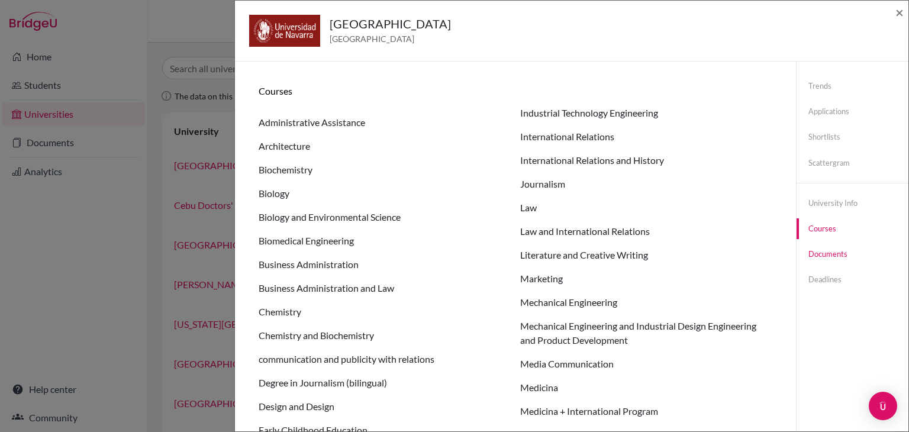
click at [812, 252] on link "Documents" at bounding box center [853, 254] width 112 height 21
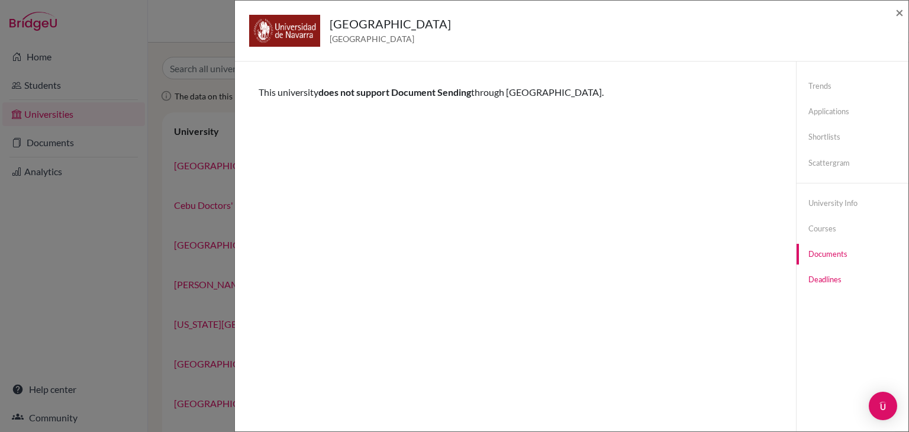
click at [819, 282] on link "Deadlines" at bounding box center [853, 279] width 112 height 21
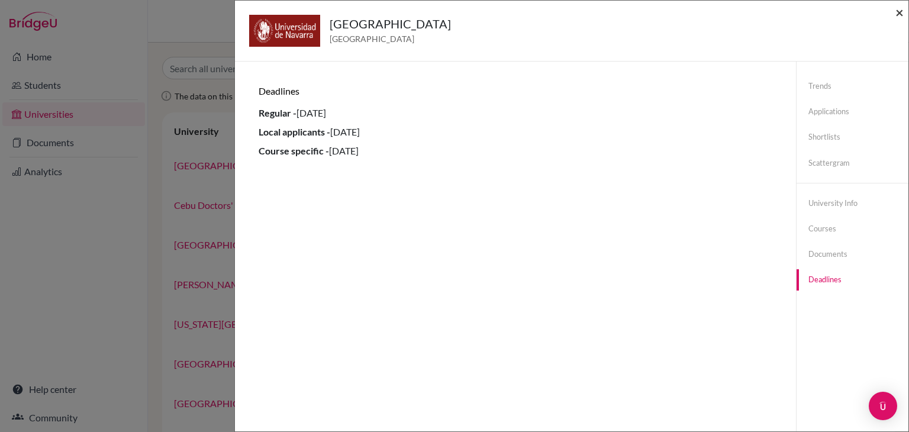
click at [902, 13] on span "×" at bounding box center [900, 12] width 8 height 17
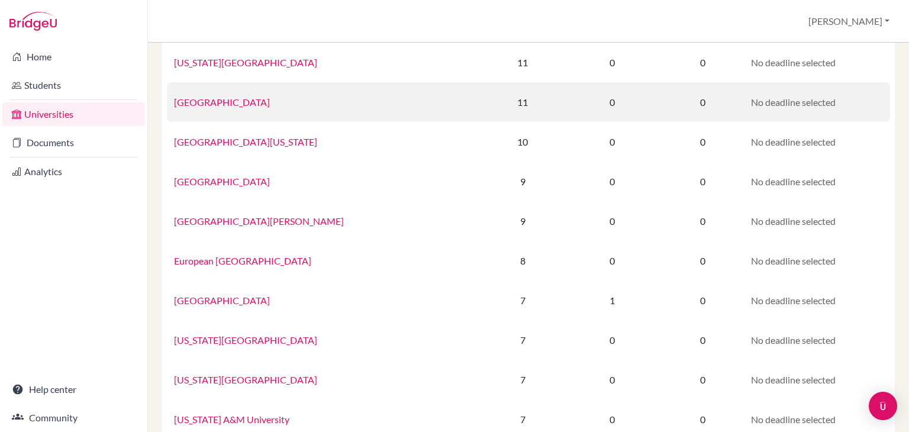
scroll to position [383, 0]
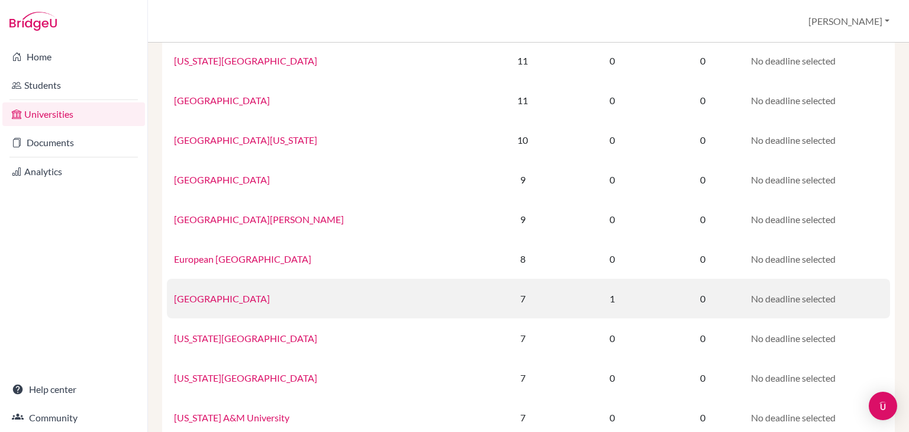
click at [233, 298] on link "Boston University" at bounding box center [222, 298] width 96 height 11
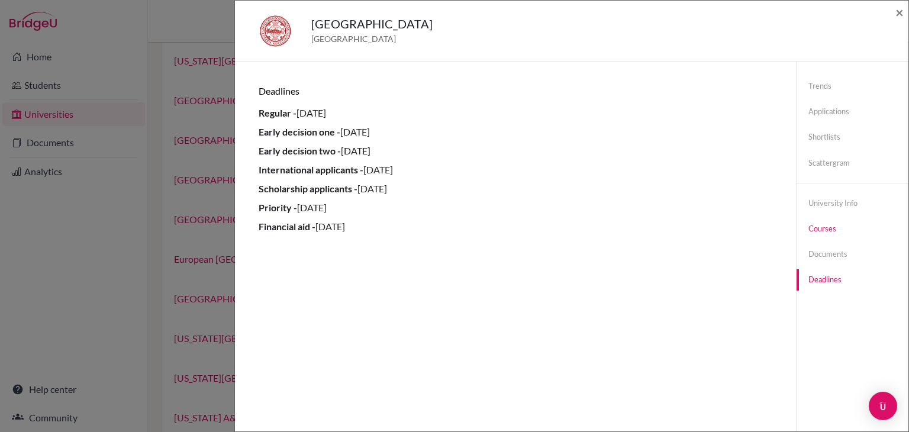
click at [811, 230] on link "Courses" at bounding box center [853, 228] width 112 height 21
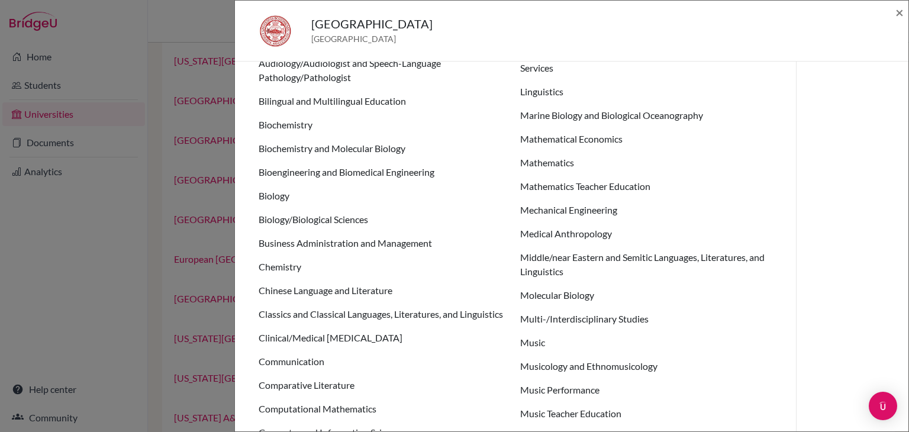
scroll to position [0, 0]
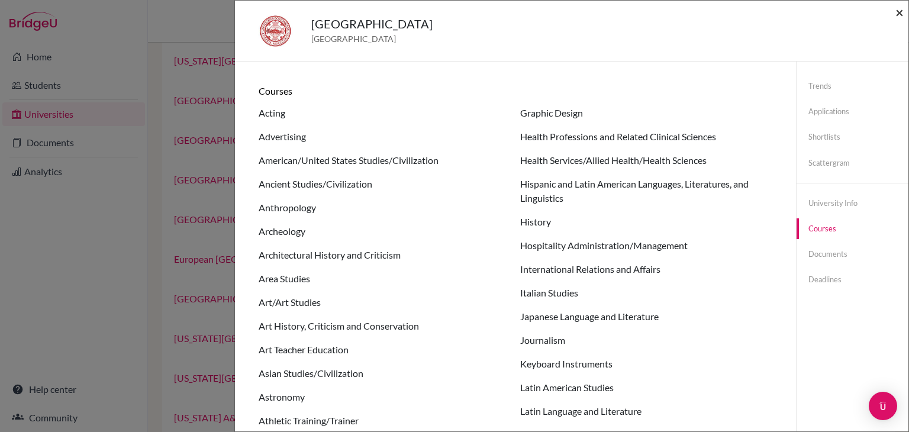
click at [899, 14] on span "×" at bounding box center [900, 12] width 8 height 17
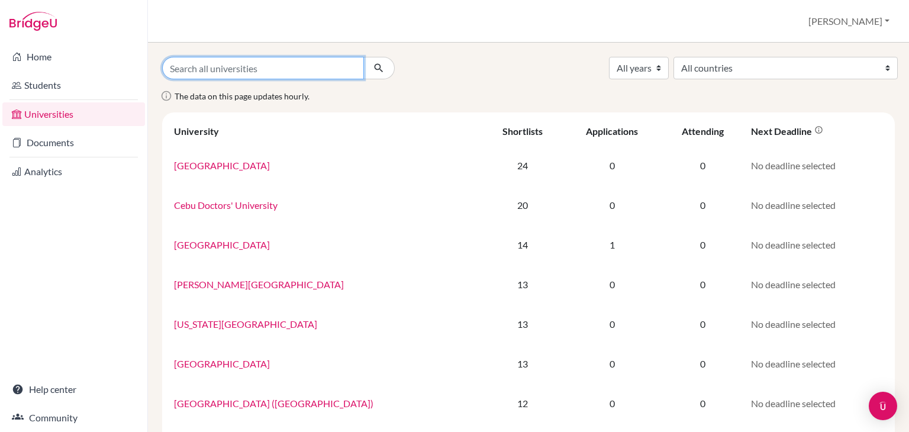
click at [277, 69] on input "Search all universities" at bounding box center [263, 68] width 202 height 23
click at [406, 63] on div at bounding box center [408, 68] width 9 height 23
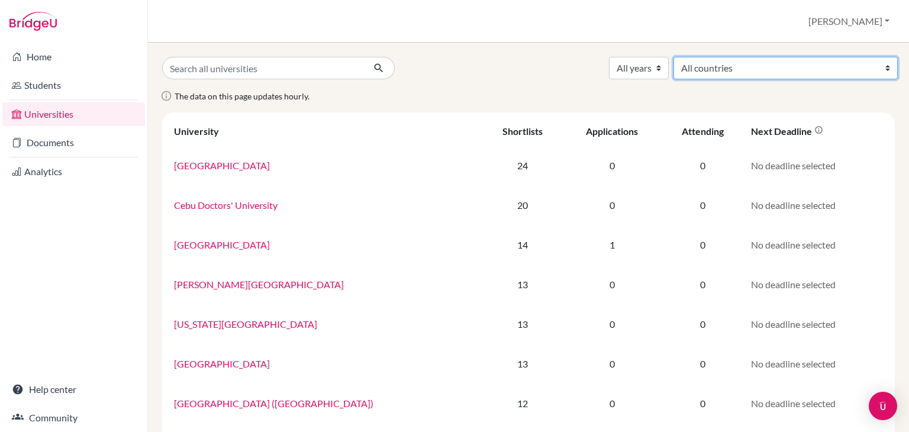
click at [792, 69] on select "All countries Australia Austria Azerbaijan Brazil Canada Colombia Costa Rica Fr…" at bounding box center [786, 68] width 224 height 23
select select "158"
click at [761, 57] on select "All countries Australia Austria Azerbaijan Brazil Canada Colombia Costa Rica Fr…" at bounding box center [786, 68] width 224 height 23
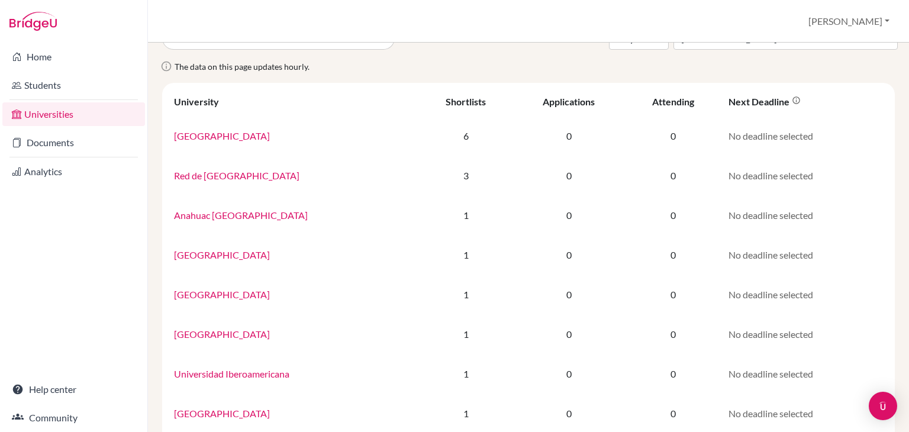
scroll to position [25, 0]
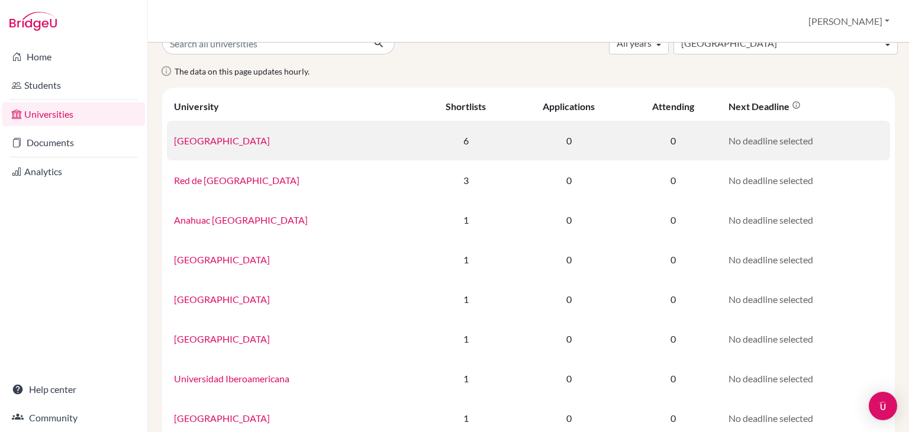
click at [242, 139] on link "Tecnológico de Monterrey" at bounding box center [222, 140] width 96 height 11
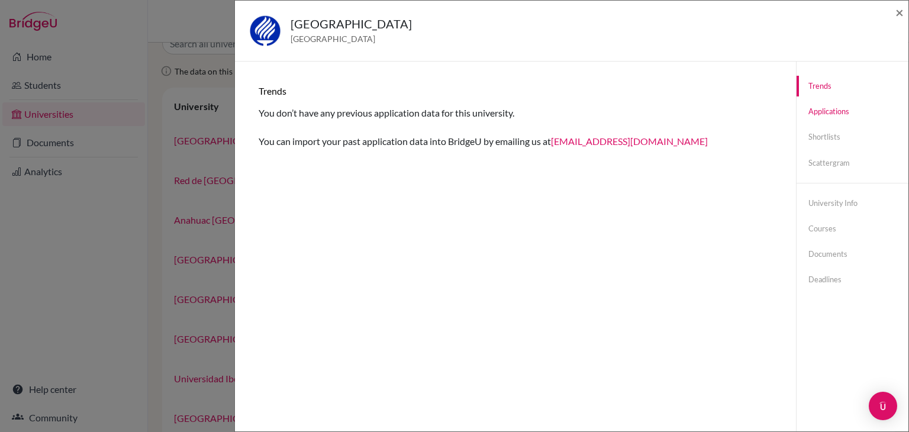
click at [827, 112] on link "Applications" at bounding box center [853, 111] width 112 height 21
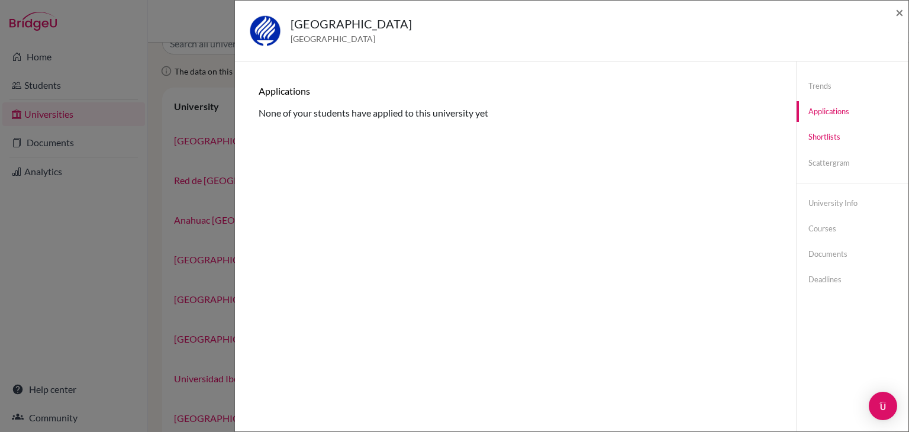
click at [825, 139] on link "Shortlists" at bounding box center [853, 137] width 112 height 21
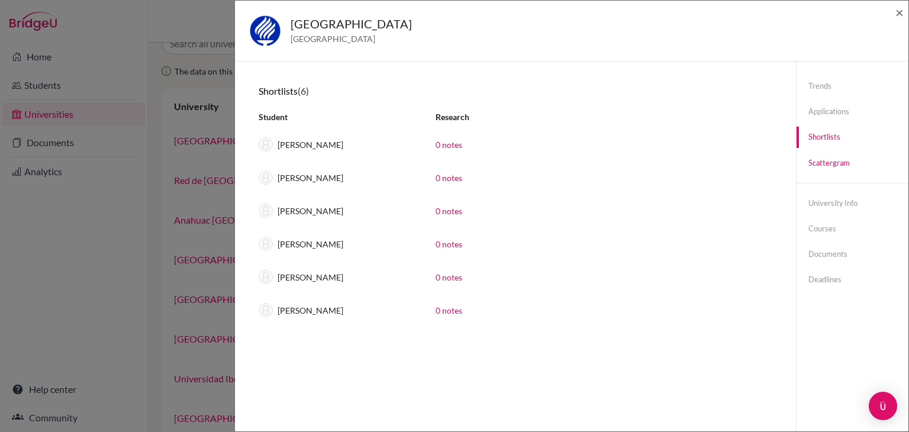
click at [825, 166] on link "Scattergram" at bounding box center [853, 163] width 112 height 21
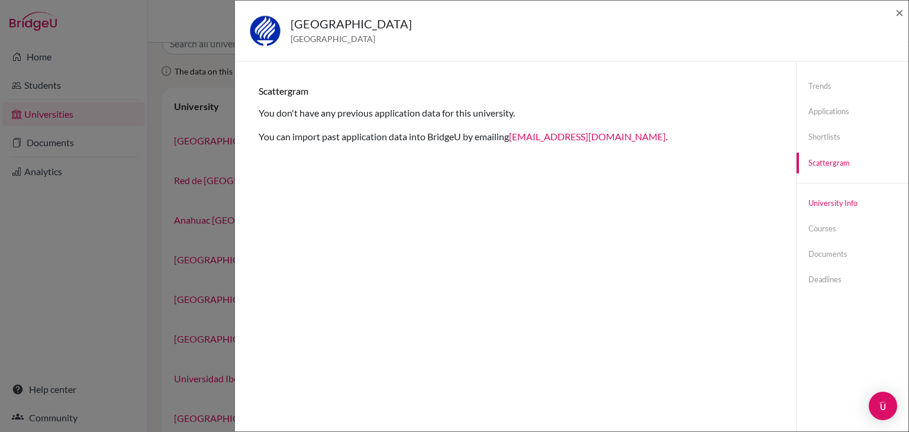
click at [828, 201] on link "University info" at bounding box center [853, 203] width 112 height 21
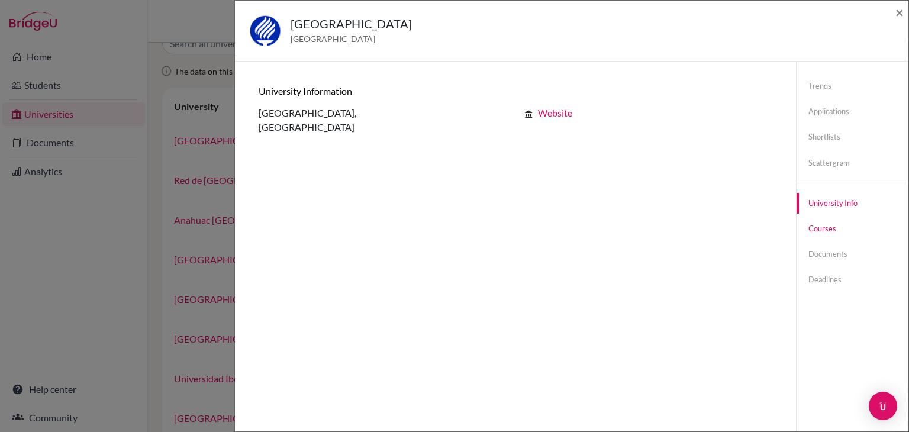
click at [809, 230] on link "Courses" at bounding box center [853, 228] width 112 height 21
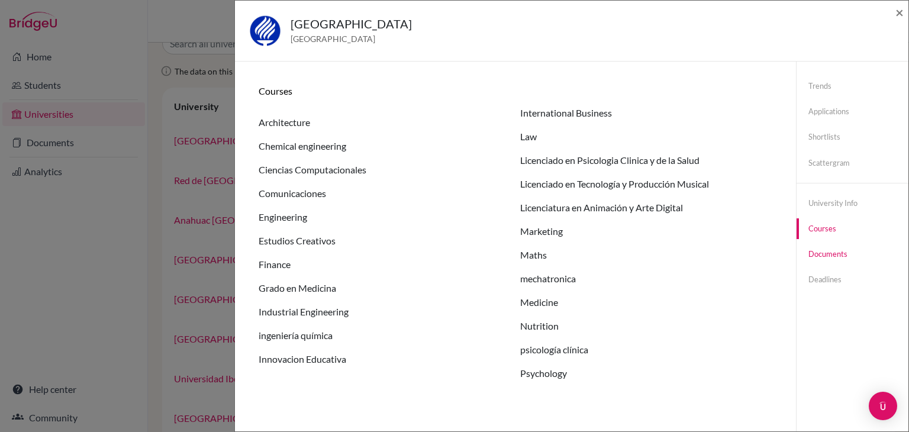
click at [817, 252] on link "Documents" at bounding box center [853, 254] width 112 height 21
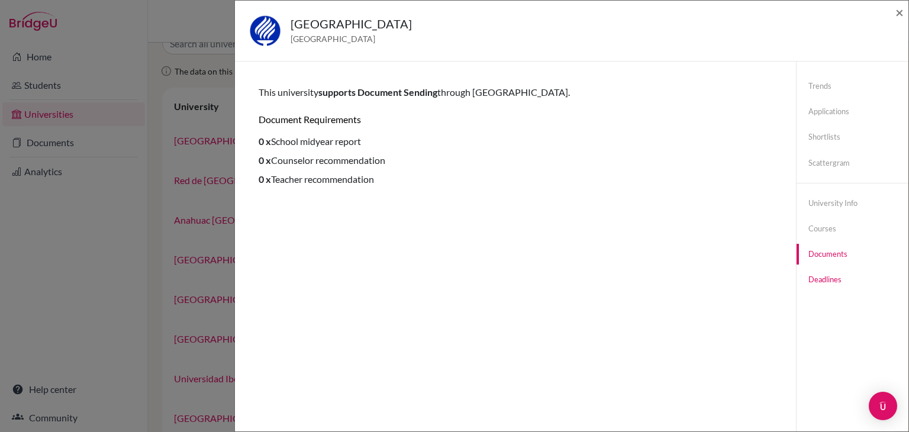
click at [814, 284] on link "Deadlines" at bounding box center [853, 279] width 112 height 21
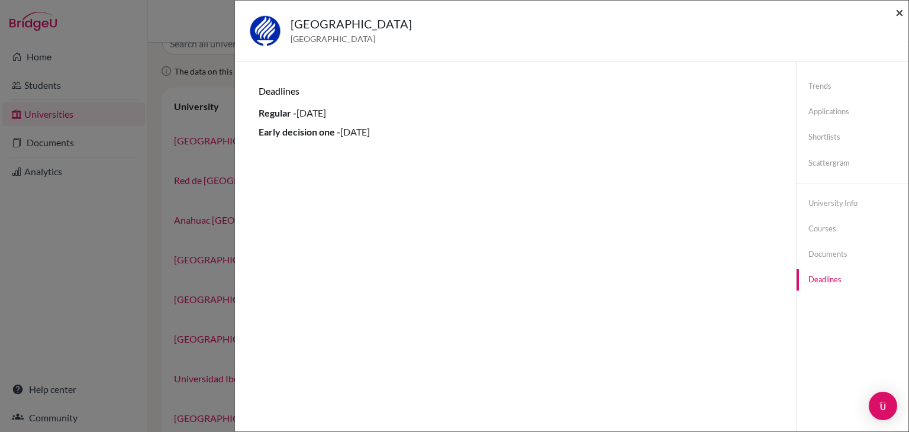
click at [900, 14] on span "×" at bounding box center [900, 12] width 8 height 17
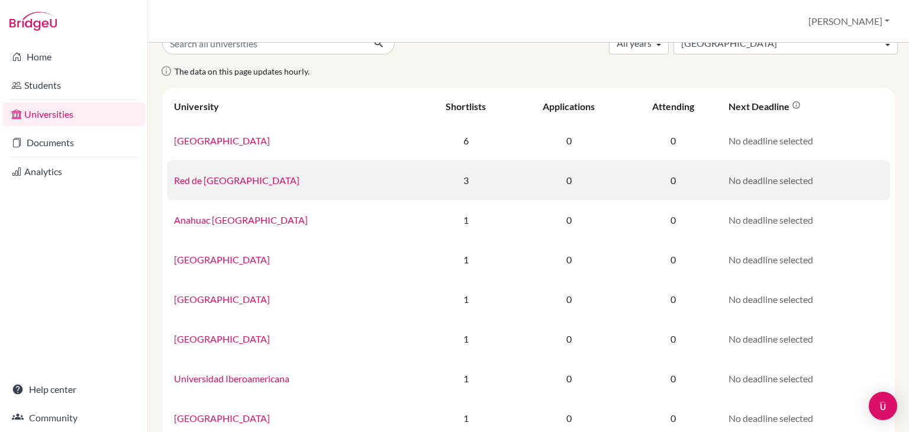
scroll to position [0, 0]
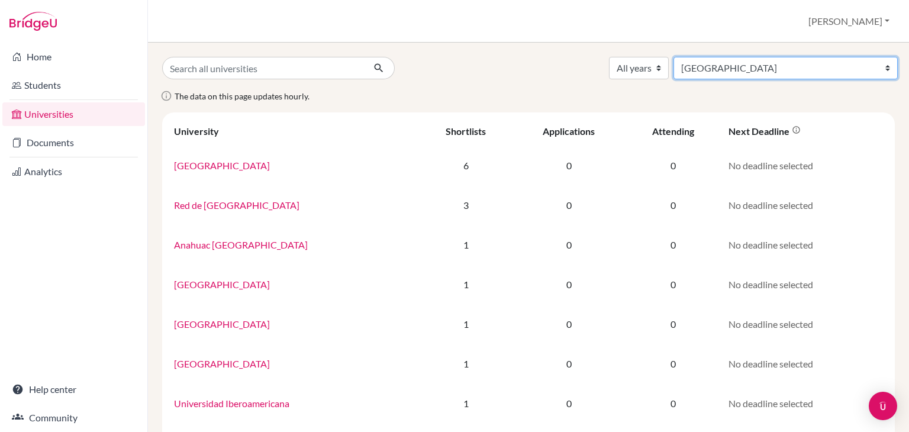
click at [814, 68] on select "All countries Australia Austria Azerbaijan Brazil Canada Colombia Costa Rica Fr…" at bounding box center [786, 68] width 224 height 23
select select "98"
click at [761, 57] on select "All countries Australia Austria Azerbaijan Brazil Canada Colombia Costa Rica Fr…" at bounding box center [786, 68] width 224 height 23
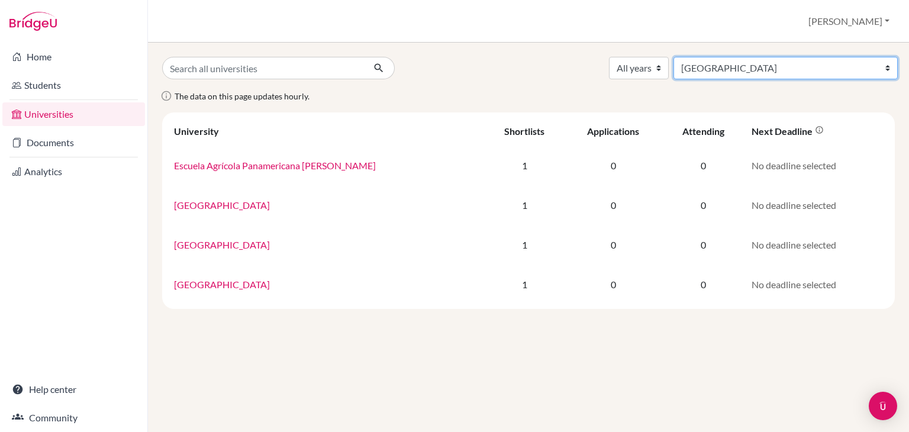
click at [886, 66] on select "All countries [GEOGRAPHIC_DATA] [GEOGRAPHIC_DATA] [GEOGRAPHIC_DATA] [GEOGRAPHIC…" at bounding box center [786, 68] width 224 height 23
select select "58"
click at [770, 57] on select "All countries [GEOGRAPHIC_DATA] [GEOGRAPHIC_DATA] [GEOGRAPHIC_DATA] [GEOGRAPHIC…" at bounding box center [786, 68] width 224 height 23
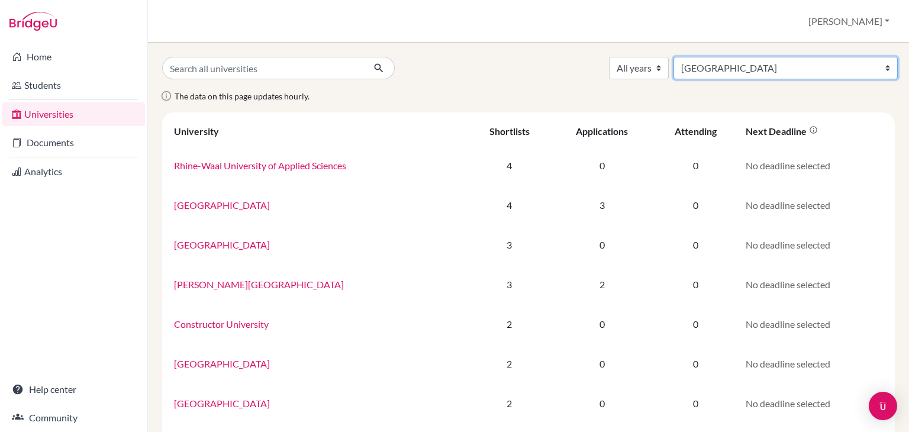
click at [877, 66] on select "All countries [GEOGRAPHIC_DATA] [GEOGRAPHIC_DATA] [GEOGRAPHIC_DATA] [GEOGRAPHIC…" at bounding box center [786, 68] width 224 height 23
select select "39"
click at [761, 57] on select "All countries [GEOGRAPHIC_DATA] [GEOGRAPHIC_DATA] [GEOGRAPHIC_DATA] [GEOGRAPHIC…" at bounding box center [786, 68] width 224 height 23
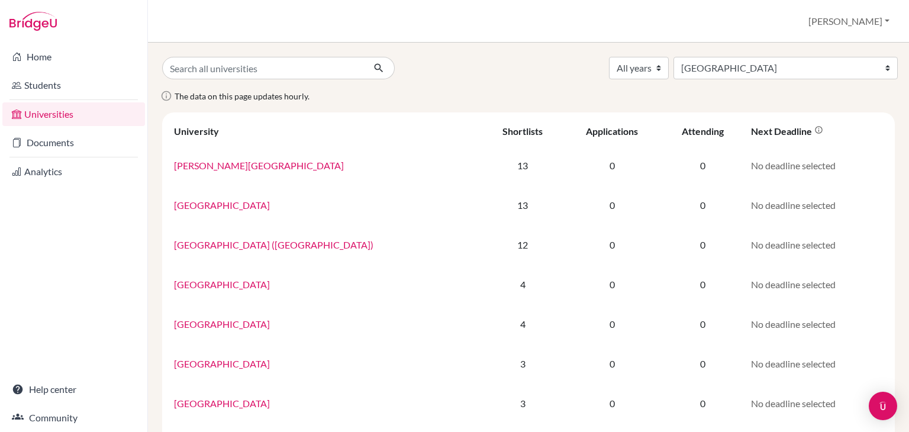
select select "39"
